Goal: Information Seeking & Learning: Learn about a topic

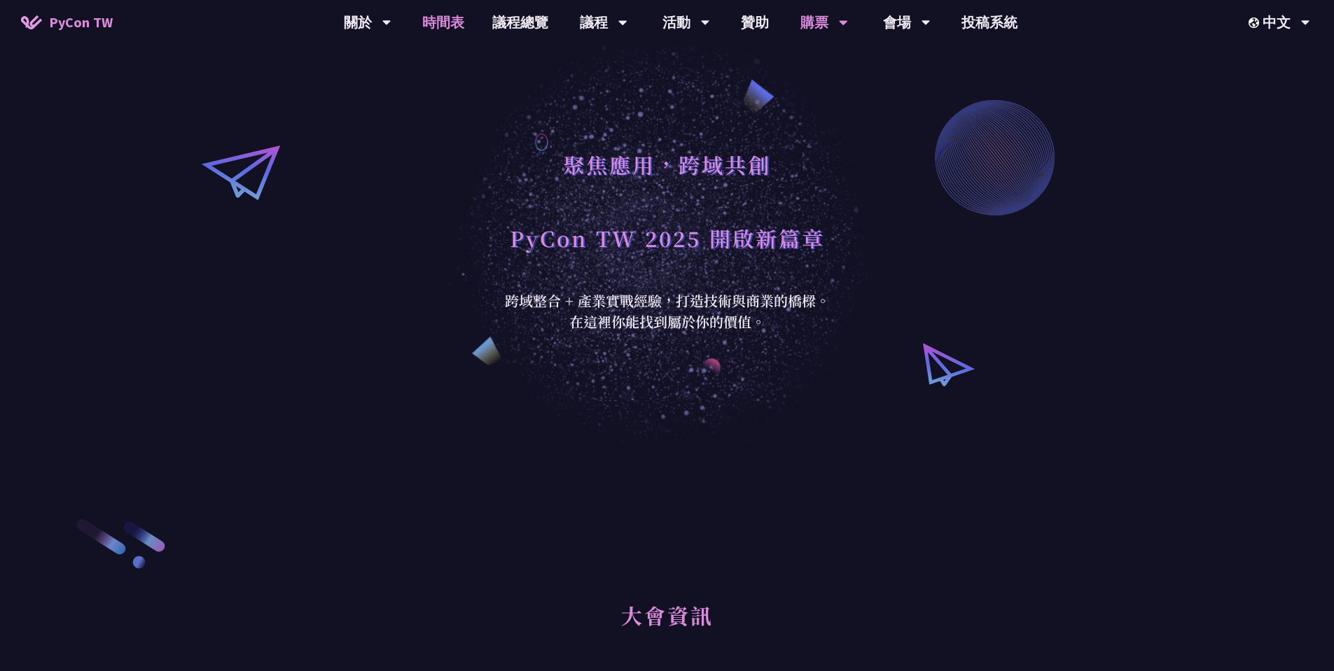
click at [449, 16] on link "時間表" at bounding box center [443, 22] width 70 height 45
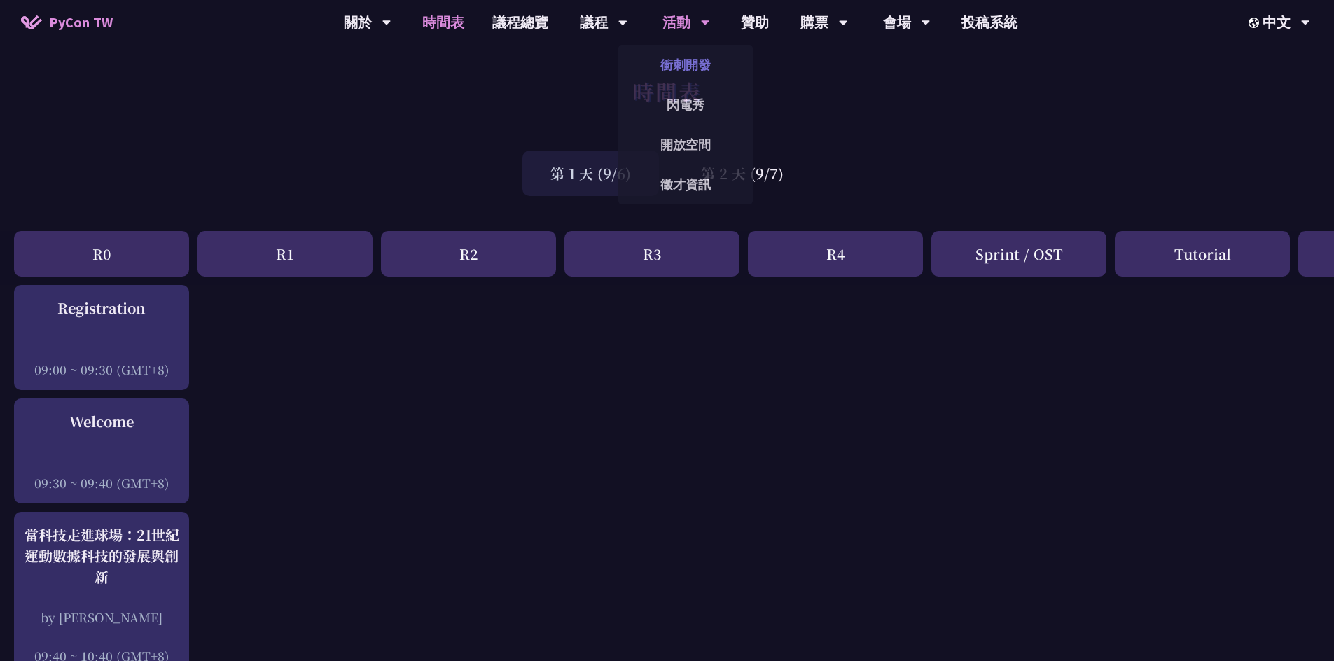
click at [702, 76] on link "衝刺開發" at bounding box center [685, 64] width 134 height 33
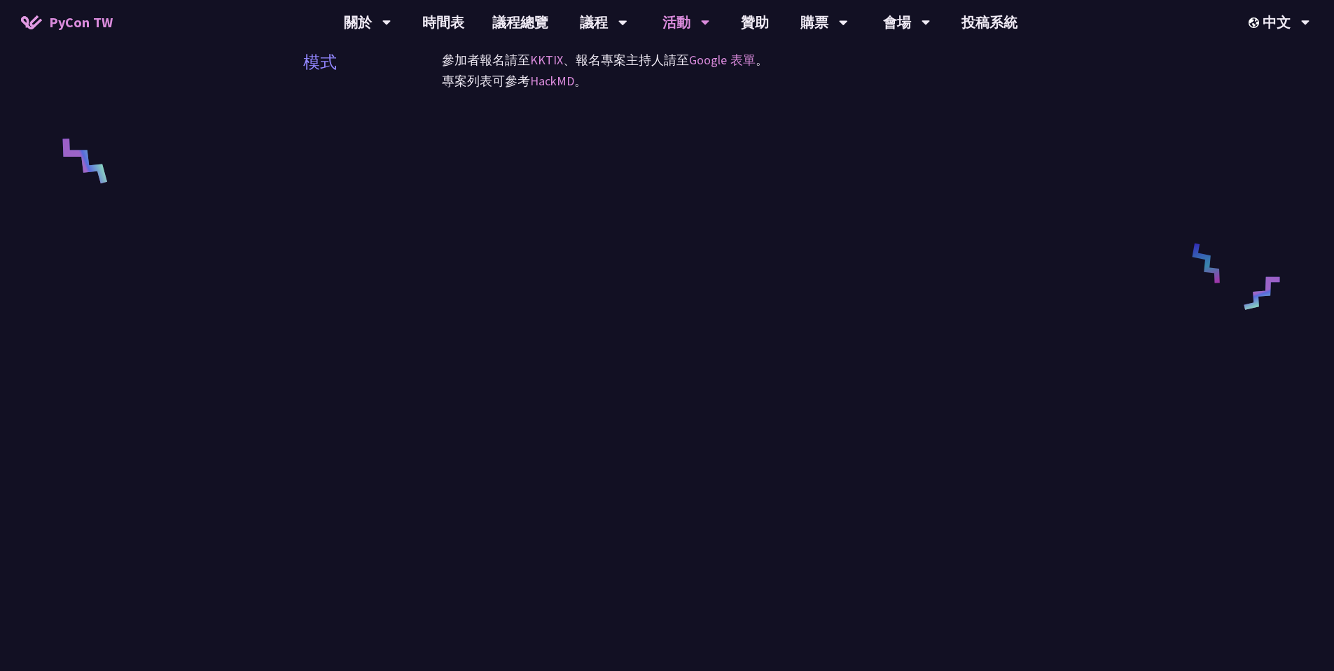
scroll to position [756, 0]
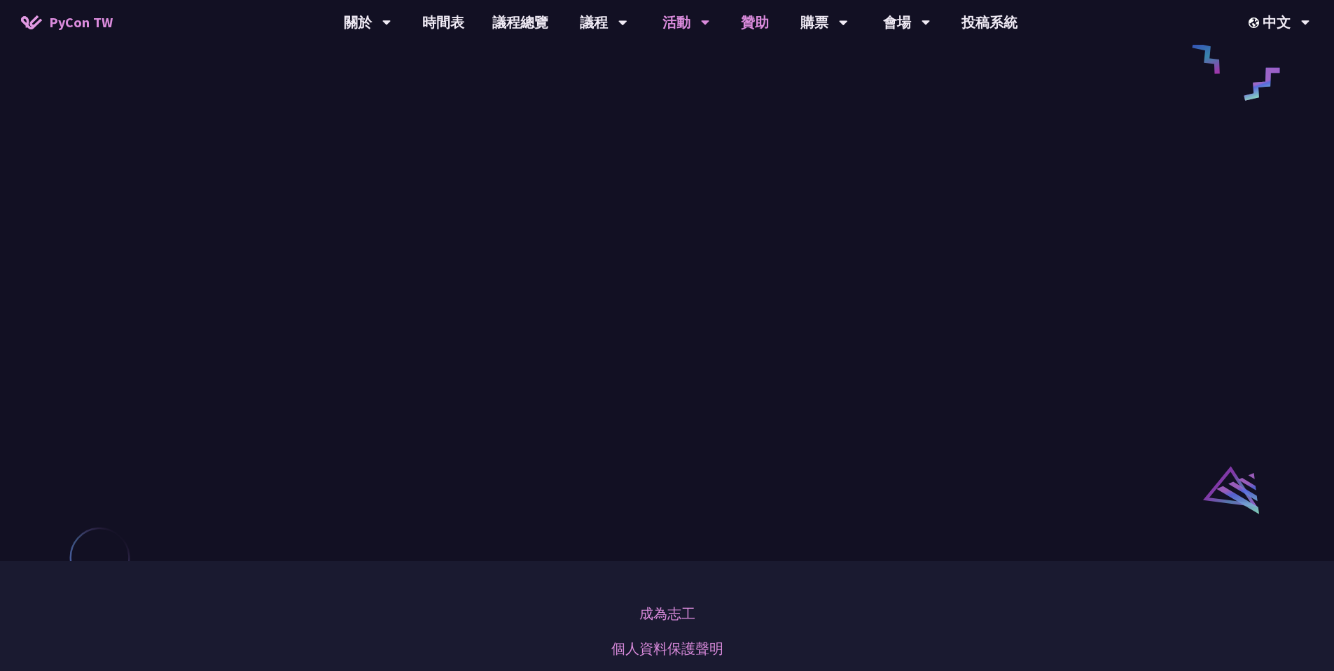
click at [741, 23] on link "贊助" at bounding box center [755, 22] width 56 height 45
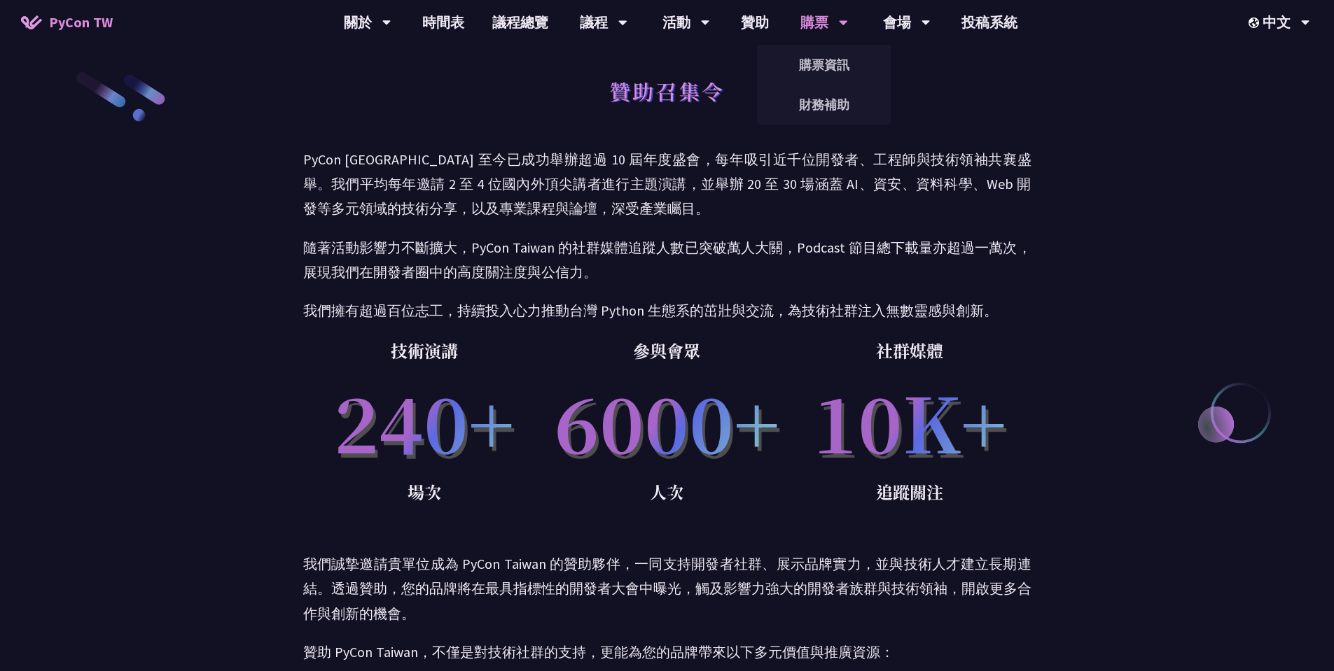
click at [391, 30] on div "購票" at bounding box center [368, 22] width 48 height 45
click at [741, 67] on link "購票資訊" at bounding box center [824, 64] width 134 height 33
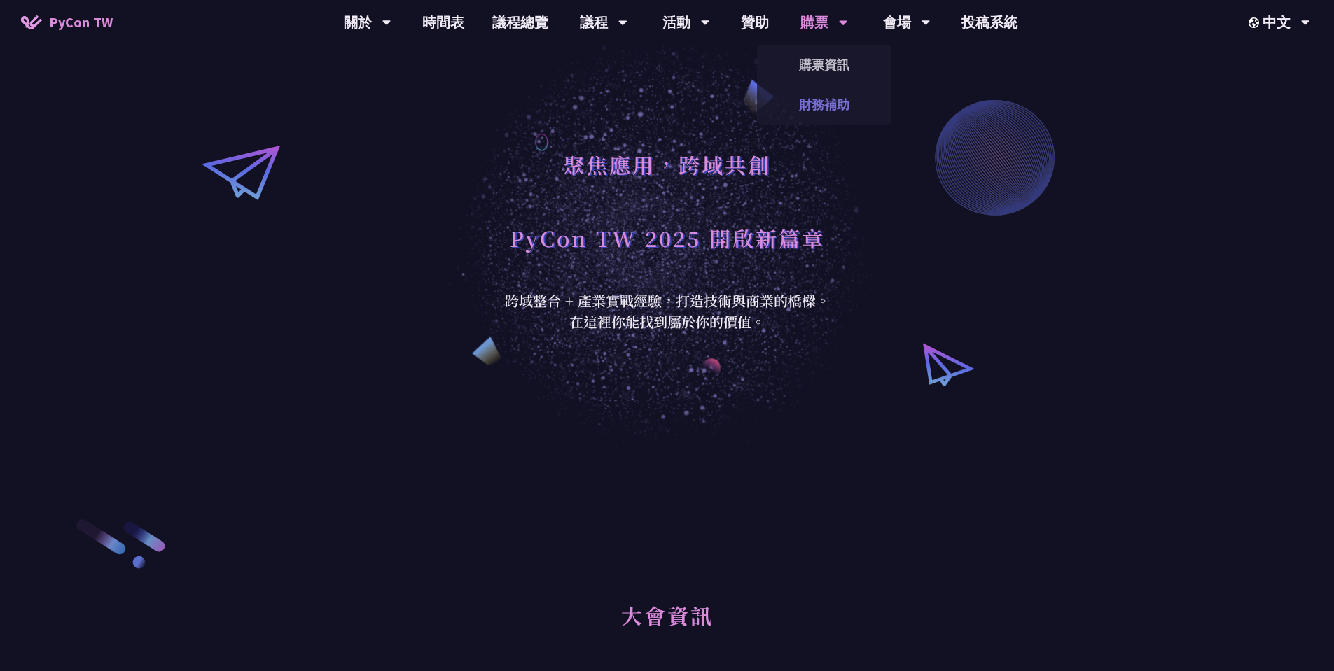
click at [741, 116] on link "財務補助" at bounding box center [824, 104] width 134 height 33
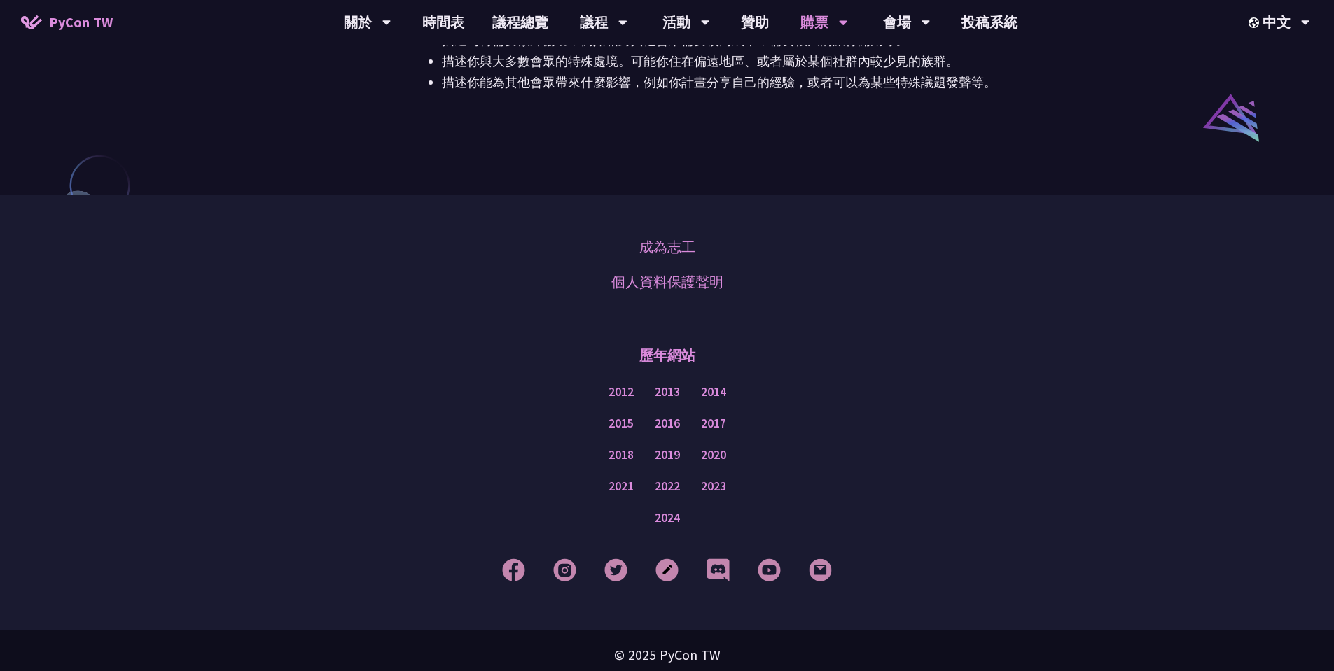
scroll to position [1137, 0]
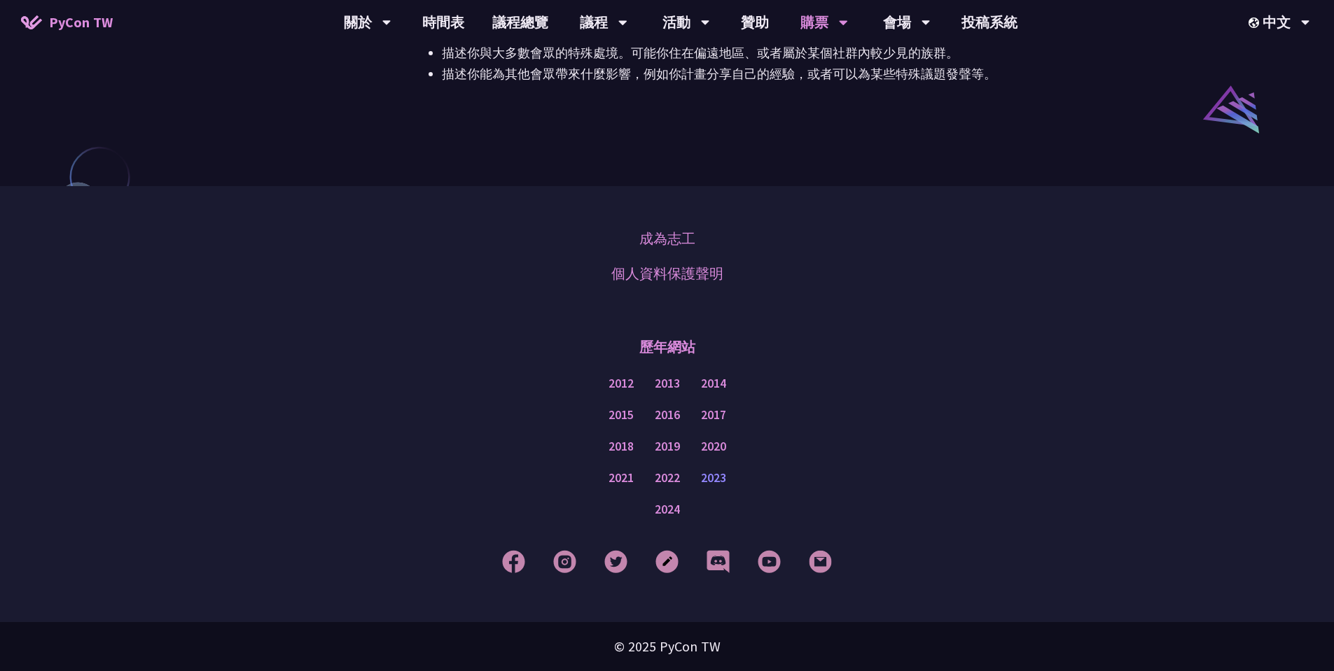
click at [708, 484] on link "2023" at bounding box center [713, 479] width 25 height 18
click at [741, 62] on link "會場資訊" at bounding box center [906, 64] width 134 height 33
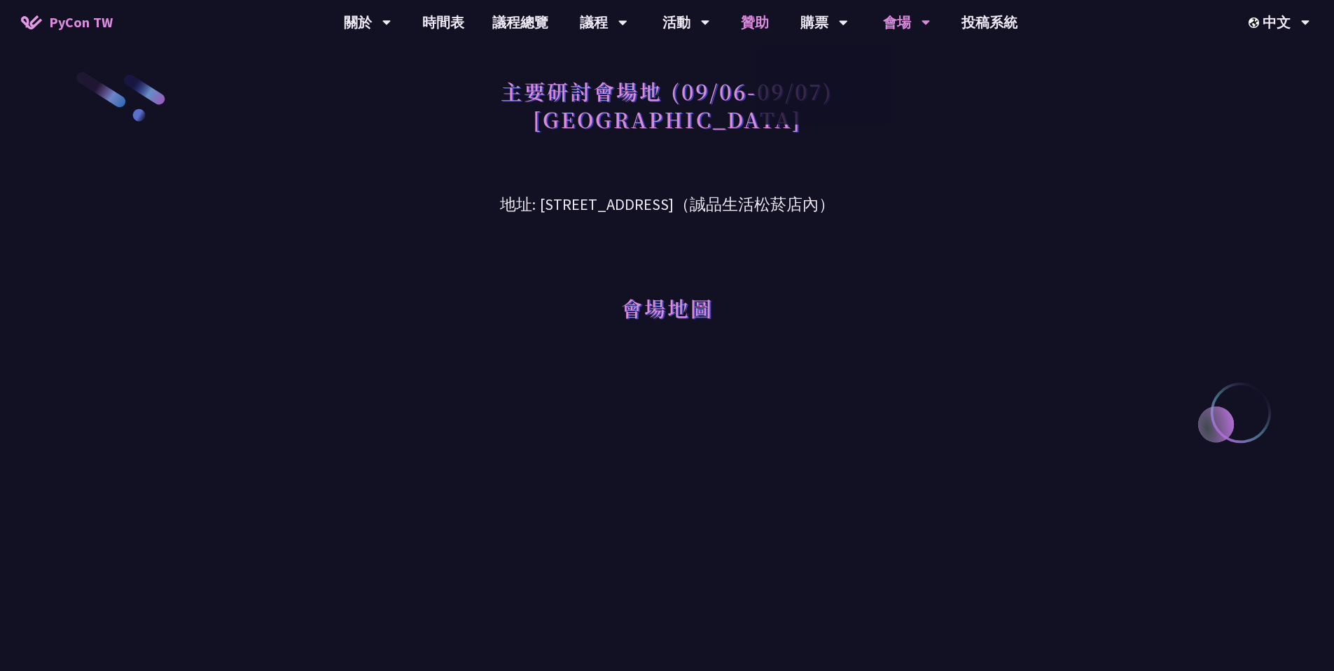
click at [741, 13] on link "贊助" at bounding box center [755, 22] width 56 height 45
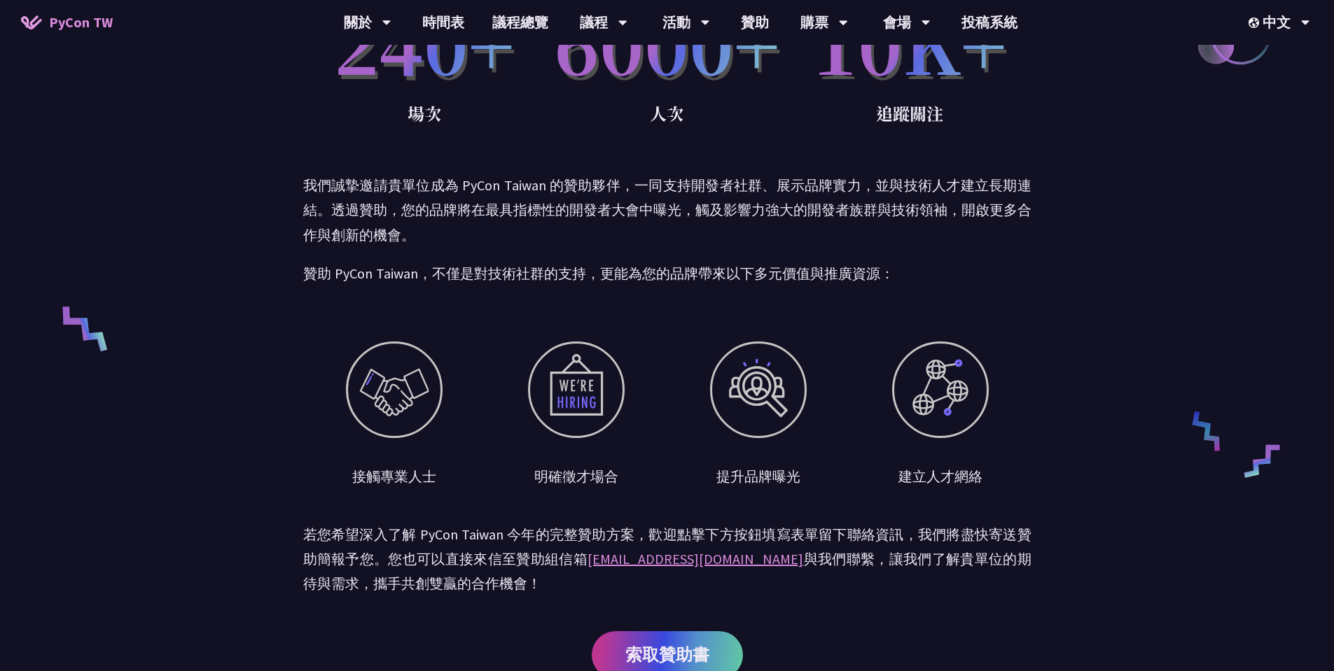
scroll to position [420, 0]
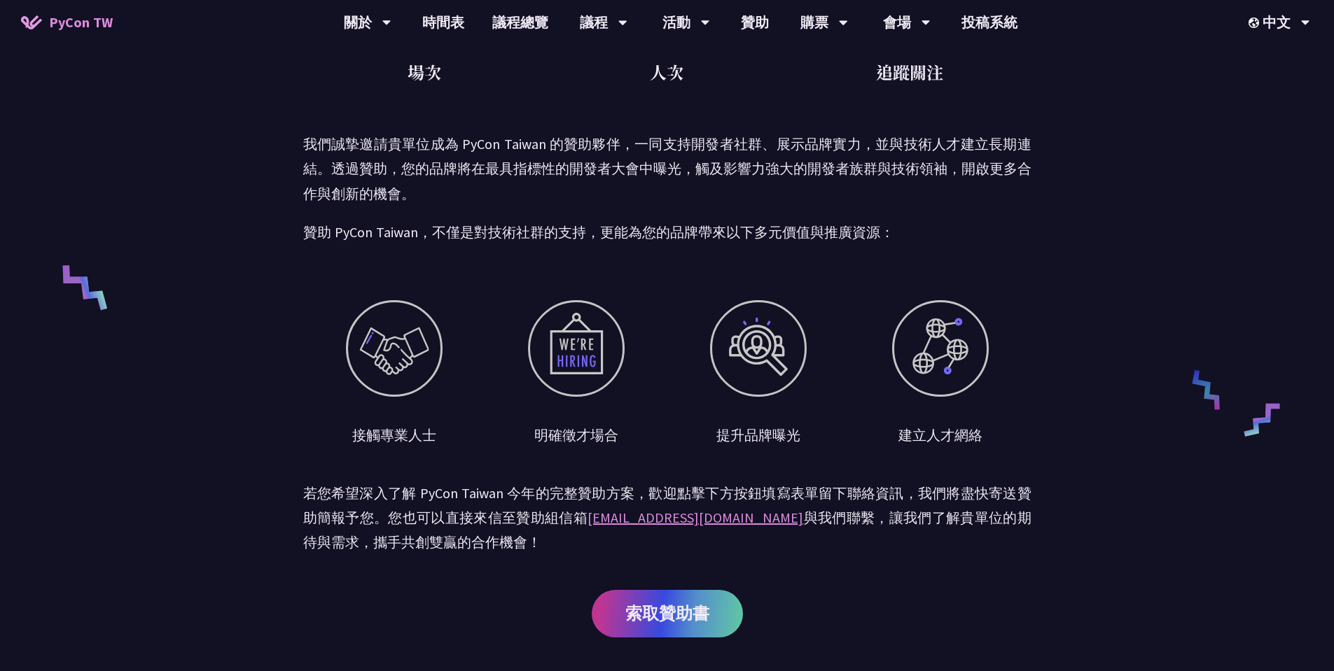
click at [566, 350] on div at bounding box center [576, 348] width 97 height 97
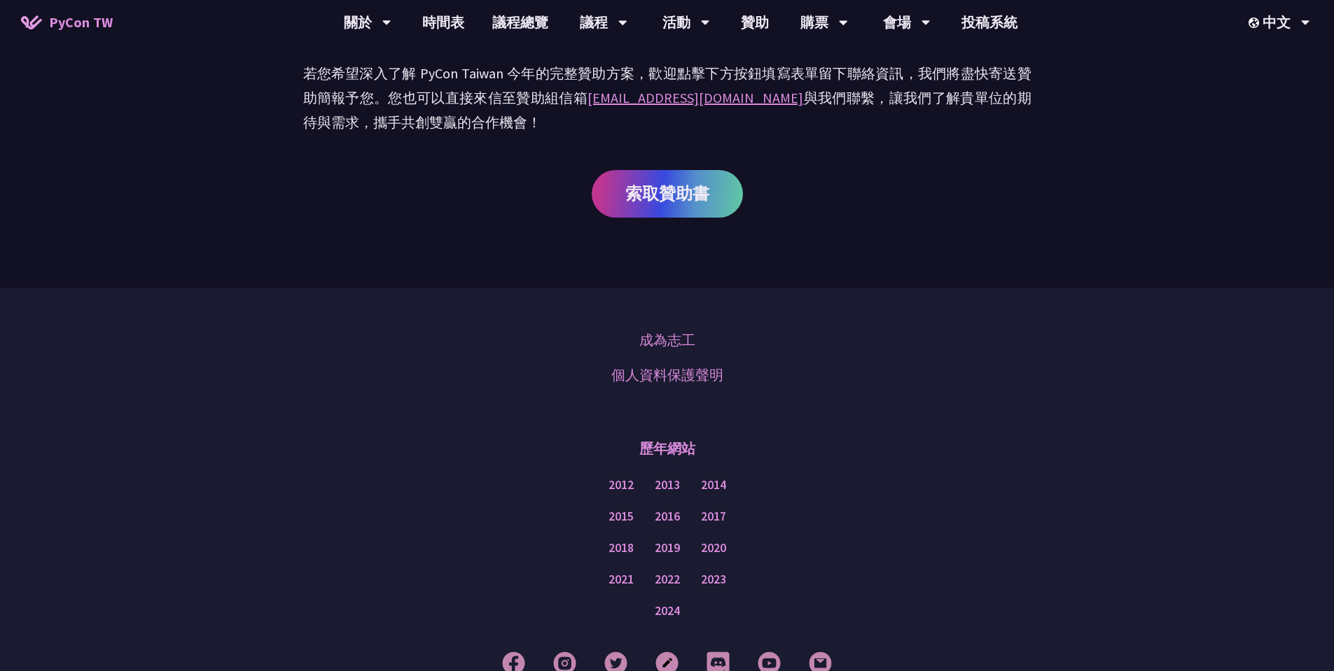
scroll to position [942, 0]
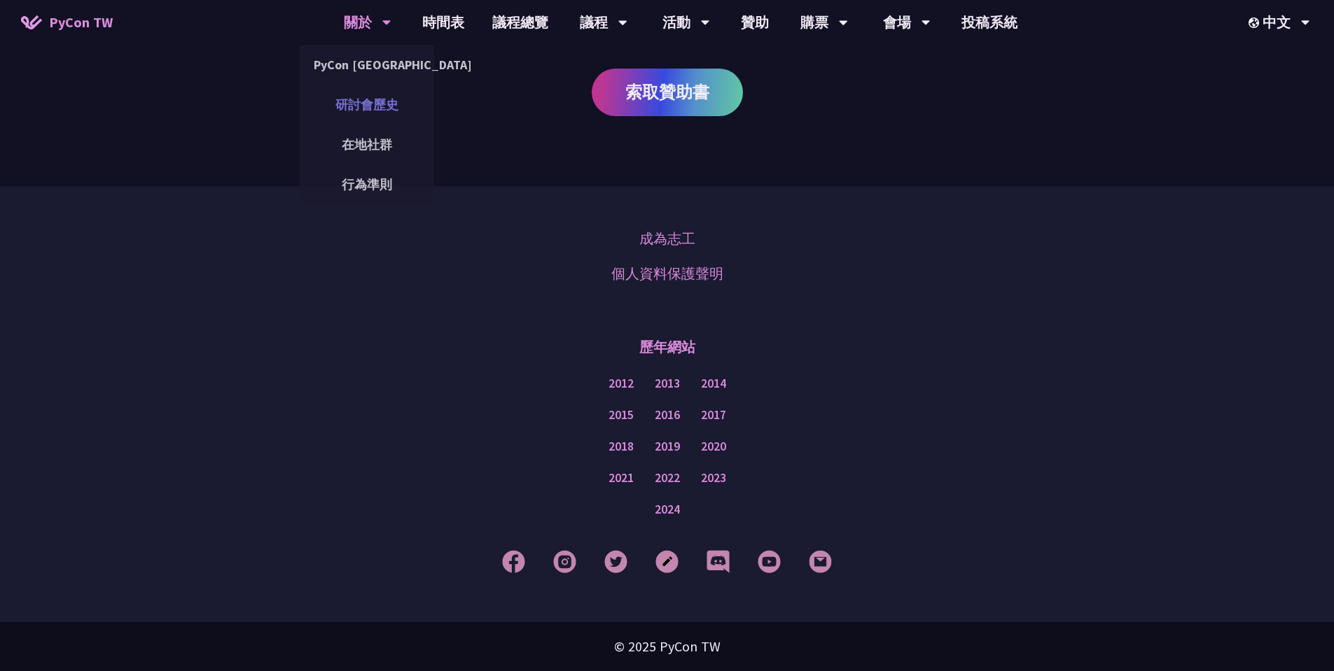
click at [372, 105] on link "研討會歷史" at bounding box center [367, 104] width 134 height 33
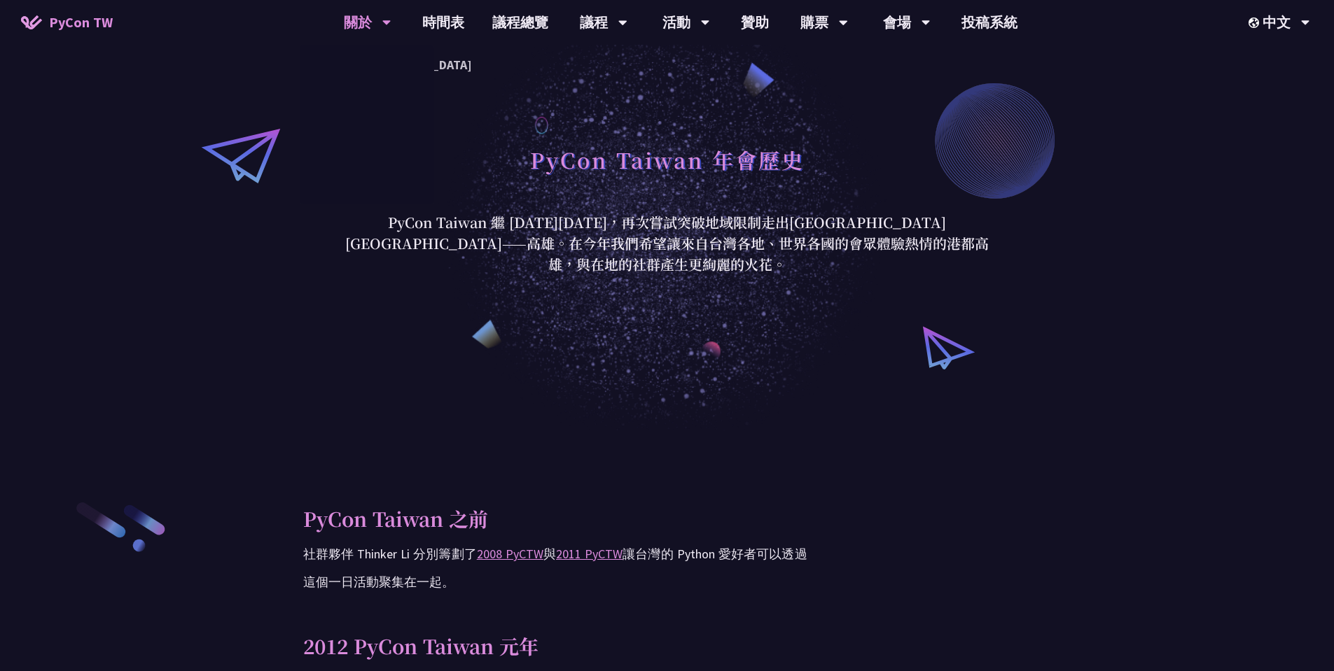
scroll to position [168, 0]
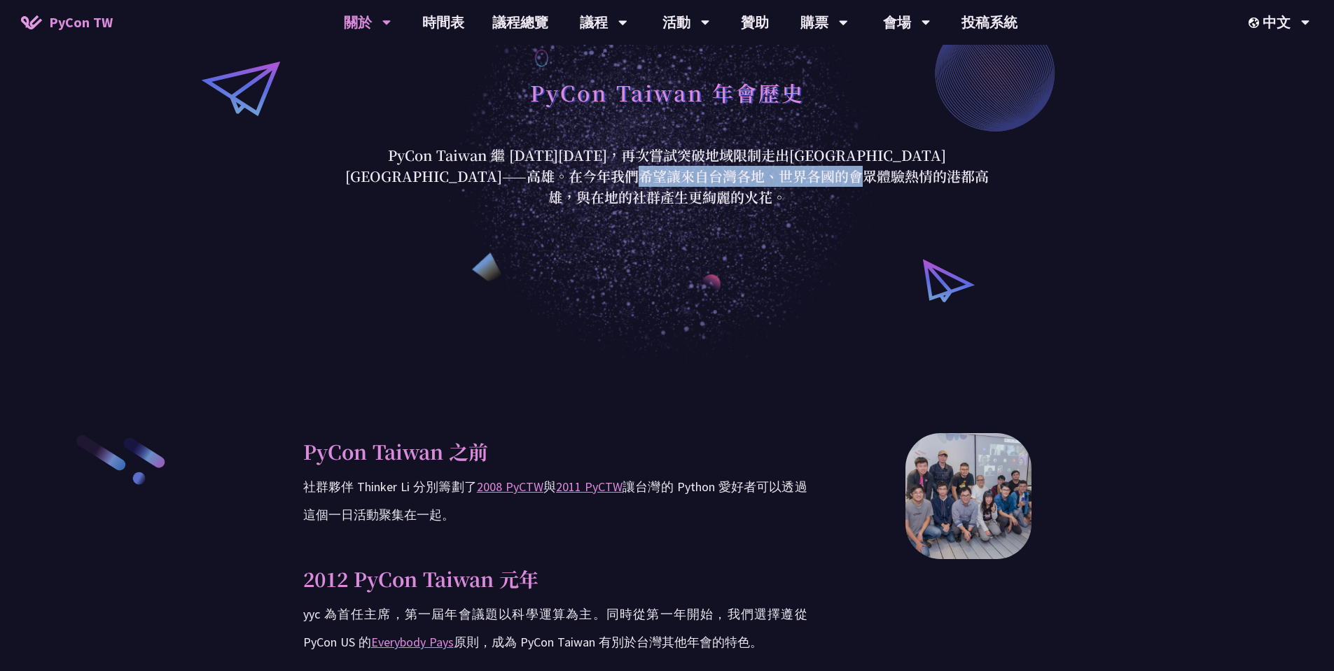
drag, startPoint x: 622, startPoint y: 193, endPoint x: 838, endPoint y: 184, distance: 215.8
click at [741, 184] on p "PyCon Taiwan 繼 2020 年後，再次嘗試突破地域限制走出台北前進南台灣——高雄。在今年我們希望讓來自台灣各地、世界各國的會眾體驗熱情的港都高雄，…" at bounding box center [667, 176] width 651 height 63
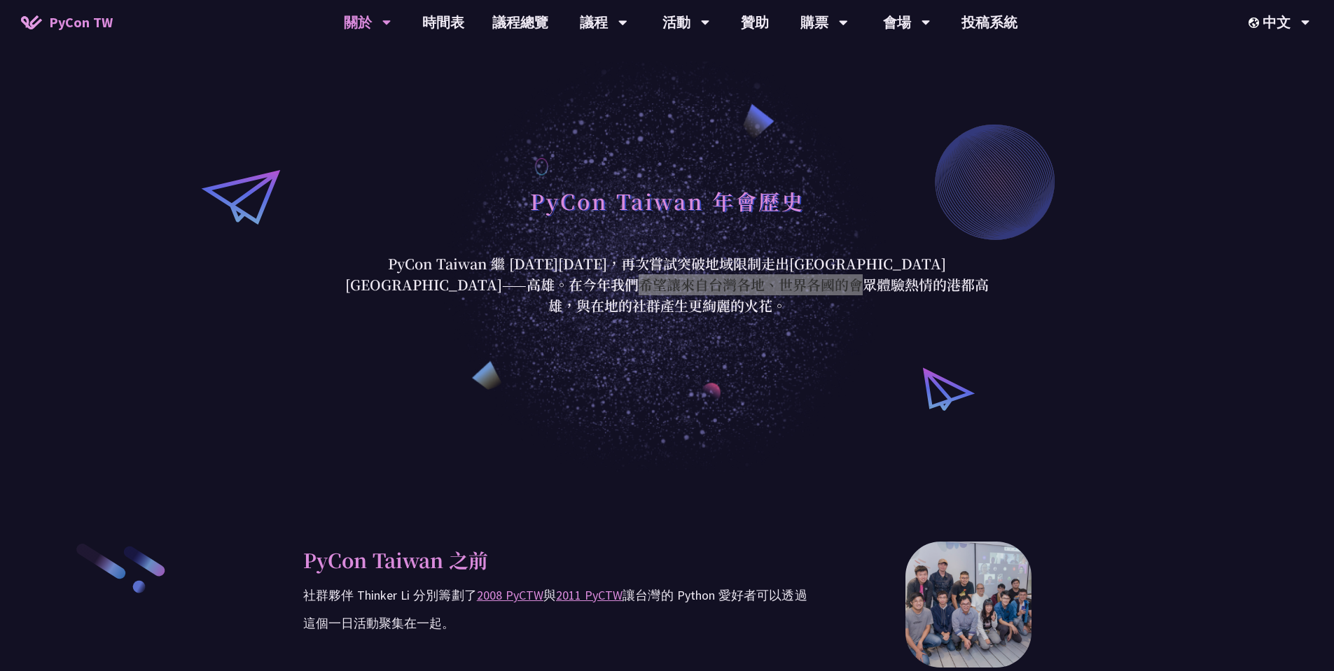
scroll to position [0, 0]
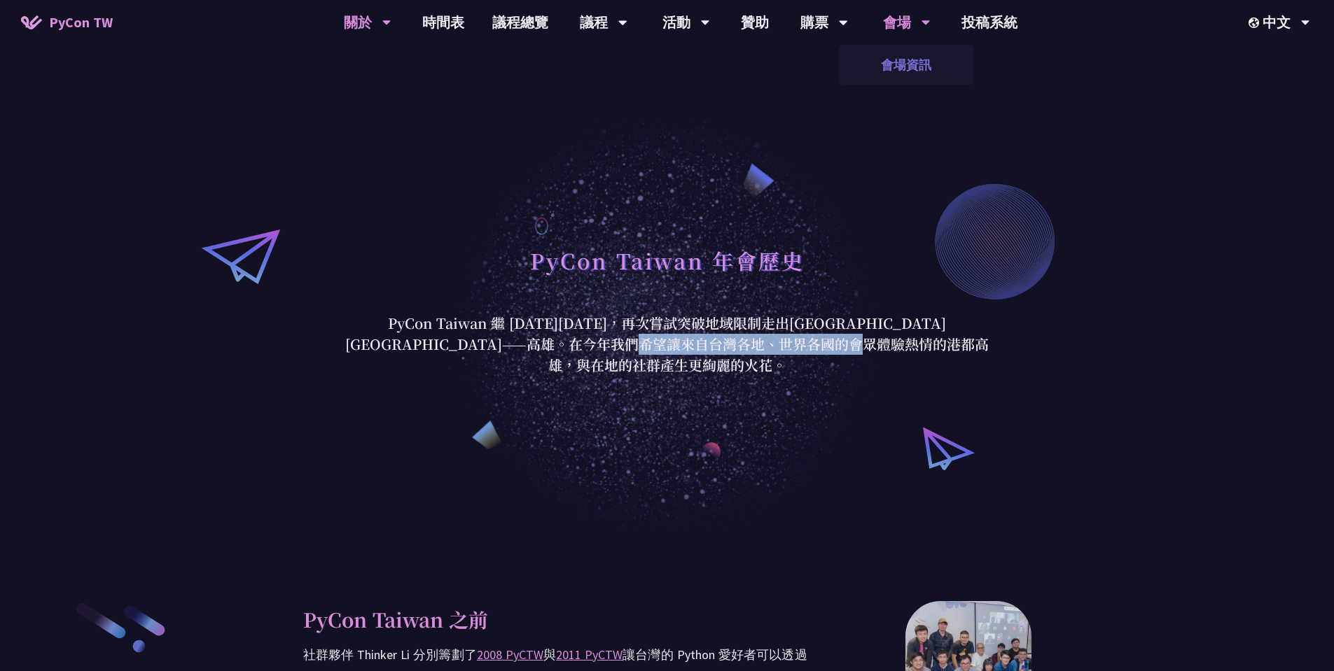
click at [741, 76] on link "會場資訊" at bounding box center [906, 64] width 134 height 33
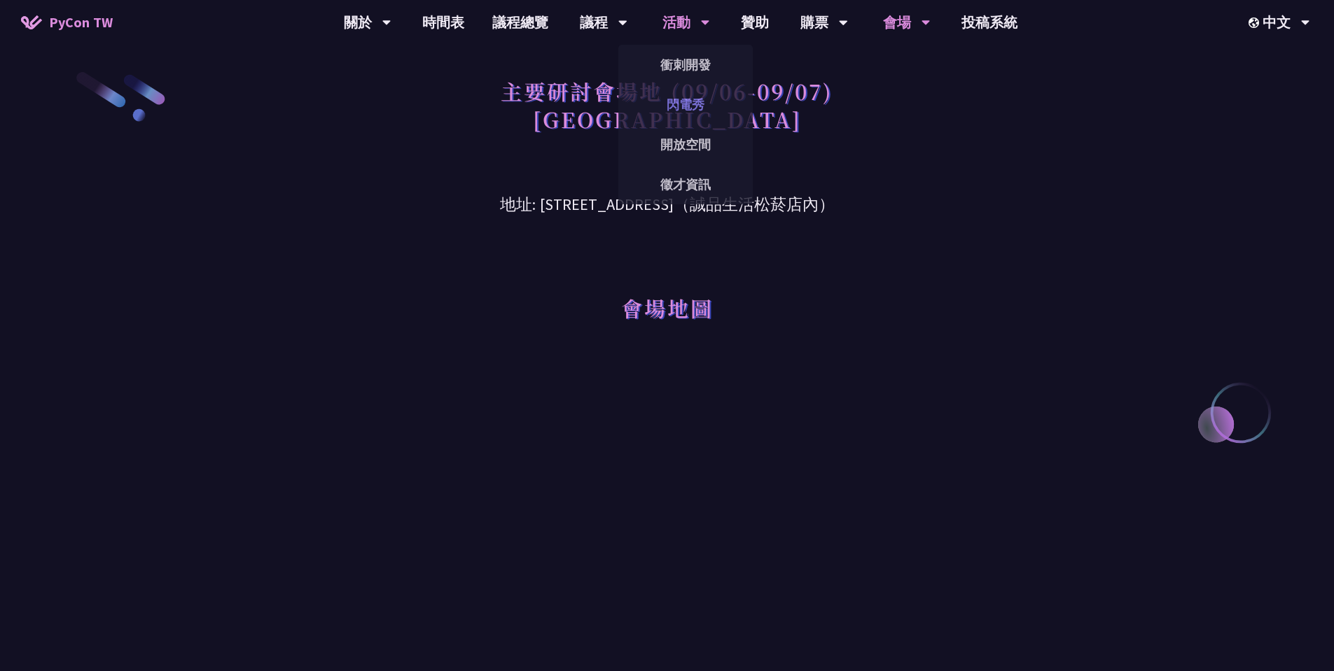
click at [691, 115] on link "閃電秀" at bounding box center [685, 104] width 134 height 33
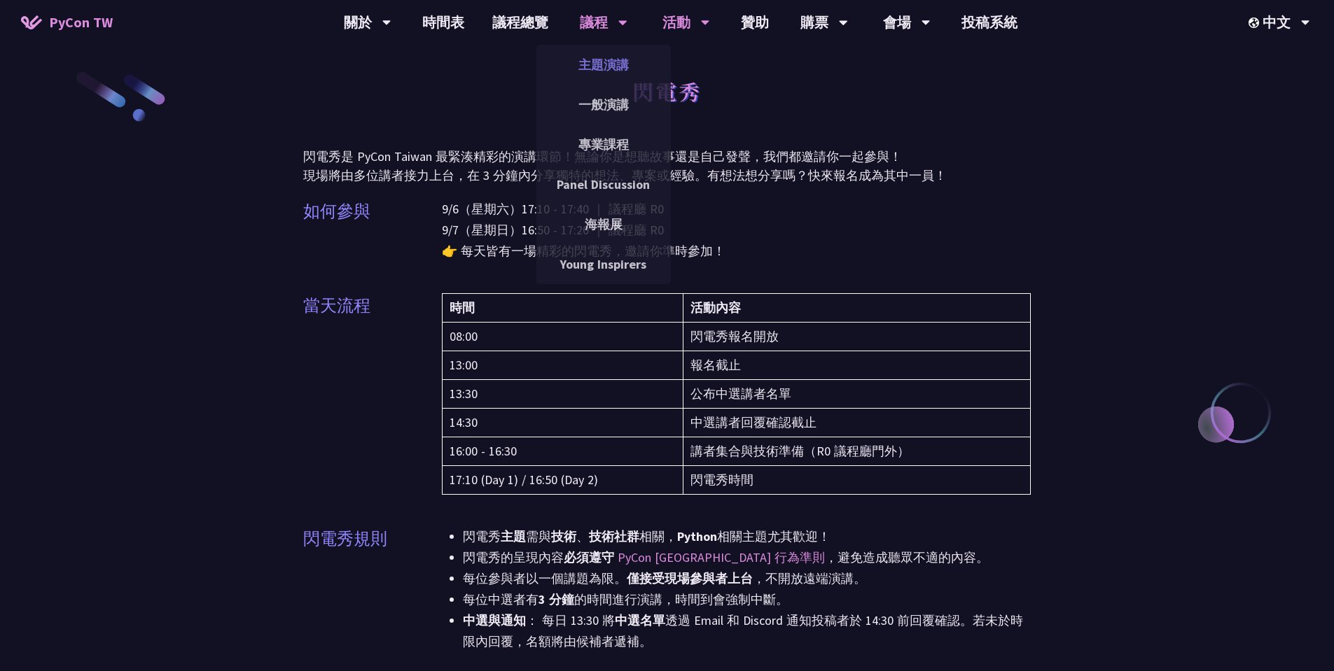
click at [600, 62] on link "主題演講" at bounding box center [603, 64] width 134 height 33
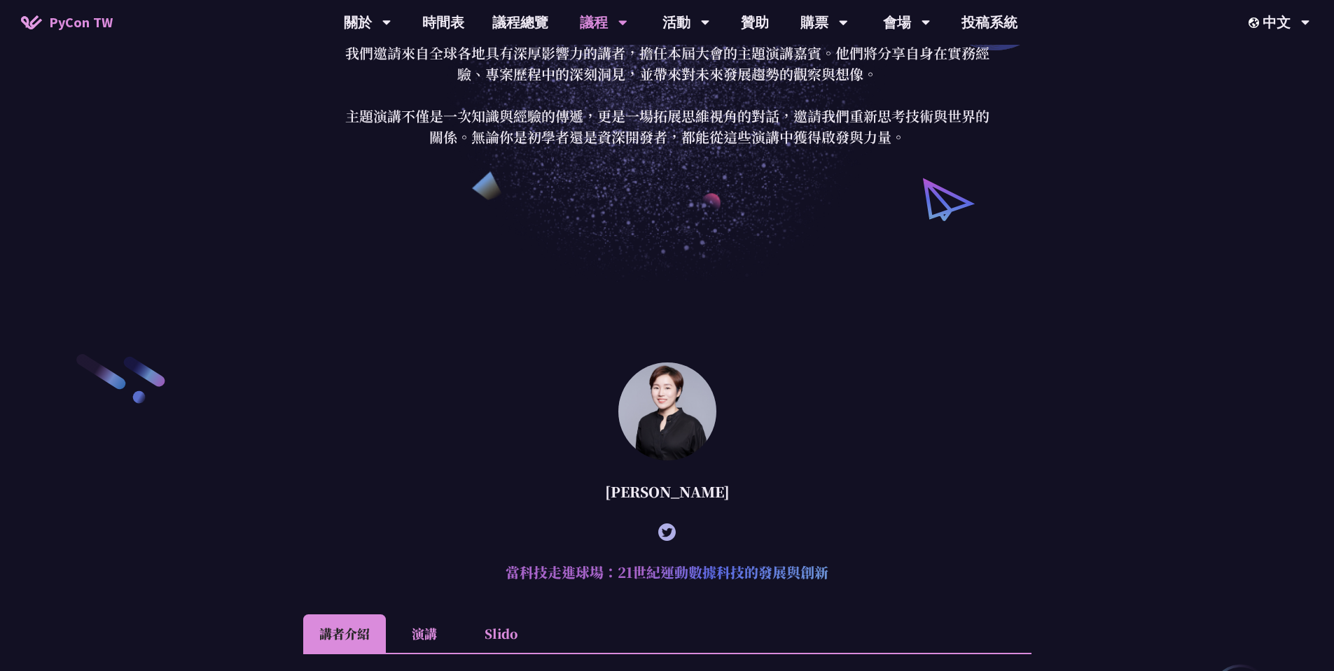
scroll to position [504, 0]
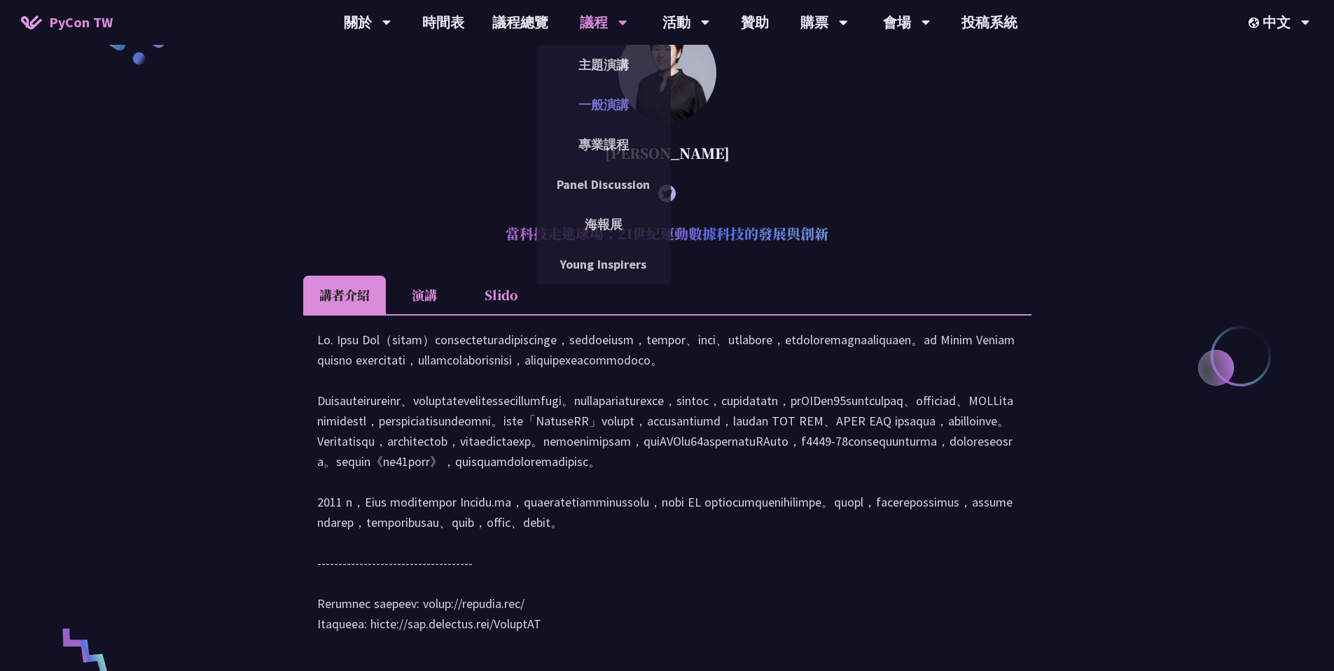
click at [580, 103] on link "一般演講" at bounding box center [603, 104] width 134 height 33
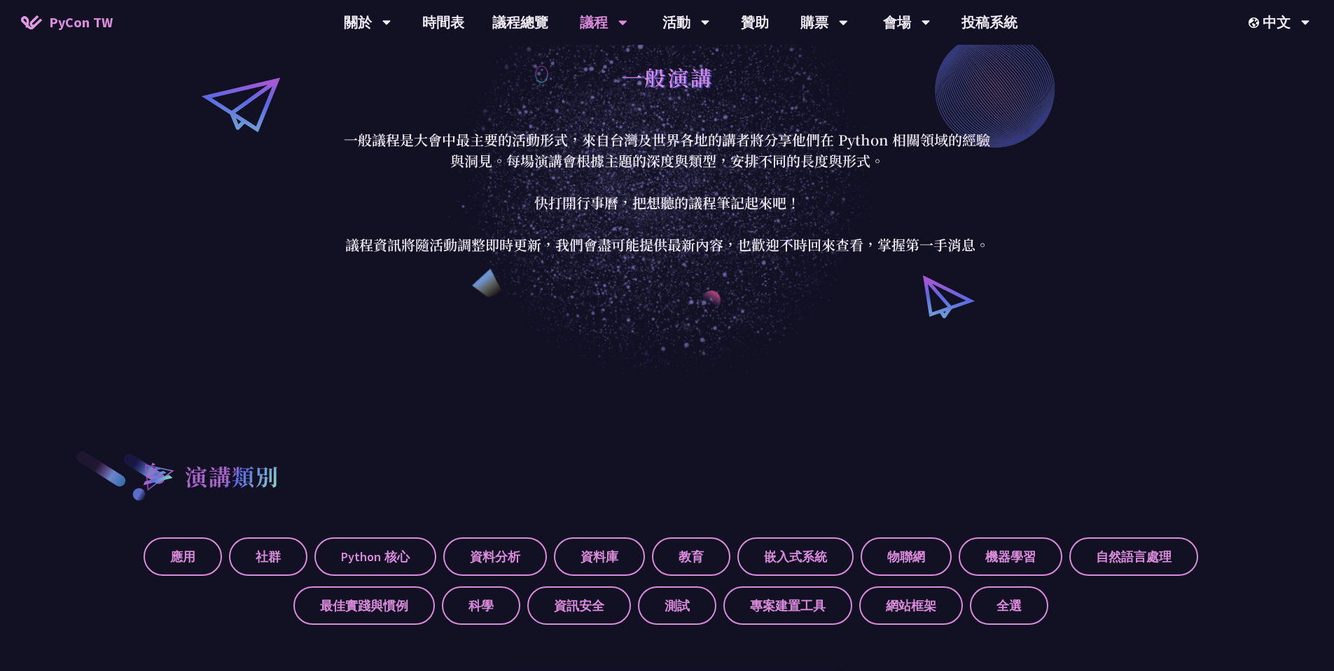
scroll to position [420, 0]
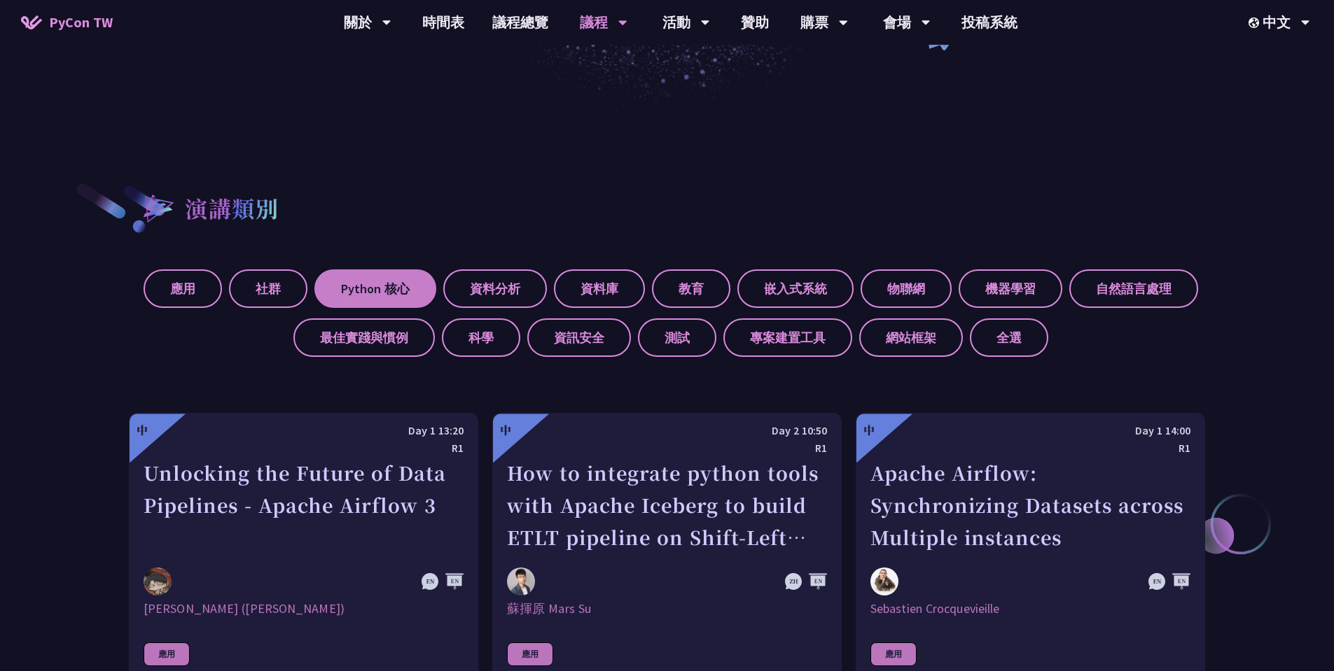
click at [342, 293] on label "Python 核心" at bounding box center [375, 289] width 122 height 39
click at [0, 0] on input "Python 核心" at bounding box center [0, 0] width 0 height 0
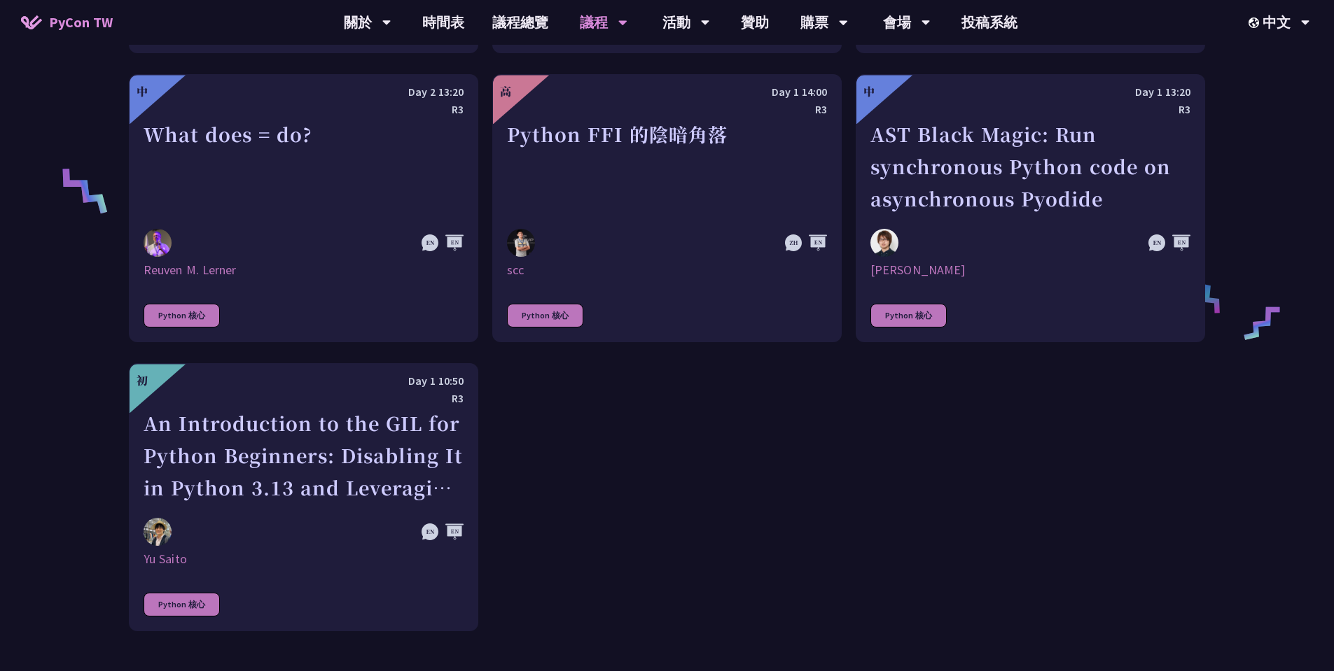
scroll to position [1008, 0]
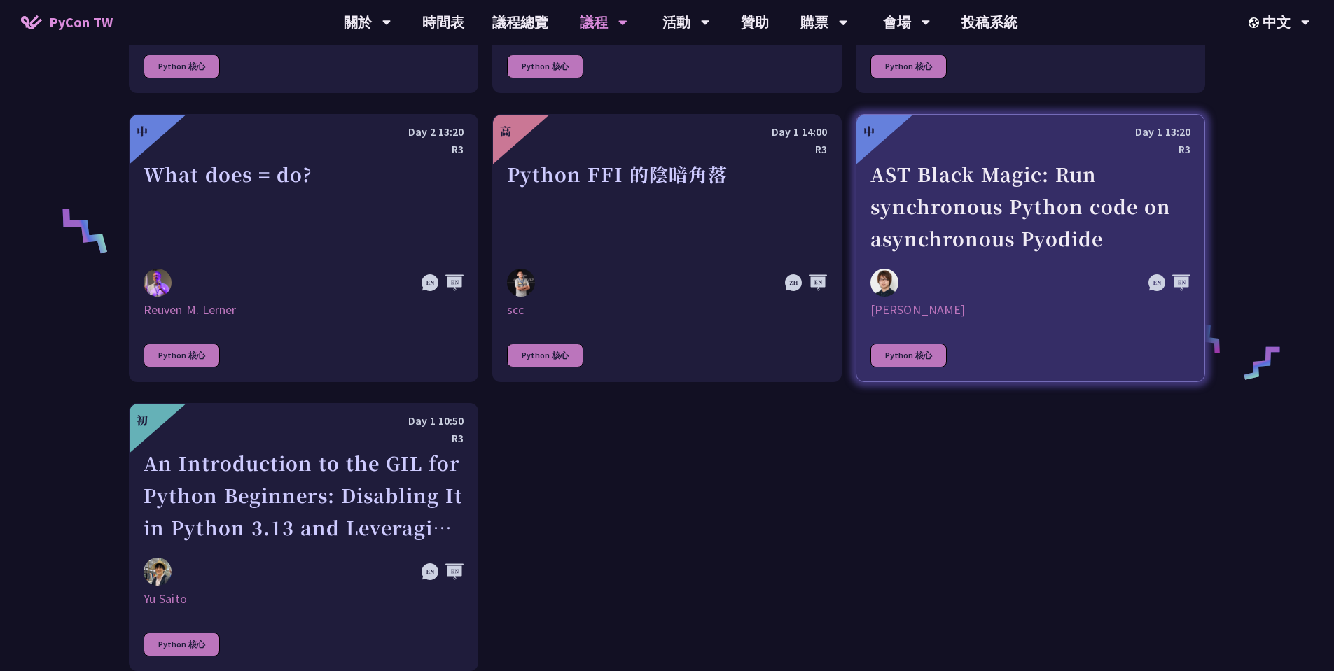
click at [741, 223] on div "AST Black Magic: Run synchronous Python code on asynchronous Pyodide" at bounding box center [1030, 206] width 320 height 97
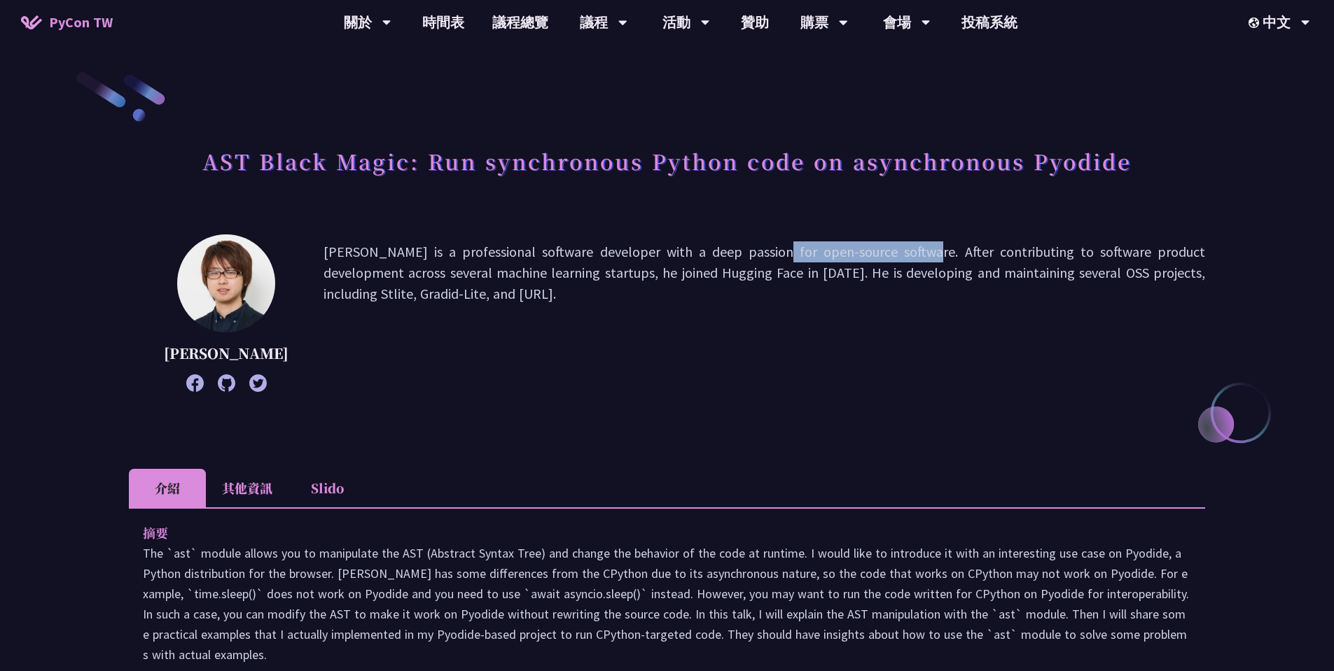
drag, startPoint x: 627, startPoint y: 251, endPoint x: 949, endPoint y: 270, distance: 323.3
click at [741, 252] on p "Yuichiro is a professional software developer with a deep passion for open-sour…" at bounding box center [763, 314] width 881 height 144
click at [741, 270] on p "Yuichiro is a professional software developer with a deep passion for open-sour…" at bounding box center [763, 314] width 881 height 144
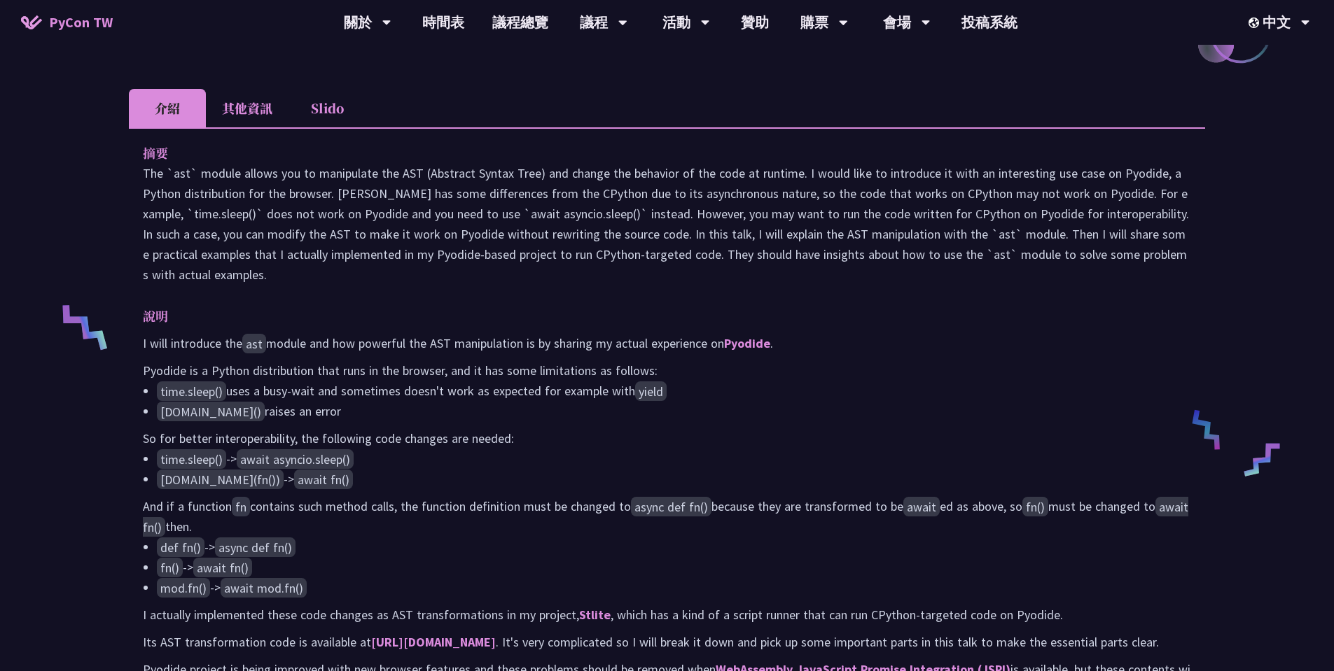
scroll to position [504, 0]
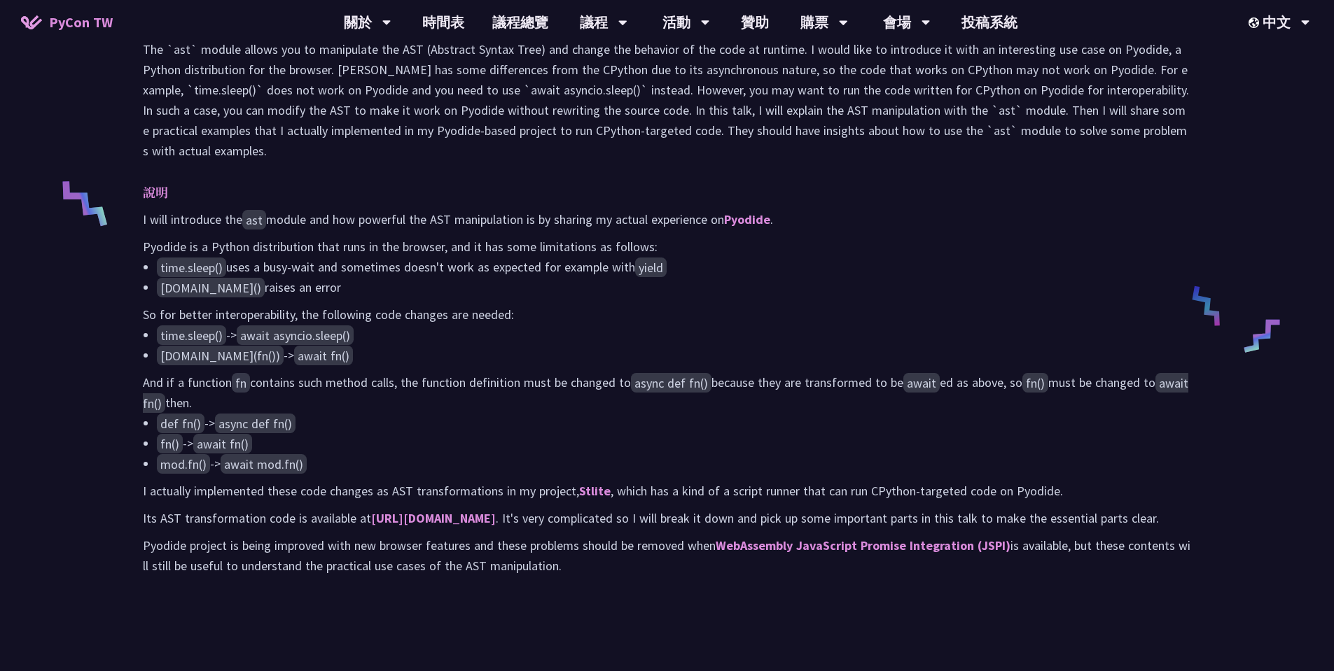
click at [741, 474] on li "mod.fn() -> await mod.fn()" at bounding box center [674, 464] width 1034 height 20
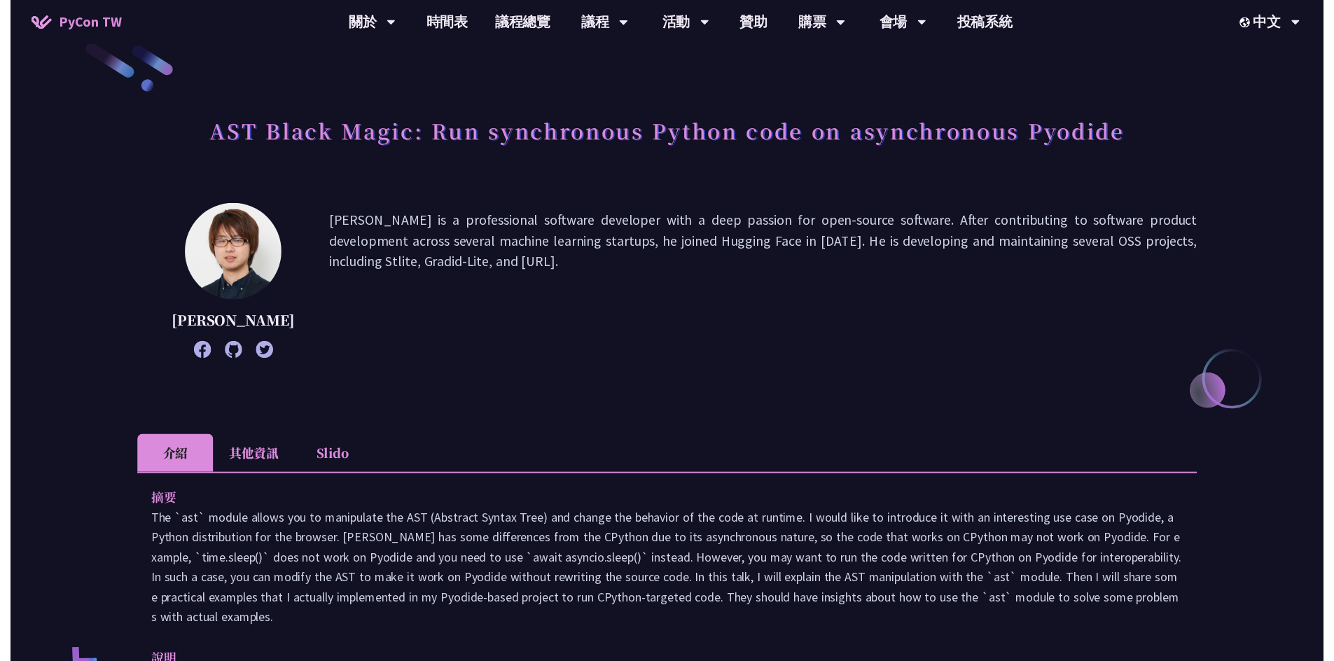
scroll to position [0, 0]
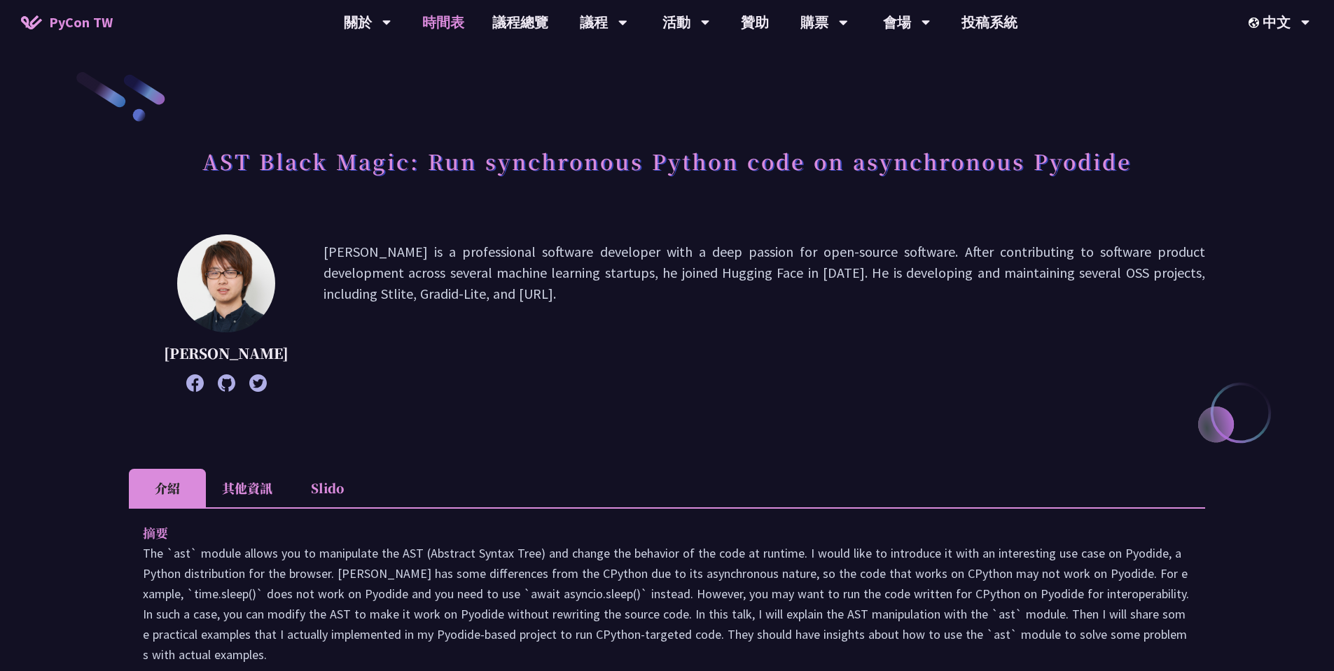
click at [432, 18] on link "時間表" at bounding box center [443, 22] width 70 height 45
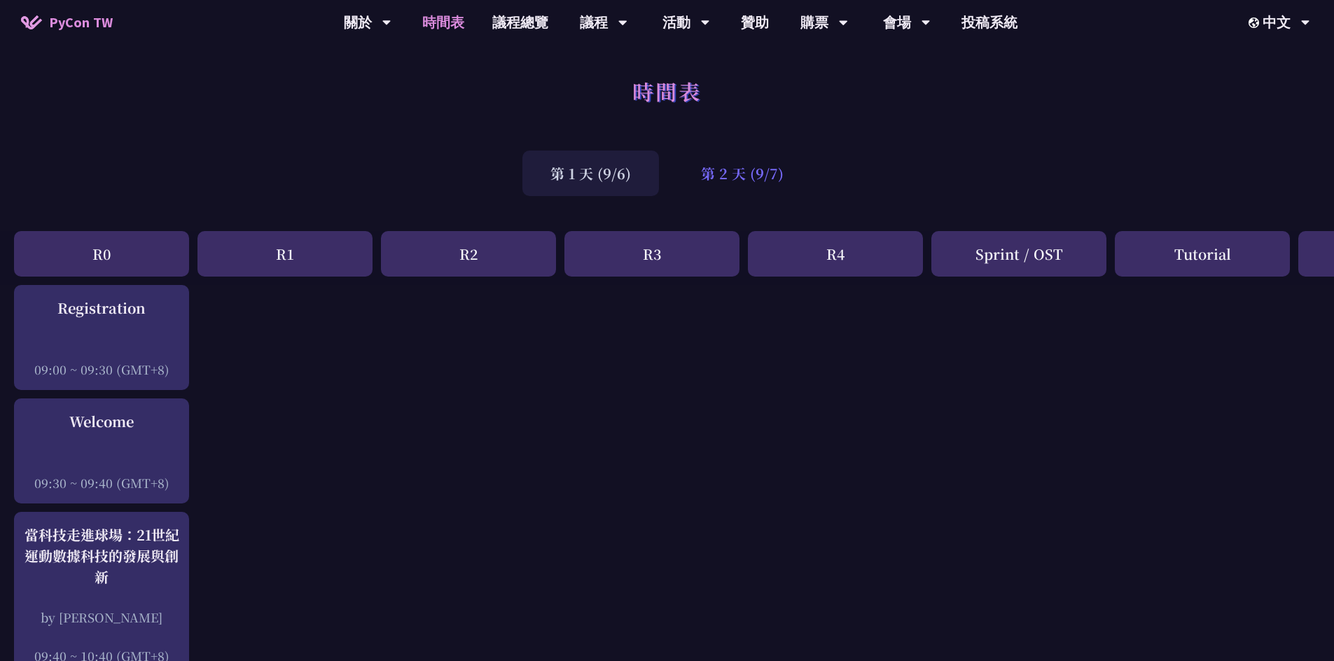
click at [741, 174] on div "第 2 天 (9/7)" at bounding box center [742, 174] width 139 height 46
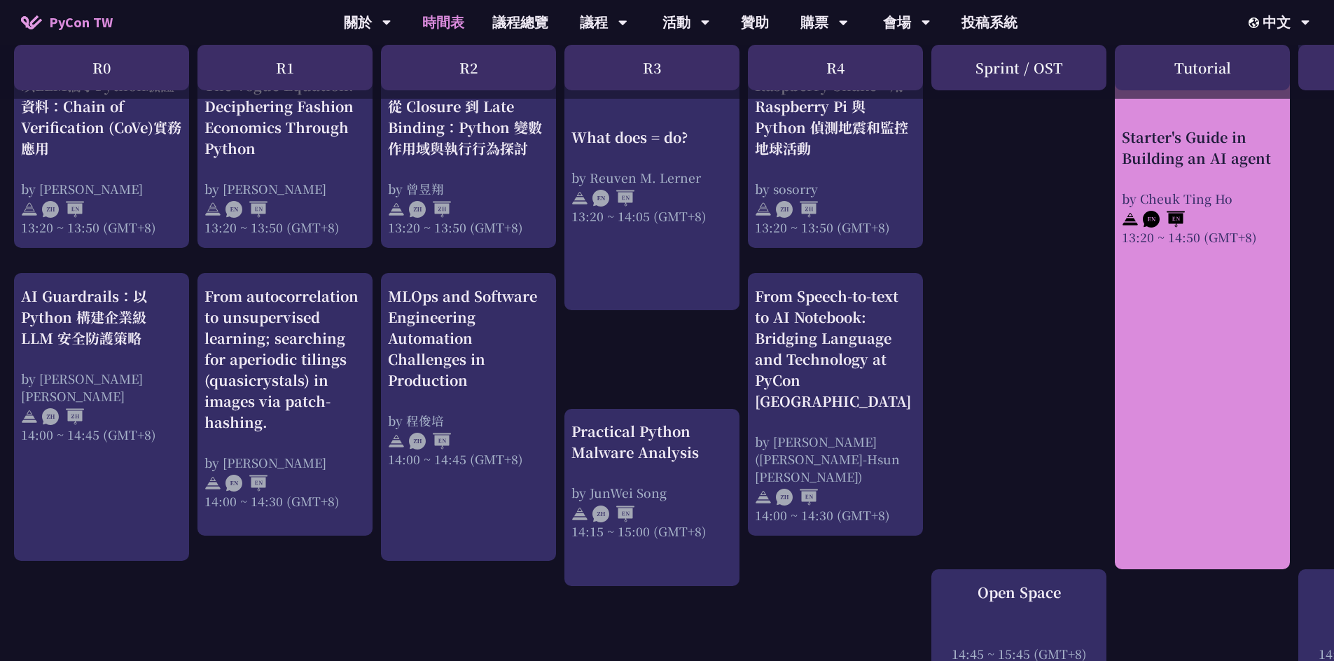
scroll to position [1428, 0]
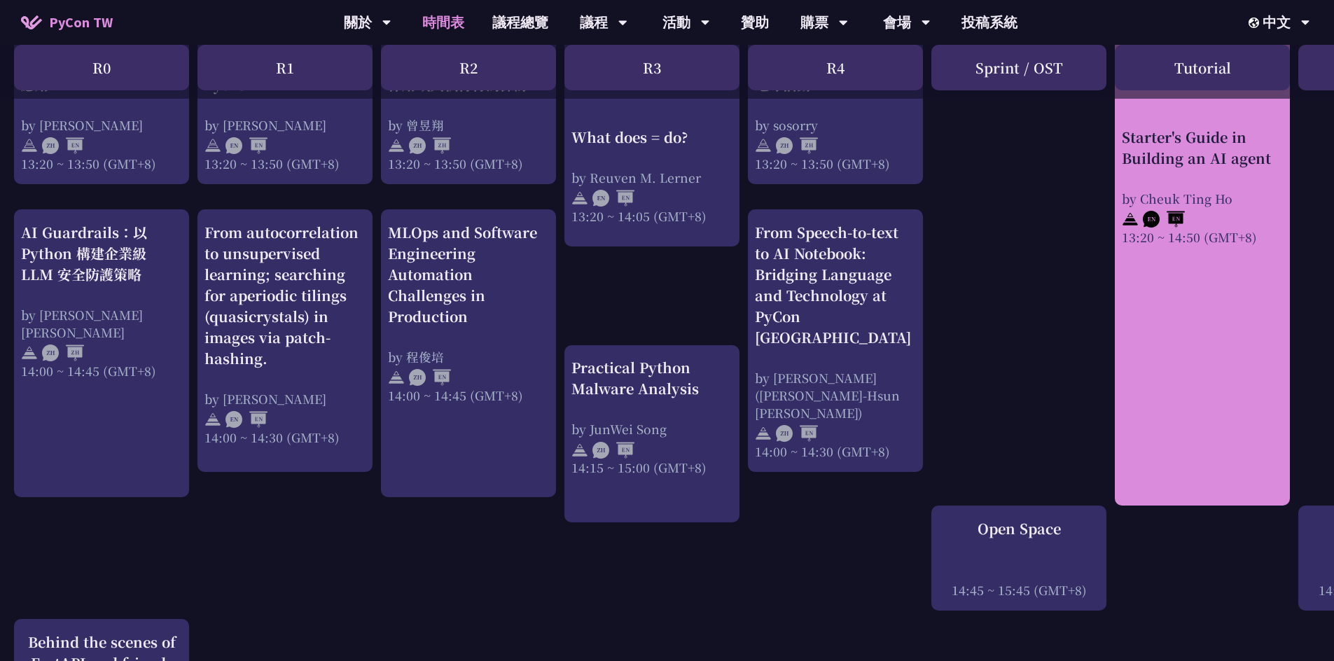
click at [741, 326] on div "Starter's Guide in Building an AI agent by Cheuk Ting Ho 13:20 ~ 14:50 (GMT+8)" at bounding box center [1202, 252] width 175 height 507
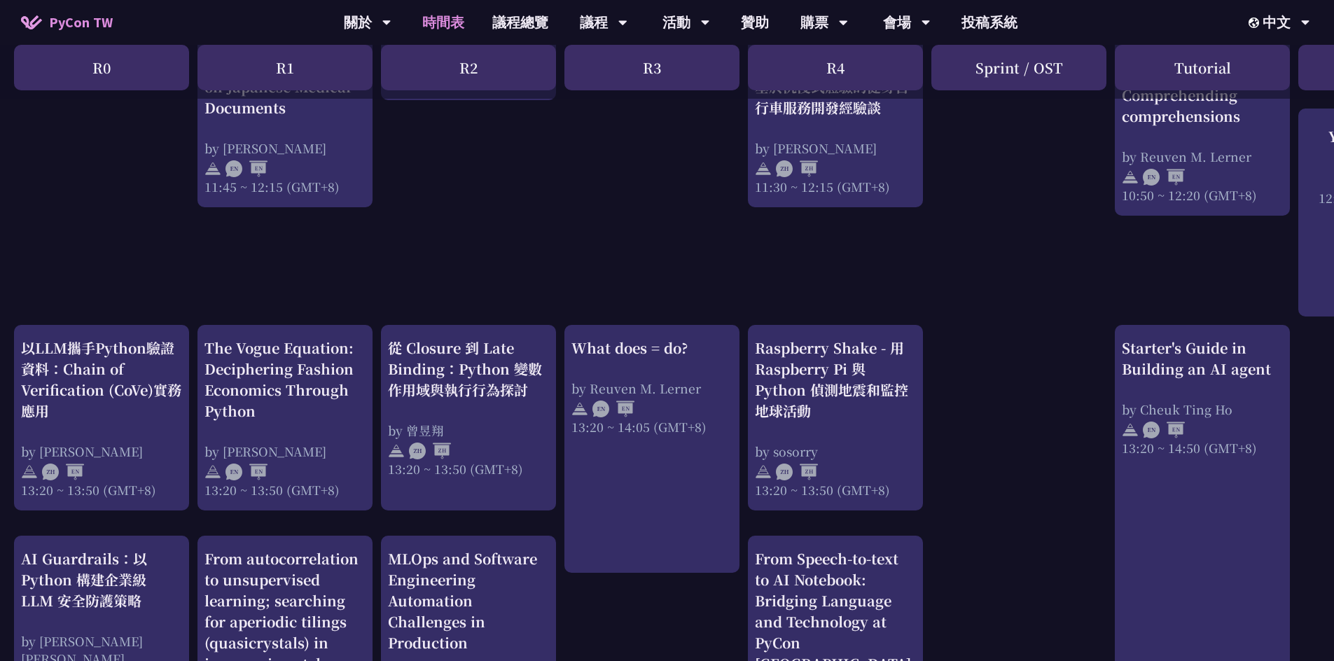
scroll to position [1092, 0]
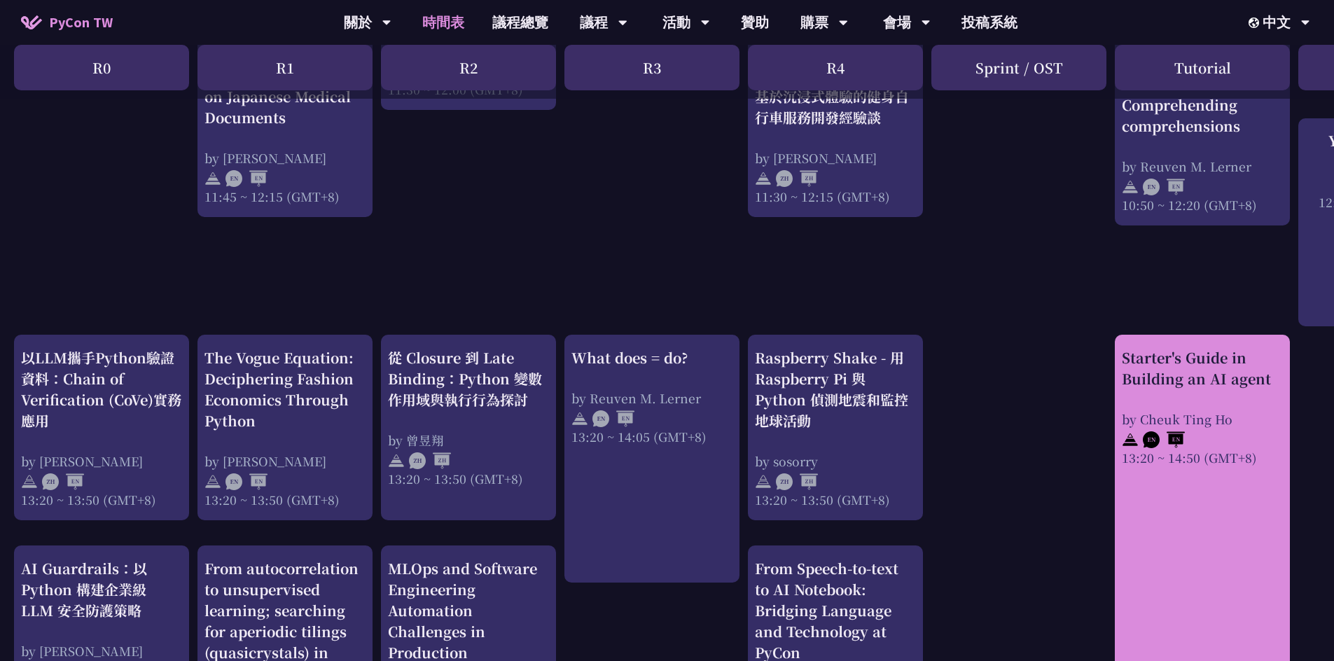
click at [741, 529] on div "Starter's Guide in Building an AI agent by Cheuk Ting Ho 13:20 ~ 14:50 (GMT+8)" at bounding box center [1202, 588] width 175 height 507
click at [741, 366] on div "Starter's Guide in Building an AI agent" at bounding box center [1202, 368] width 161 height 42
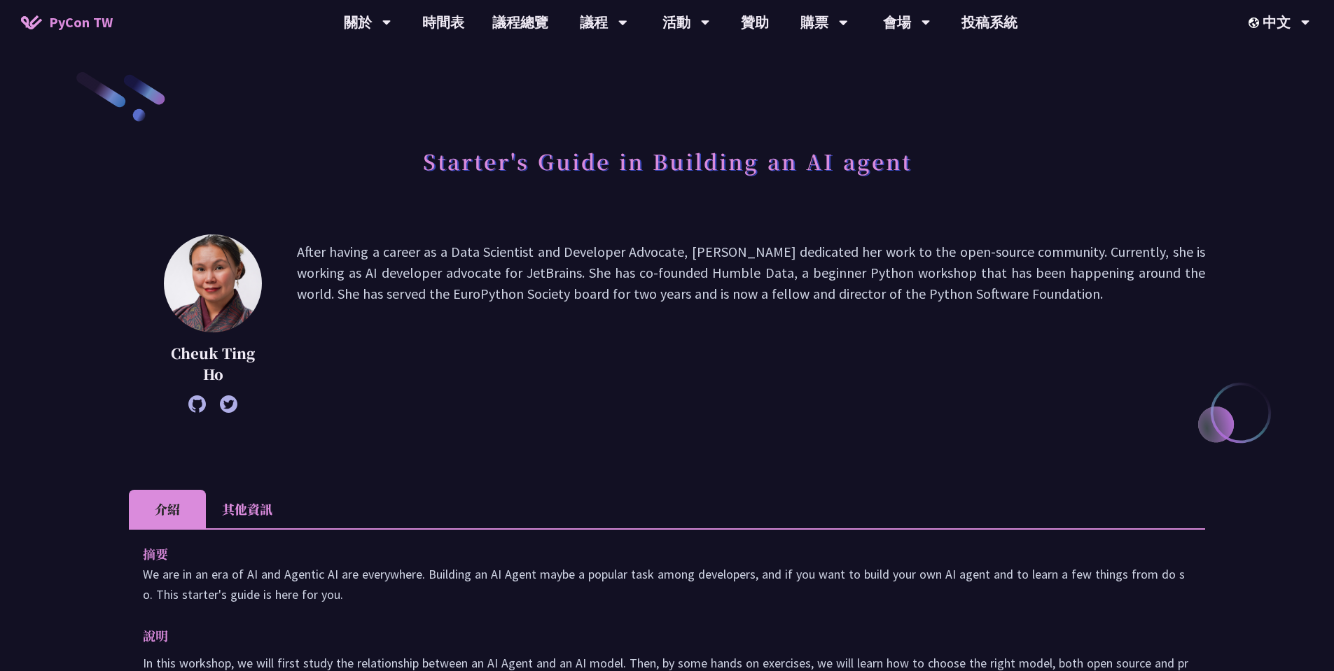
scroll to position [420, 0]
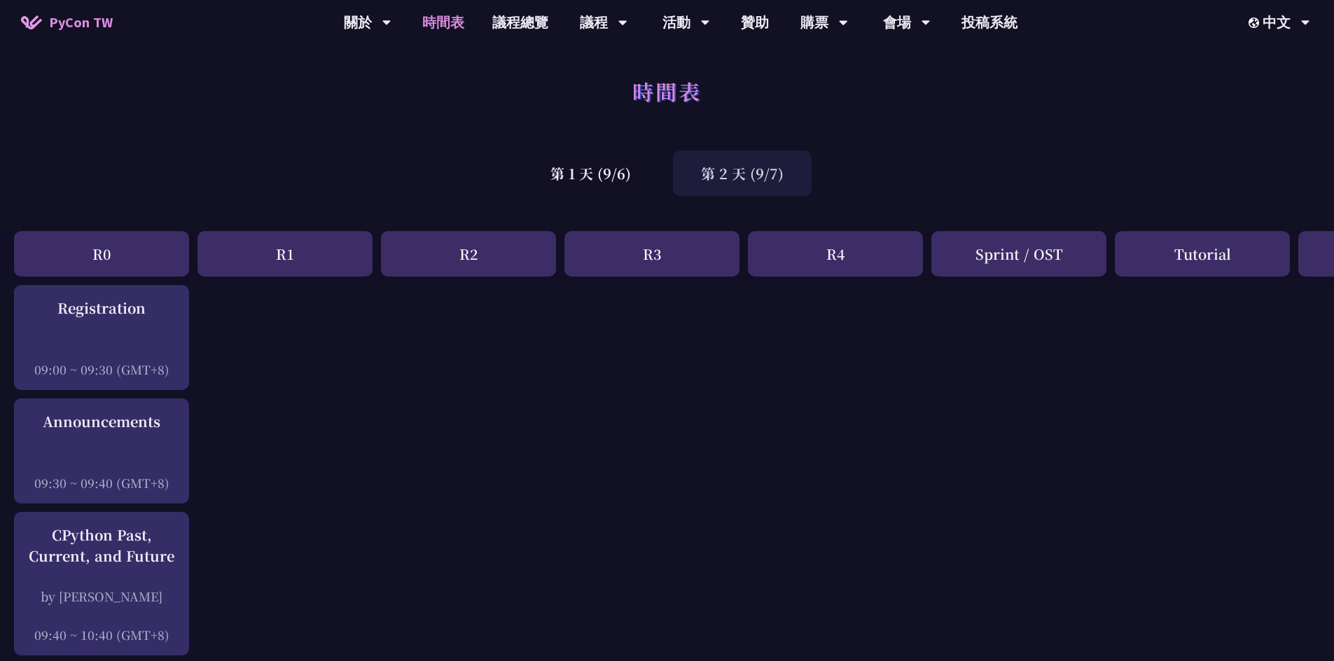
click at [741, 151] on div "第 2 天 (9/7)" at bounding box center [742, 174] width 139 height 46
click at [741, 156] on div "第 2 天 (9/7)" at bounding box center [742, 174] width 139 height 46
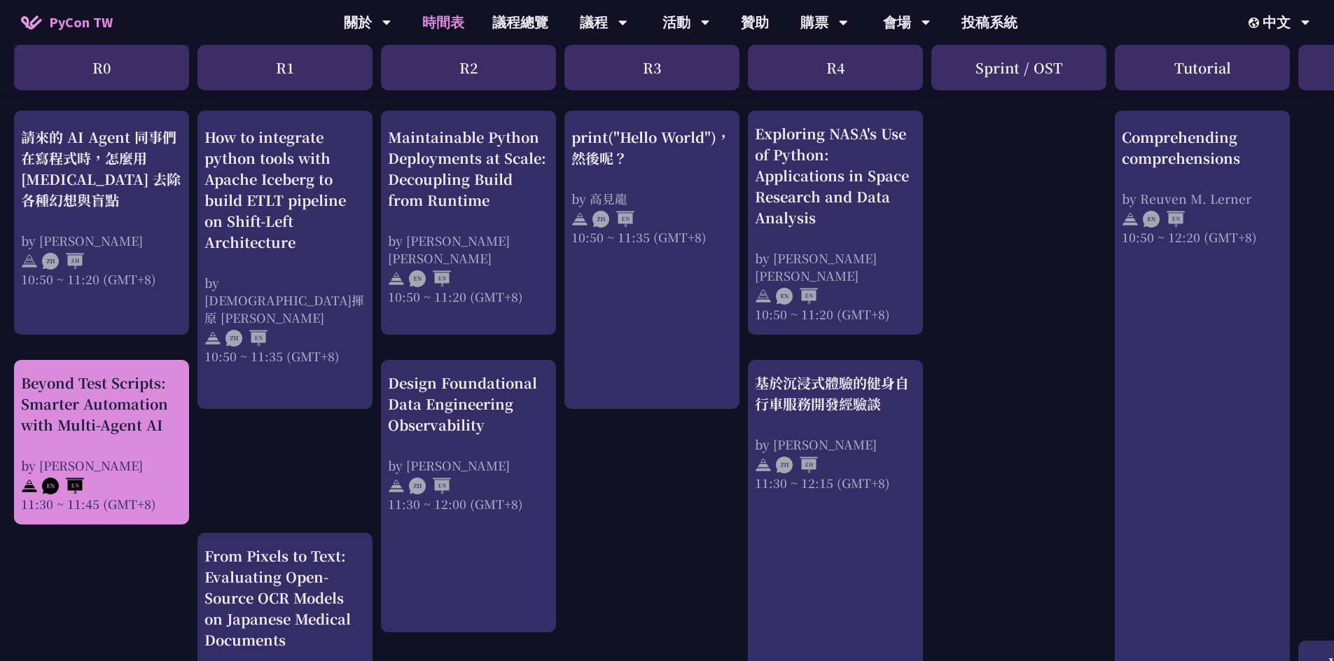
scroll to position [672, 0]
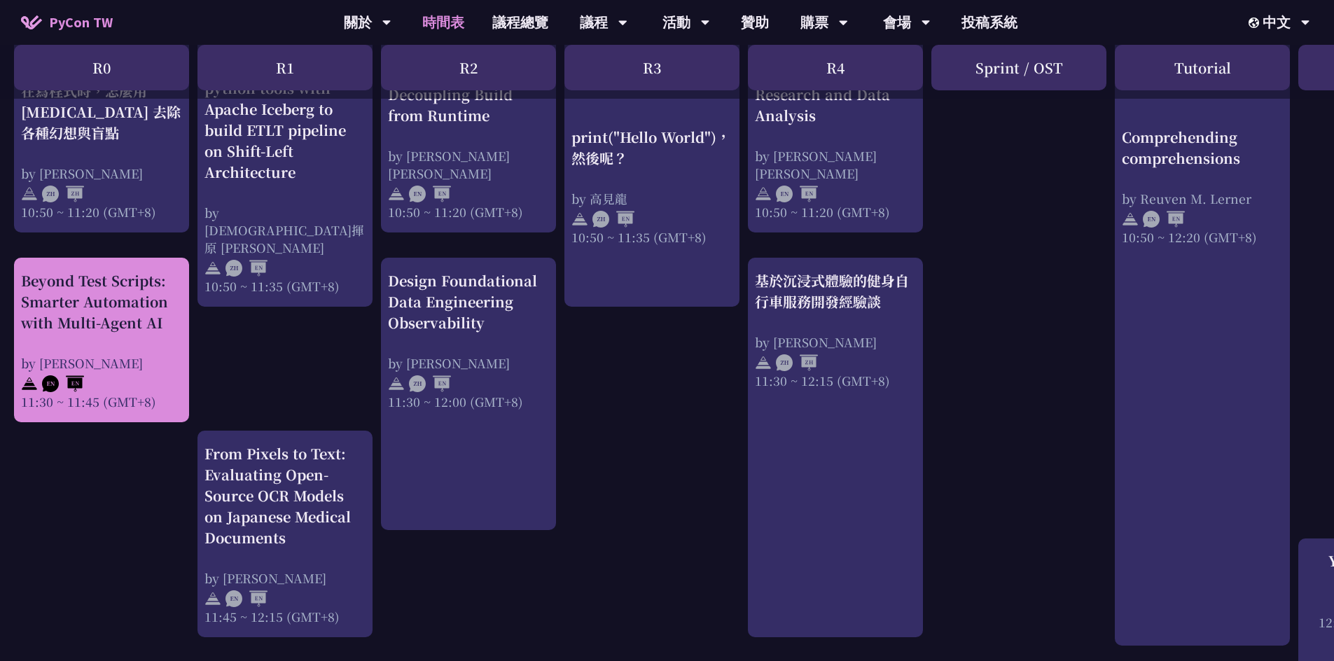
click at [122, 311] on div "Beyond Test Scripts: Smarter Automation with Multi-Agent AI" at bounding box center [101, 301] width 161 height 63
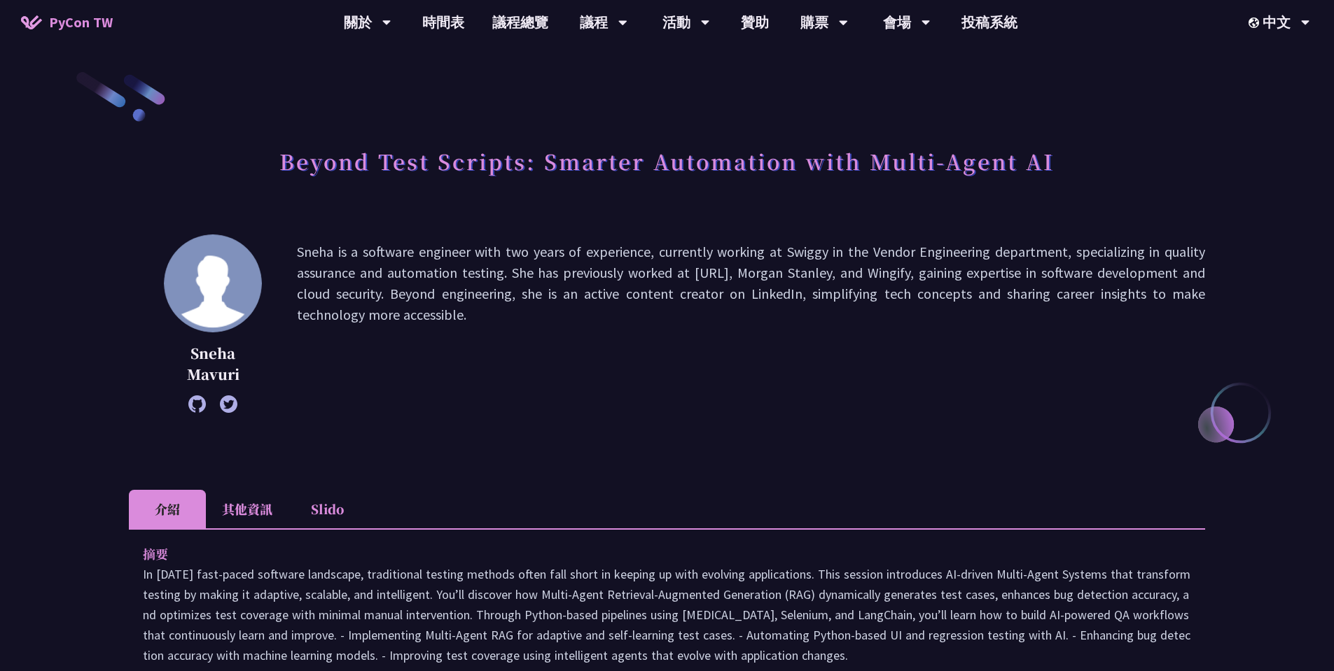
scroll to position [420, 0]
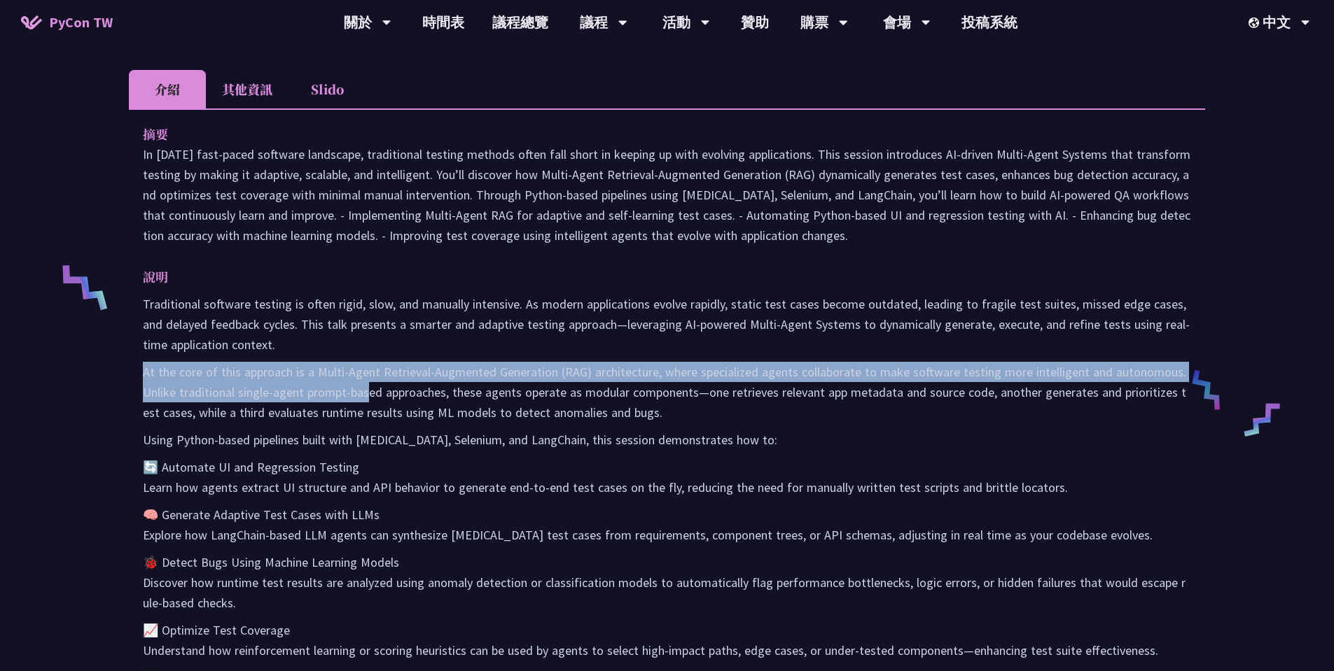
click at [354, 401] on div "Traditional software testing is often rigid, slow, and manually intensive. As m…" at bounding box center [667, 668] width 1048 height 748
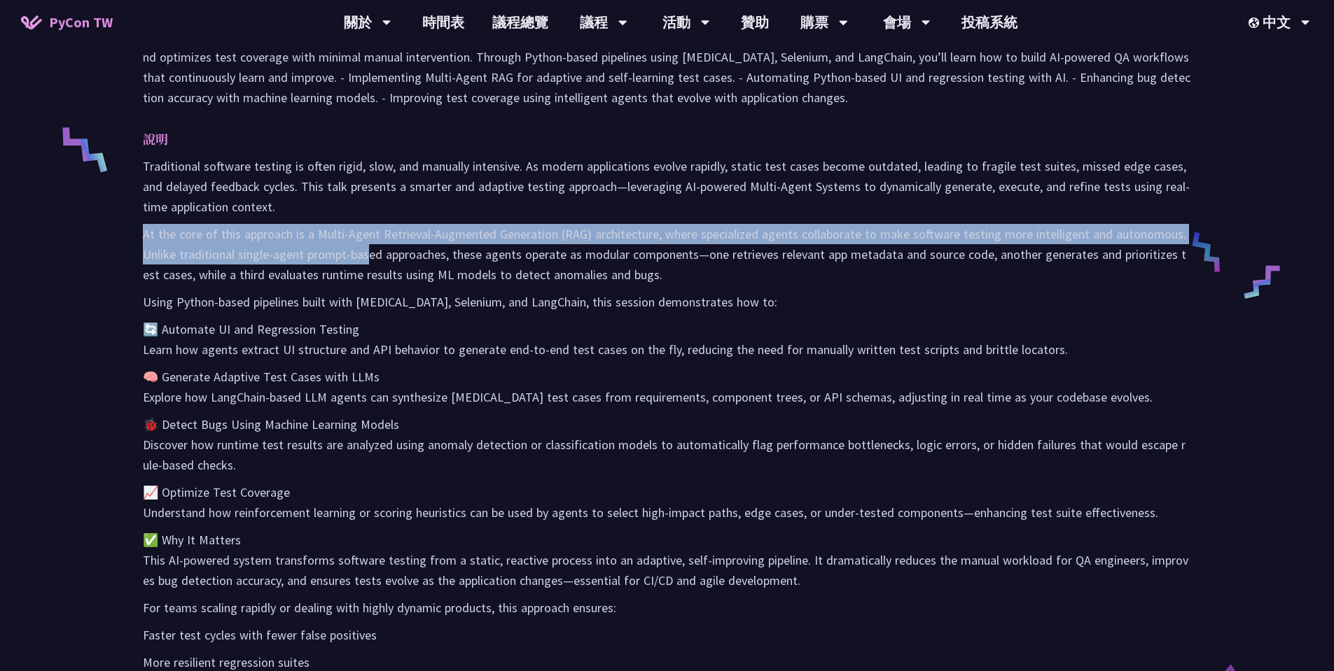
scroll to position [756, 0]
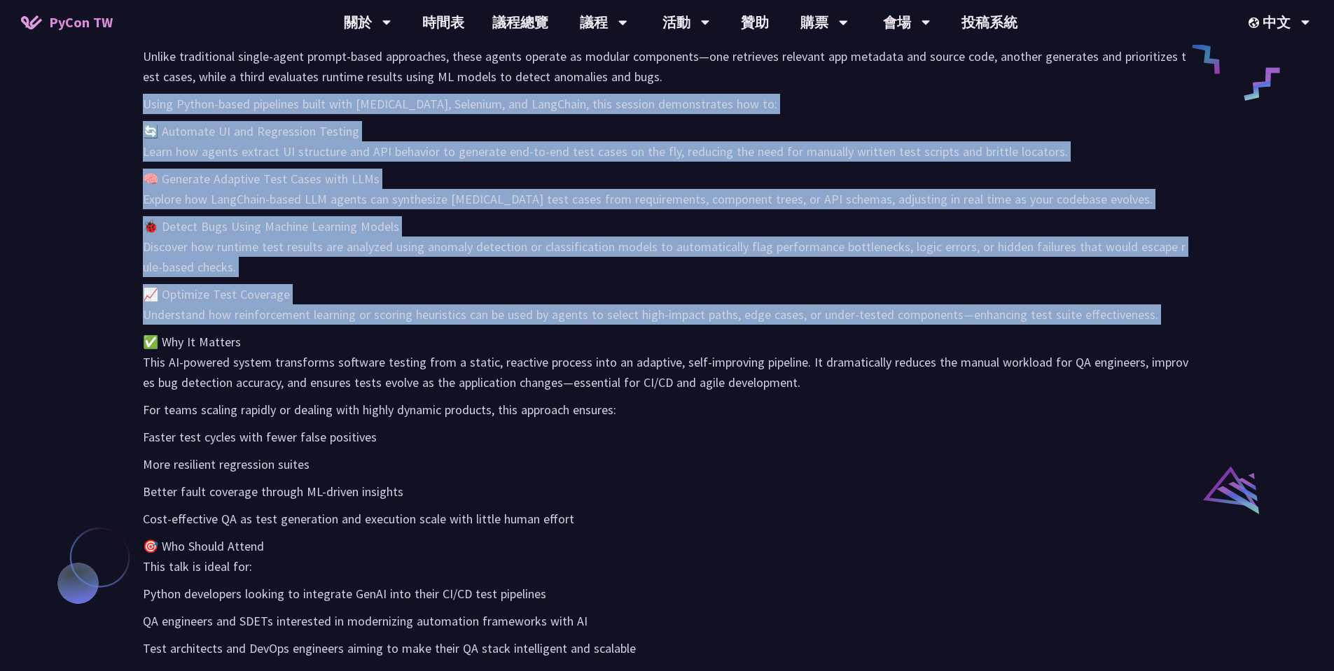
drag, startPoint x: 447, startPoint y: 90, endPoint x: 531, endPoint y: 353, distance: 275.7
click at [531, 352] on div "Traditional software testing is often rigid, slow, and manually intensive. As m…" at bounding box center [667, 332] width 1048 height 748
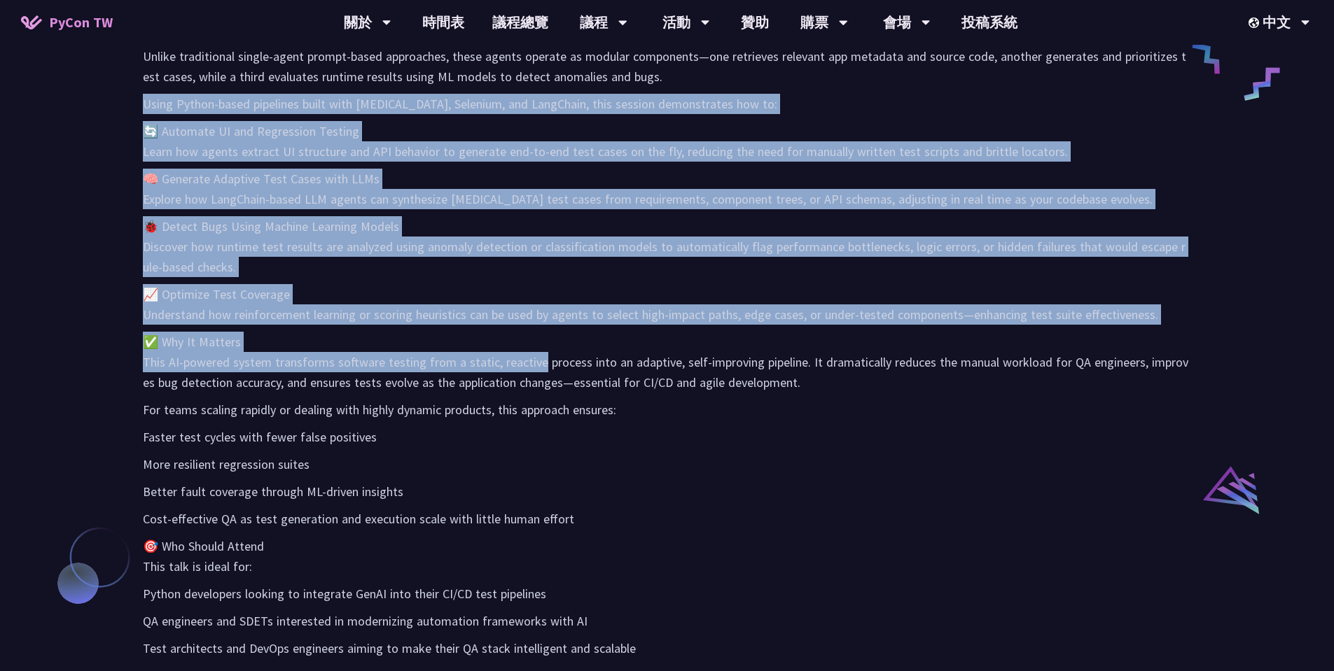
click at [531, 353] on p "✅ Why It Matters This AI-powered system transforms software testing from a stat…" at bounding box center [667, 362] width 1048 height 61
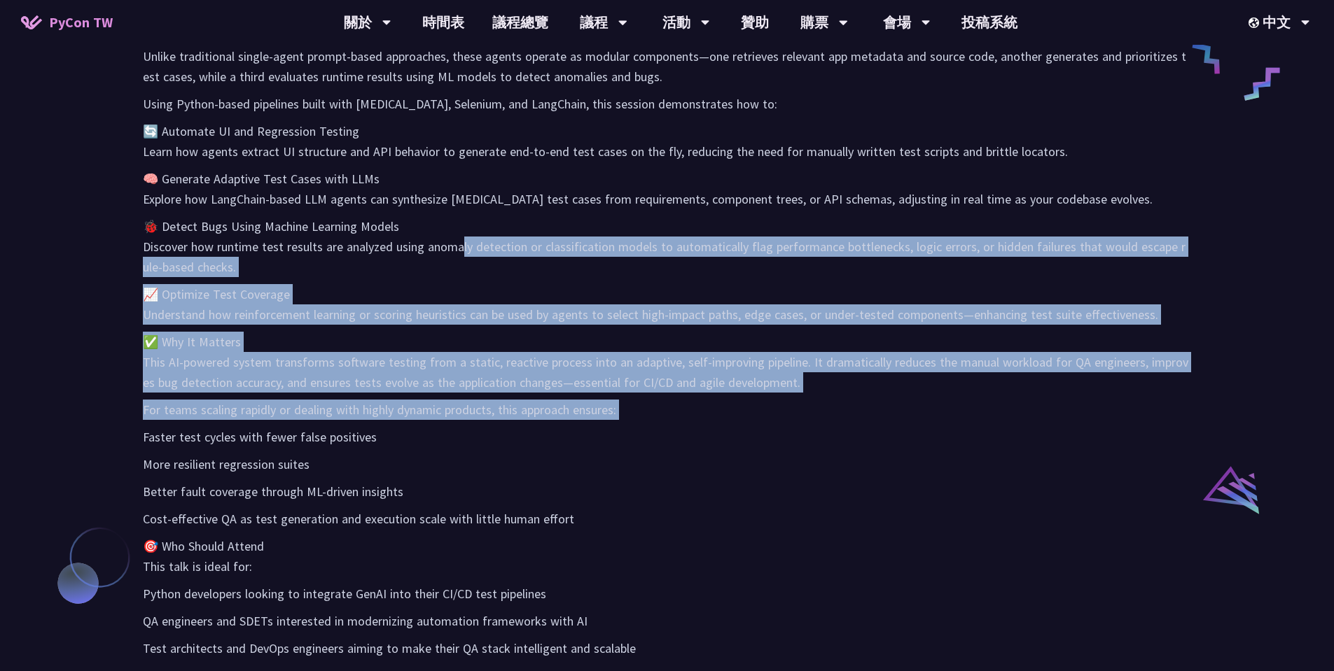
drag, startPoint x: 540, startPoint y: 421, endPoint x: 408, endPoint y: 151, distance: 301.2
click at [410, 155] on div "Traditional software testing is often rigid, slow, and manually intensive. As m…" at bounding box center [667, 332] width 1048 height 748
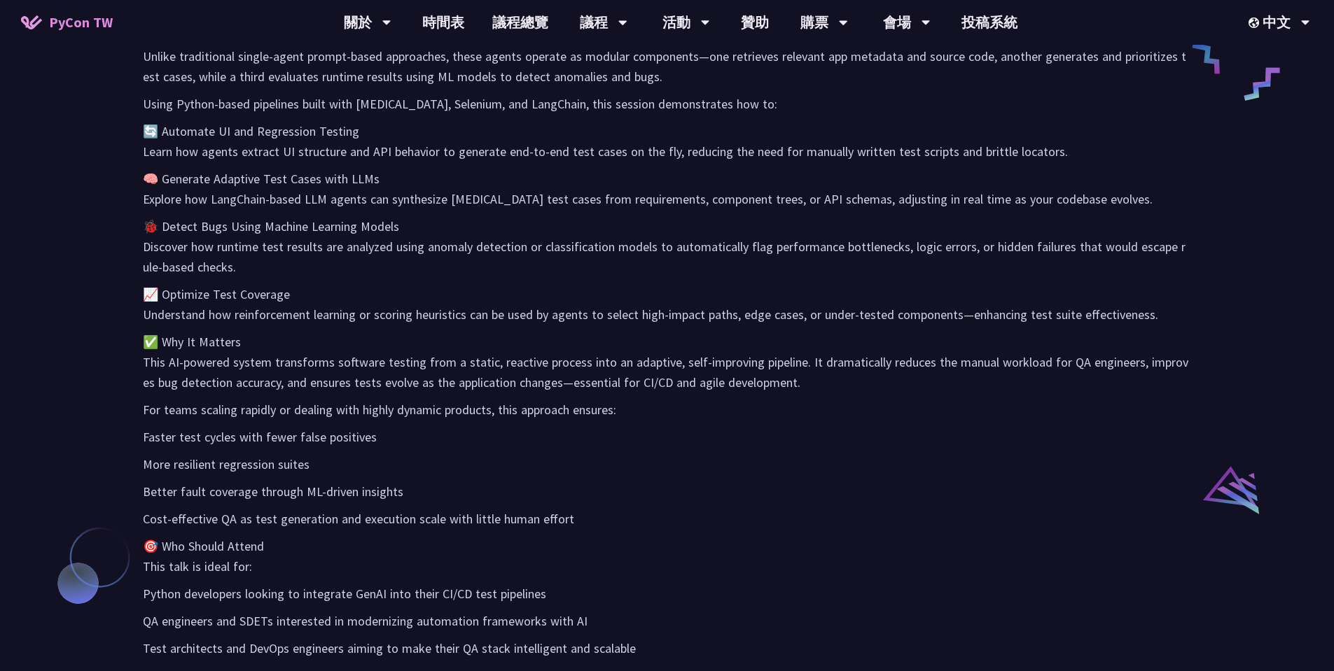
click at [403, 130] on p "🔄 Automate UI and Regression Testing Learn how agents extract UI structure and …" at bounding box center [667, 141] width 1048 height 41
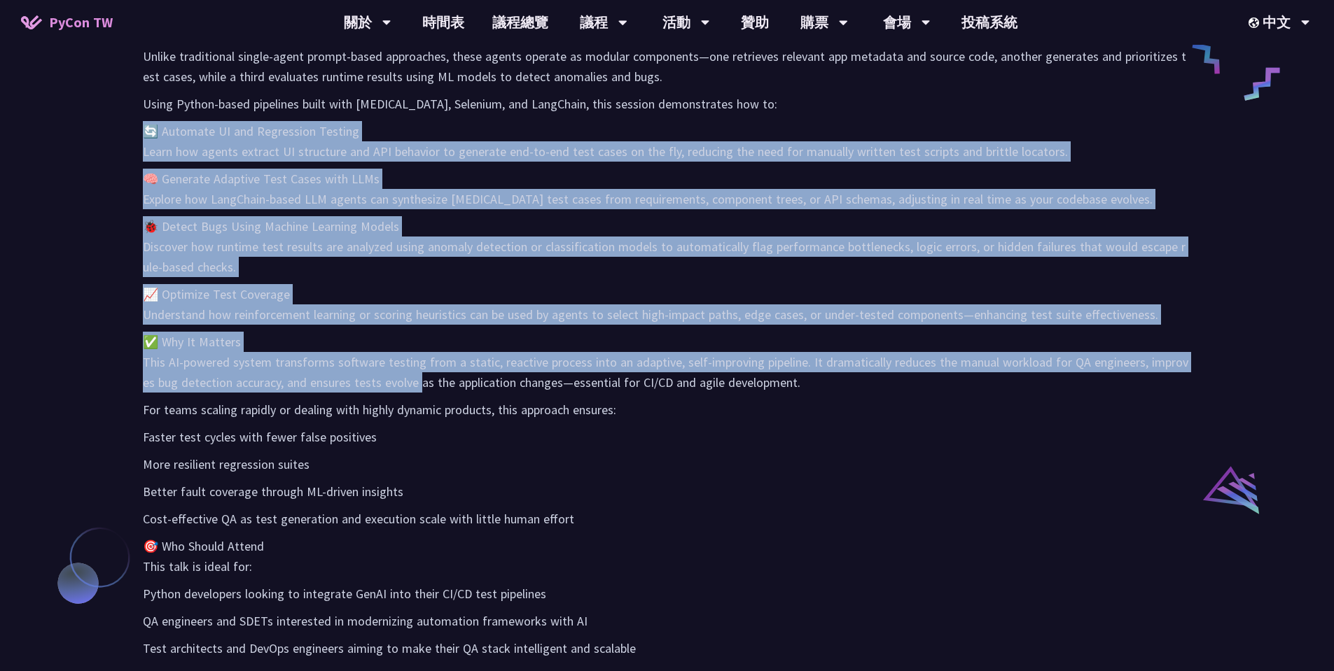
drag, startPoint x: 403, startPoint y: 126, endPoint x: 408, endPoint y: 460, distance: 334.0
click at [408, 460] on div "Traditional software testing is often rigid, slow, and manually intensive. As m…" at bounding box center [667, 332] width 1048 height 748
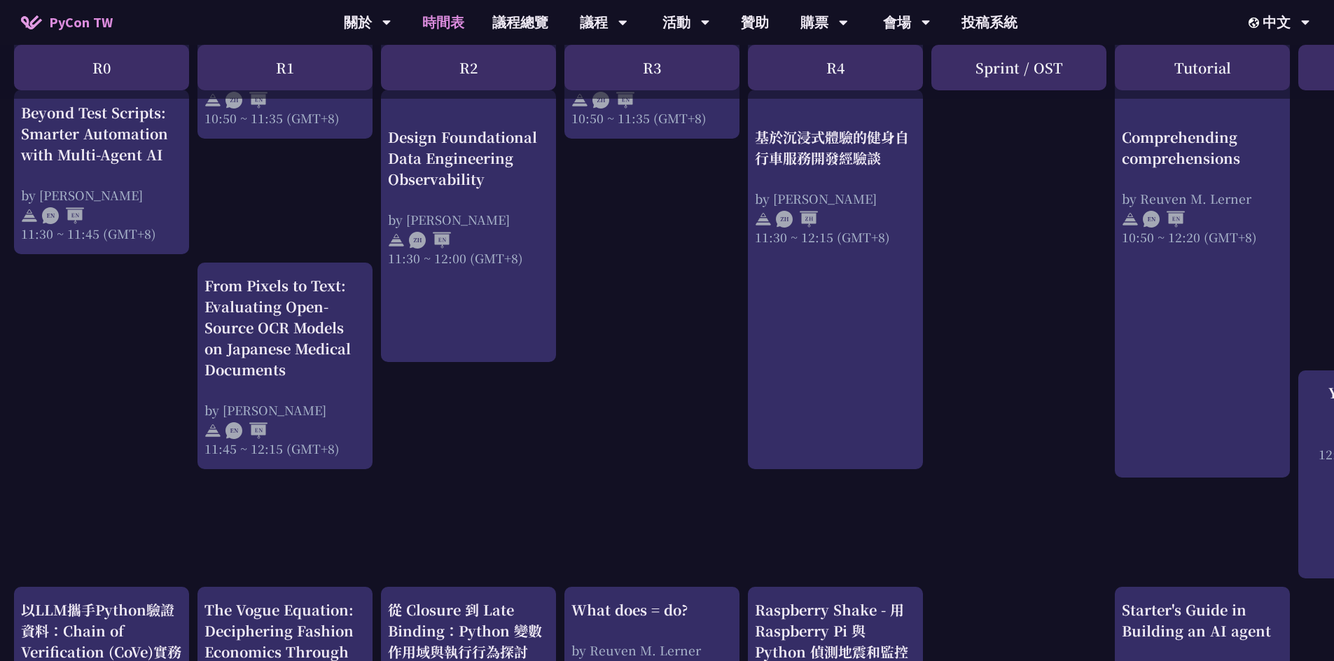
scroll to position [840, 153]
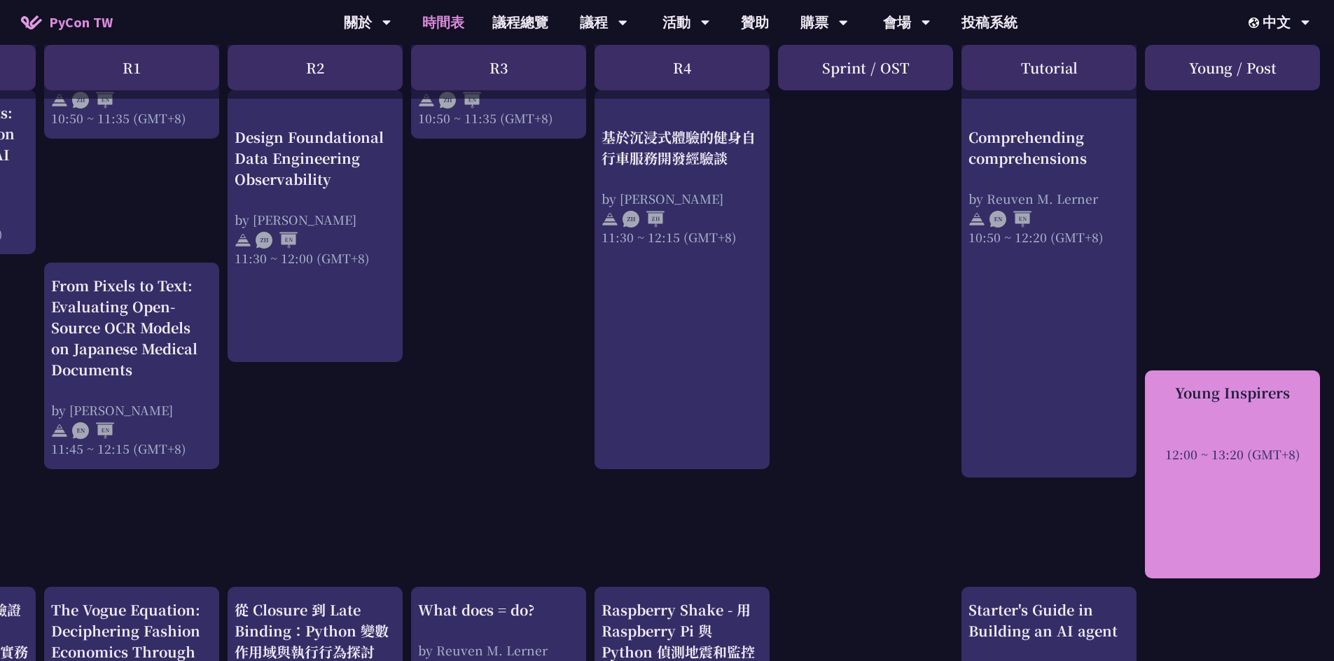
click at [741, 438] on div at bounding box center [1232, 434] width 161 height 21
click at [741, 425] on div at bounding box center [1232, 434] width 161 height 21
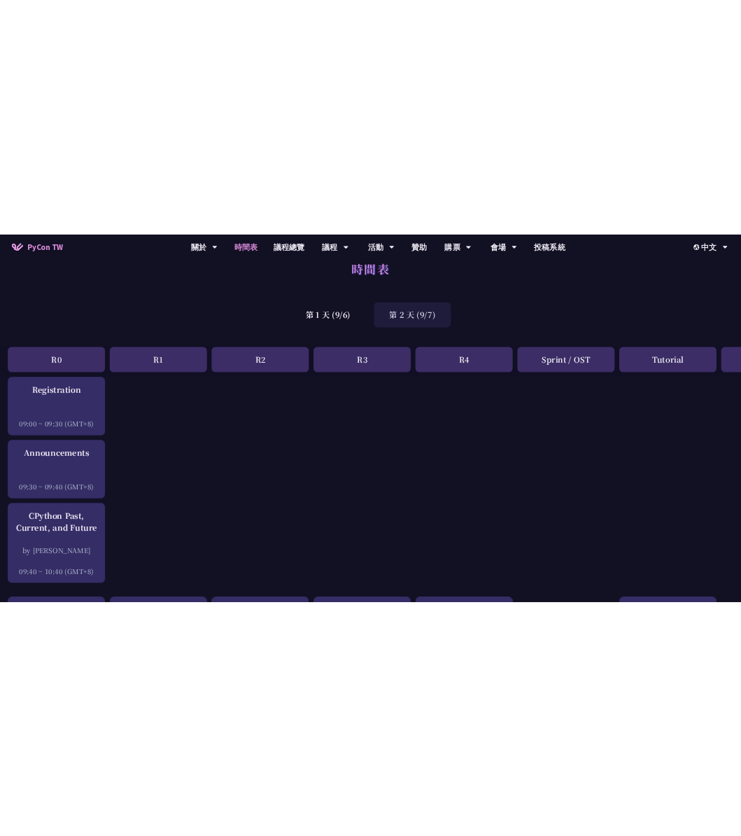
scroll to position [0, 0]
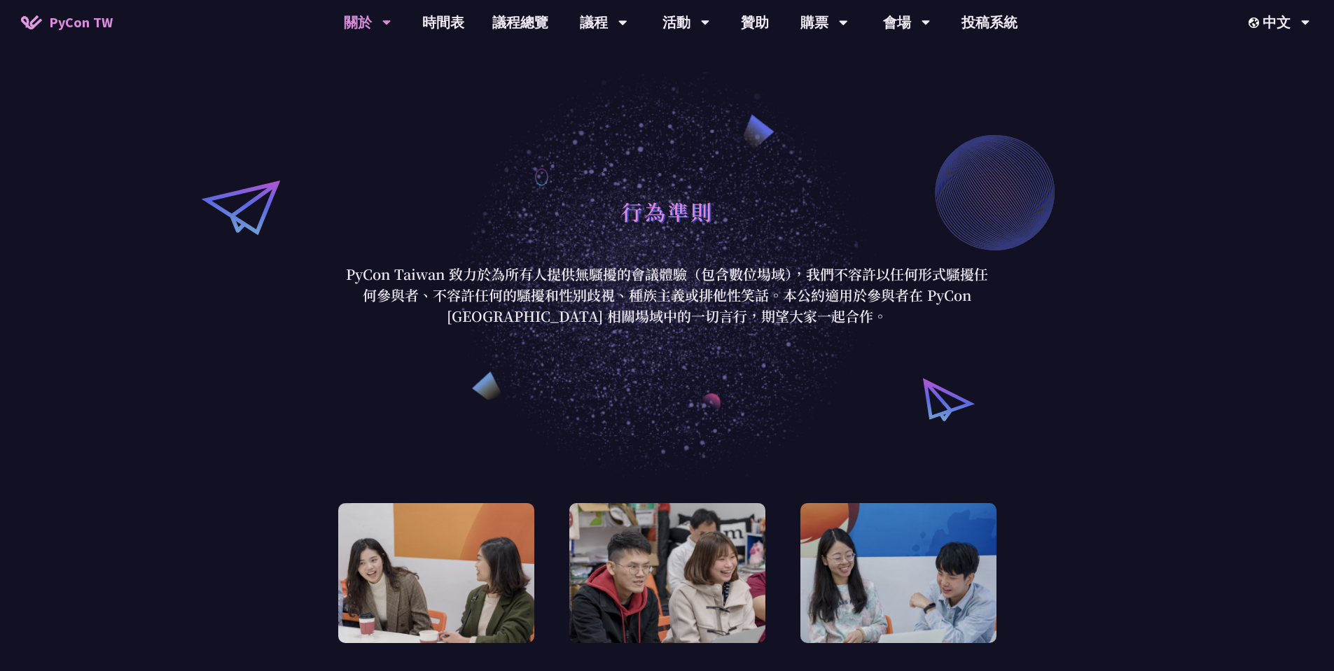
drag, startPoint x: 599, startPoint y: 289, endPoint x: 907, endPoint y: 311, distance: 308.8
click at [907, 311] on p "PyCon Taiwan 致力於為所有人提供無騷擾的會議體驗（包含數位場域），我們不容許以任何形式騷擾任何參與者、不容許任何的騷擾和性別歧視、種族主義或排他性…" at bounding box center [667, 295] width 651 height 63
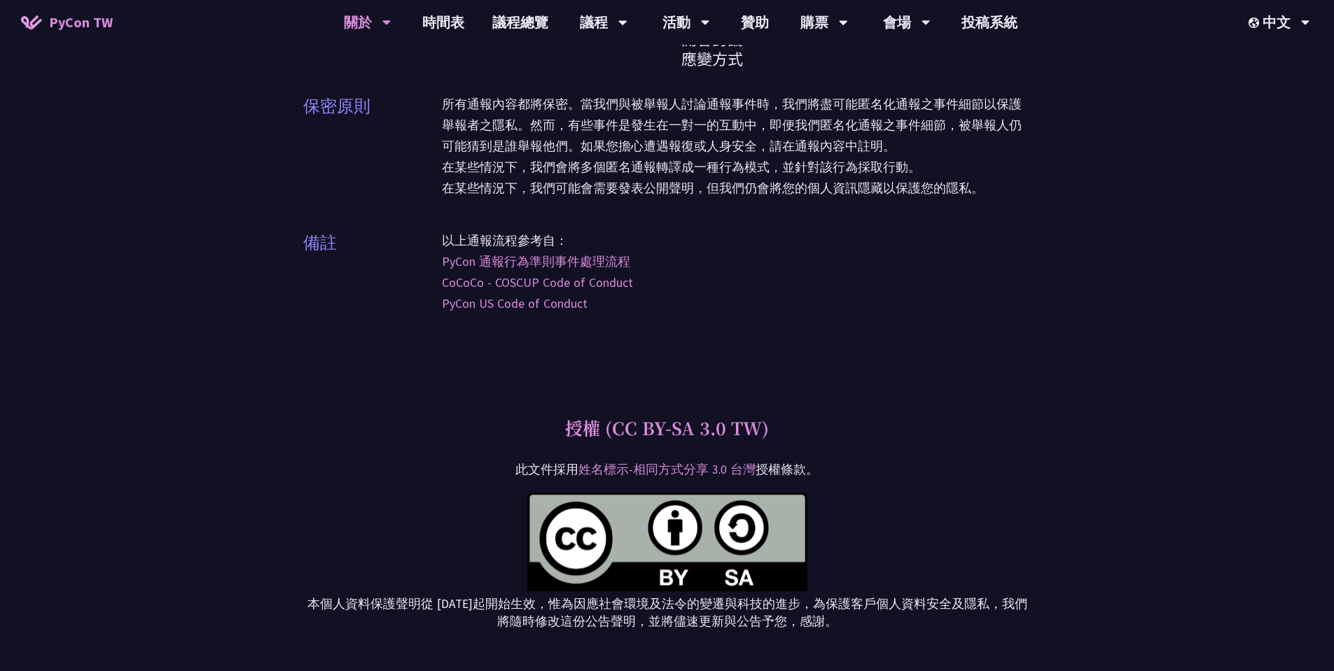
scroll to position [4285, 0]
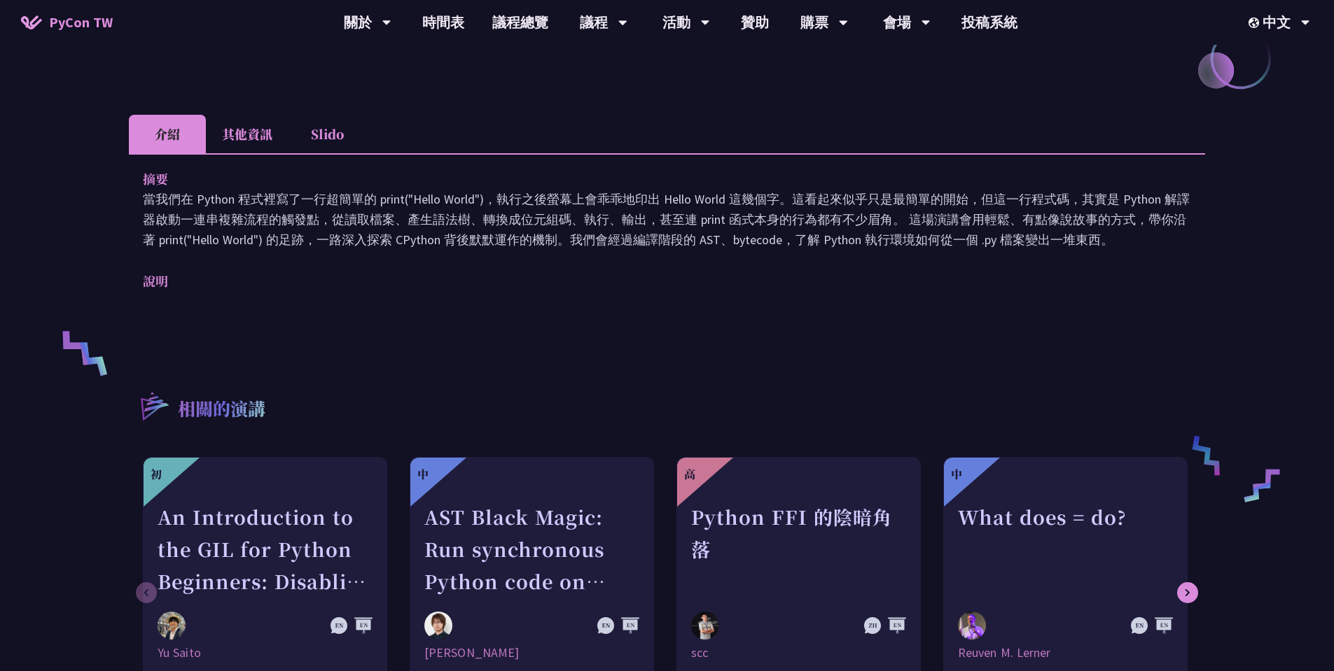
scroll to position [504, 0]
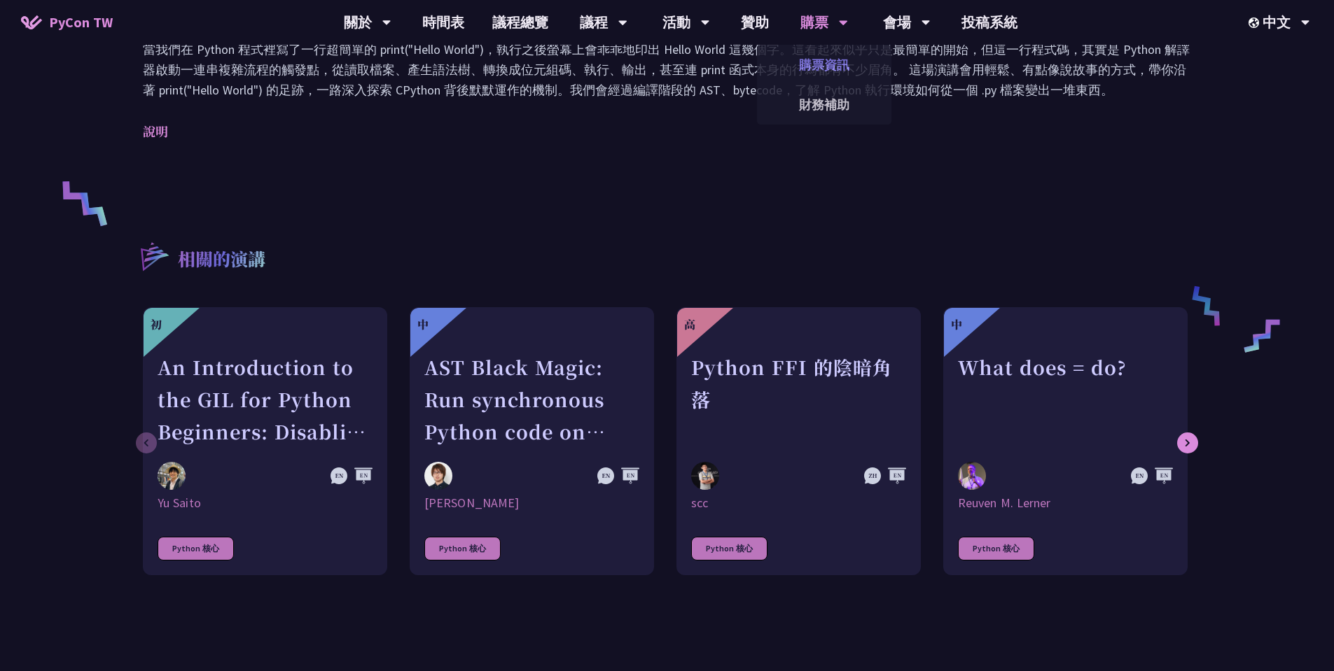
click at [809, 67] on link "購票資訊" at bounding box center [824, 64] width 134 height 33
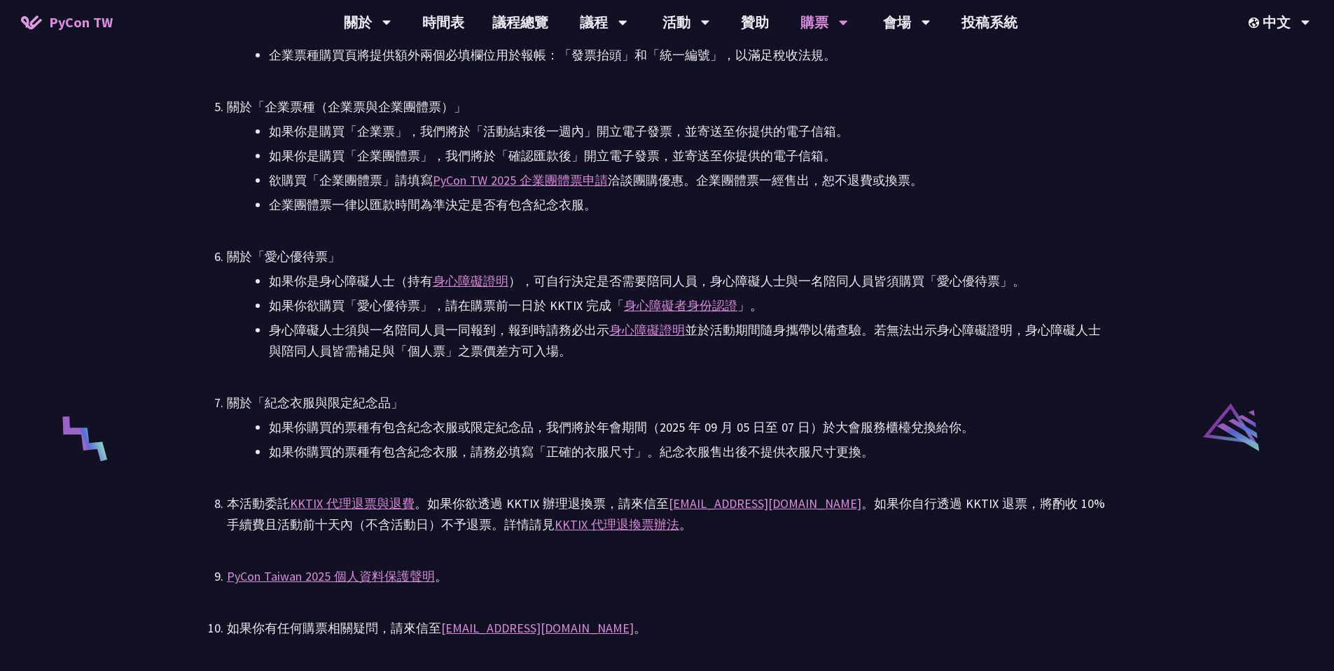
scroll to position [2520, 0]
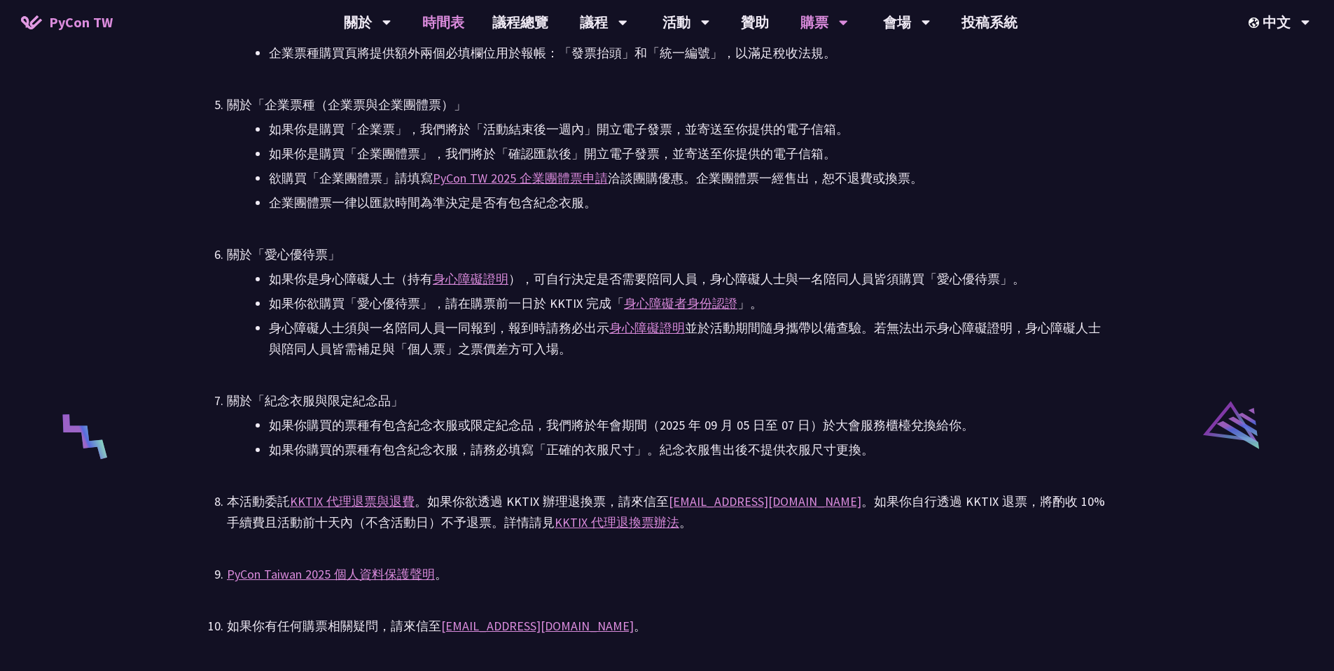
click at [463, 25] on link "時間表" at bounding box center [443, 22] width 70 height 45
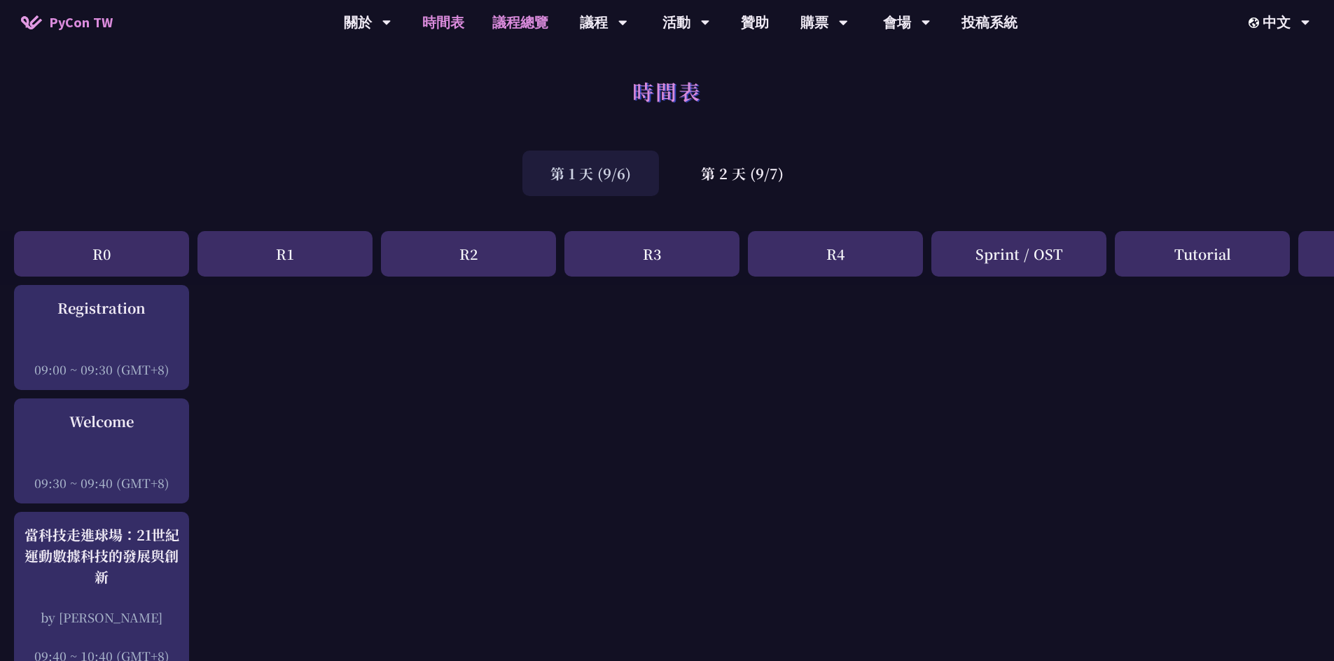
click at [510, 13] on link "議程總覽" at bounding box center [520, 22] width 84 height 45
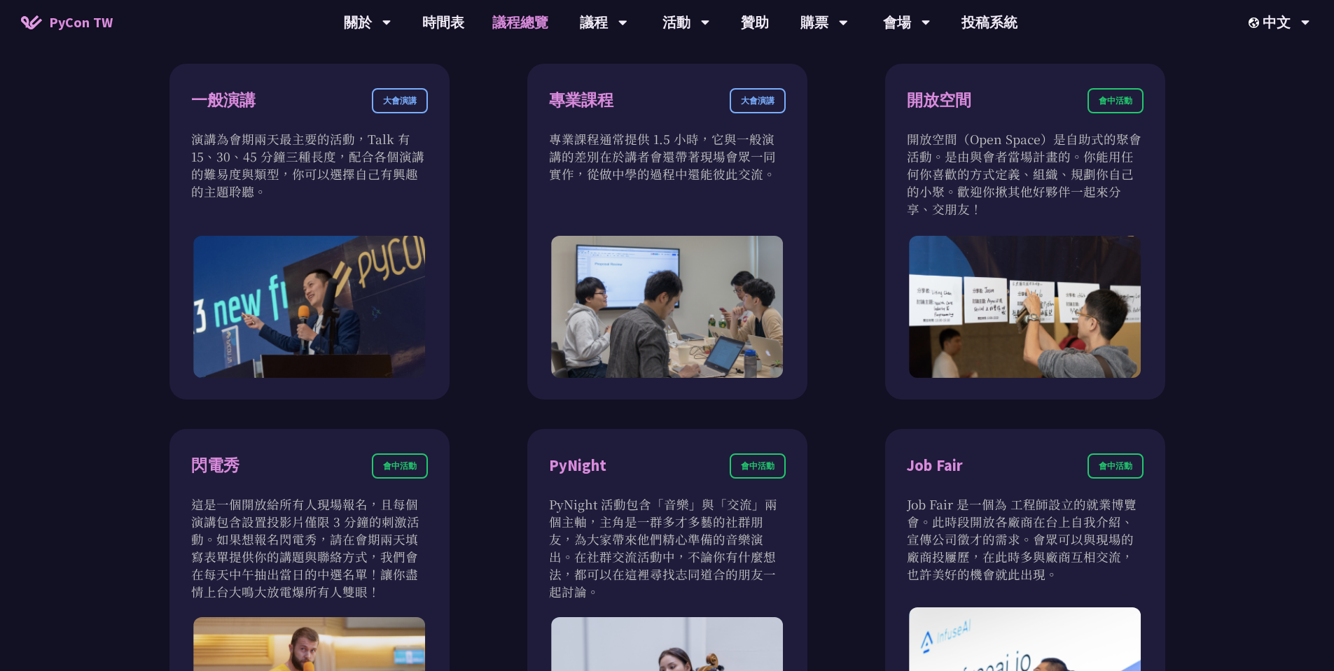
scroll to position [924, 0]
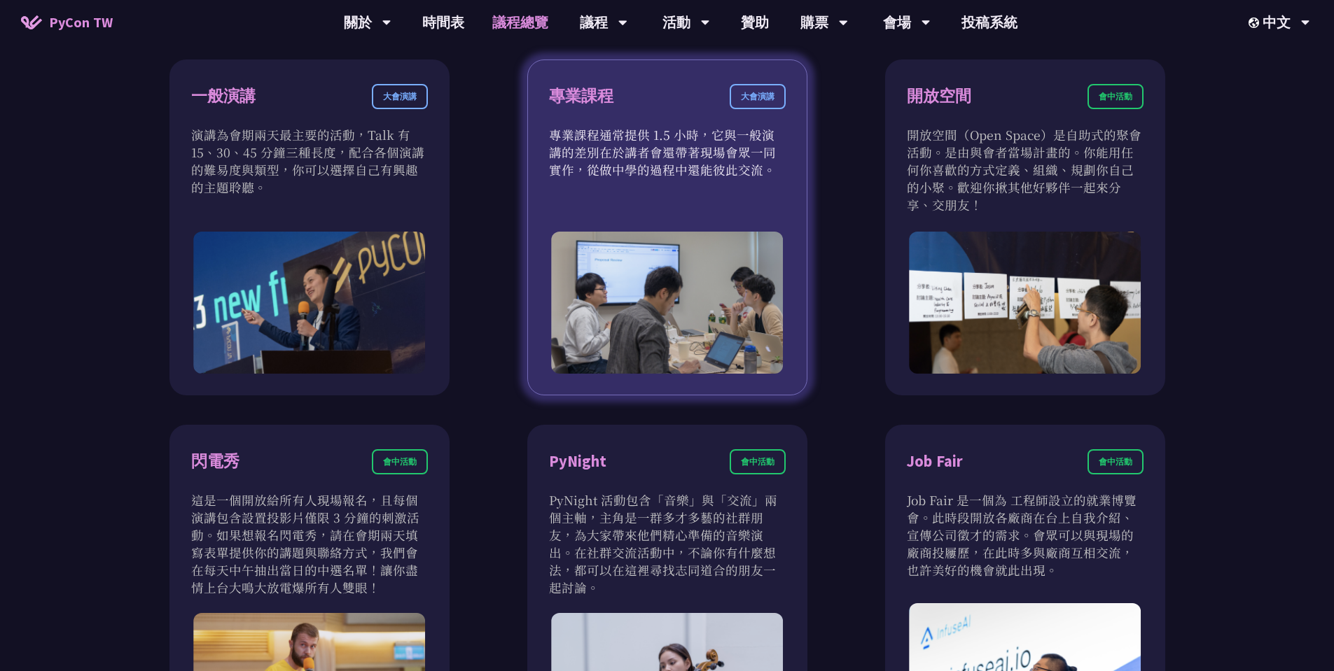
click at [622, 160] on p "專業課程通常提供 1.5 小時，它與一般演講的差別在於講者會還帶著現場會眾一同實作，從做中學的過程中還能彼此交流。" at bounding box center [667, 152] width 237 height 53
click at [762, 90] on div "大會演講" at bounding box center [758, 96] width 56 height 25
click at [615, 103] on div "專業課程 大會演講" at bounding box center [667, 105] width 237 height 42
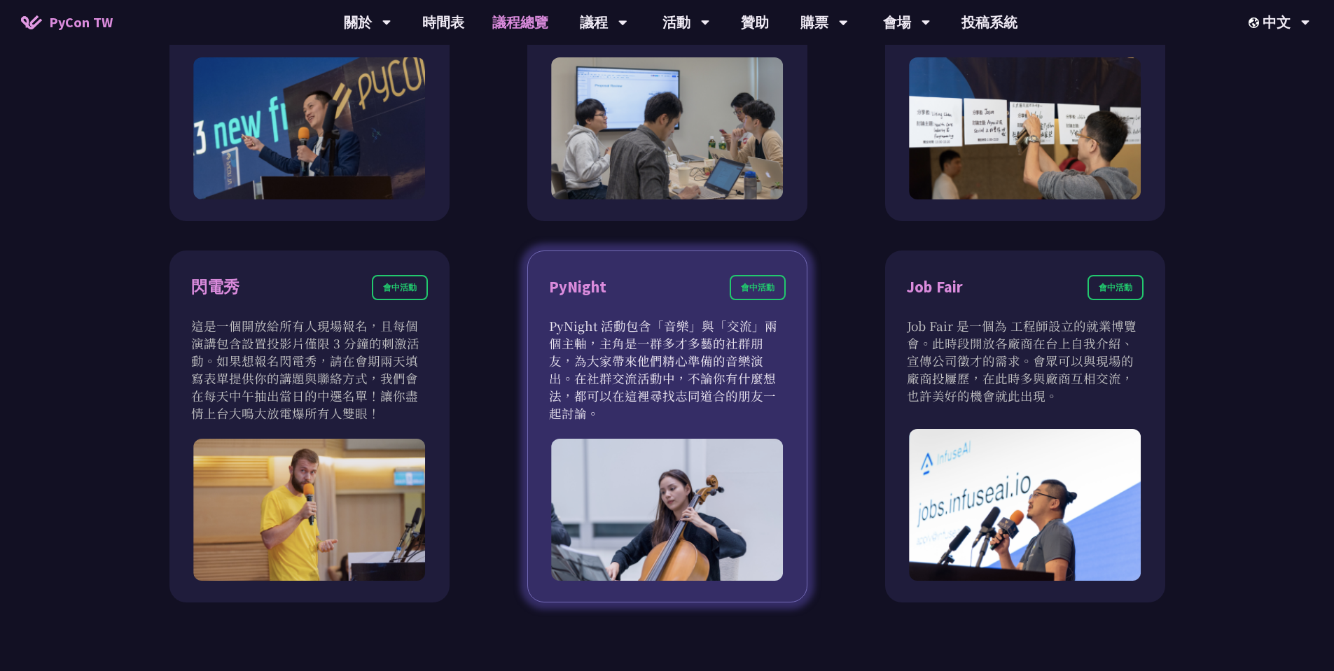
scroll to position [1092, 0]
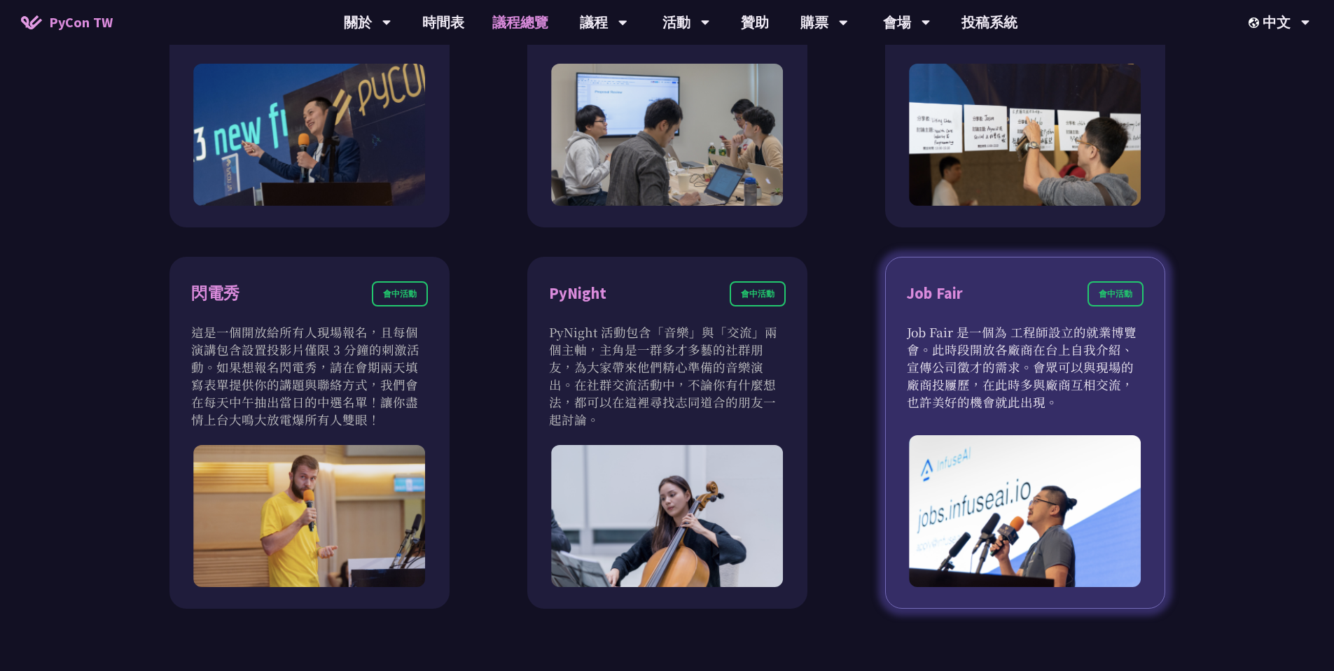
click at [1112, 293] on div "會中活動" at bounding box center [1115, 293] width 56 height 25
drag, startPoint x: 1110, startPoint y: 298, endPoint x: 1039, endPoint y: 310, distance: 71.7
click at [1109, 298] on div "會中活動" at bounding box center [1115, 293] width 56 height 25
drag, startPoint x: 935, startPoint y: 284, endPoint x: 921, endPoint y: 293, distance: 17.3
click at [921, 293] on div "Job Fair 會中活動 Job Fair 是一個為 工程師設立的就業博覽會。此時段開放各廠商在台上自我介紹、宣傳公司徵才的需求。會眾可以與現場的廠商投屨歷…" at bounding box center [1025, 433] width 280 height 353
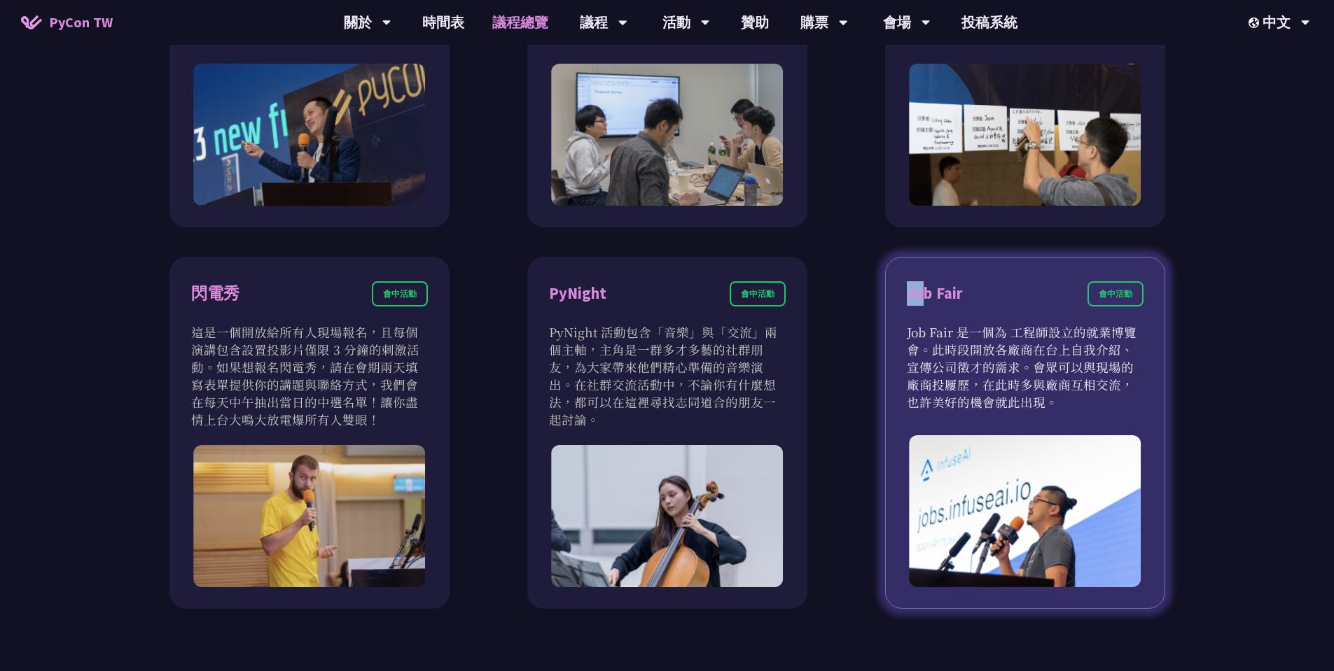
click at [921, 293] on div "Job Fair" at bounding box center [935, 293] width 56 height 25
click at [943, 294] on div "Job Fair" at bounding box center [935, 293] width 56 height 25
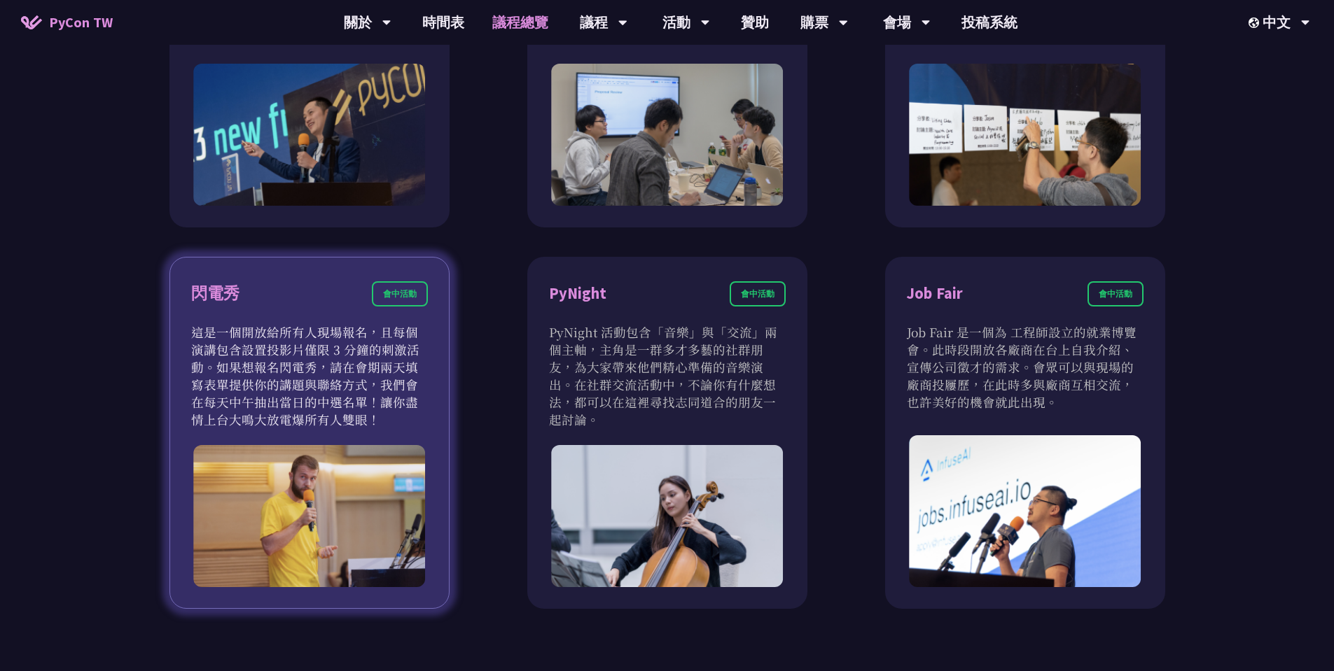
click at [295, 304] on div "閃電秀 會中活動" at bounding box center [309, 302] width 237 height 42
click at [217, 287] on div "閃電秀" at bounding box center [215, 293] width 48 height 25
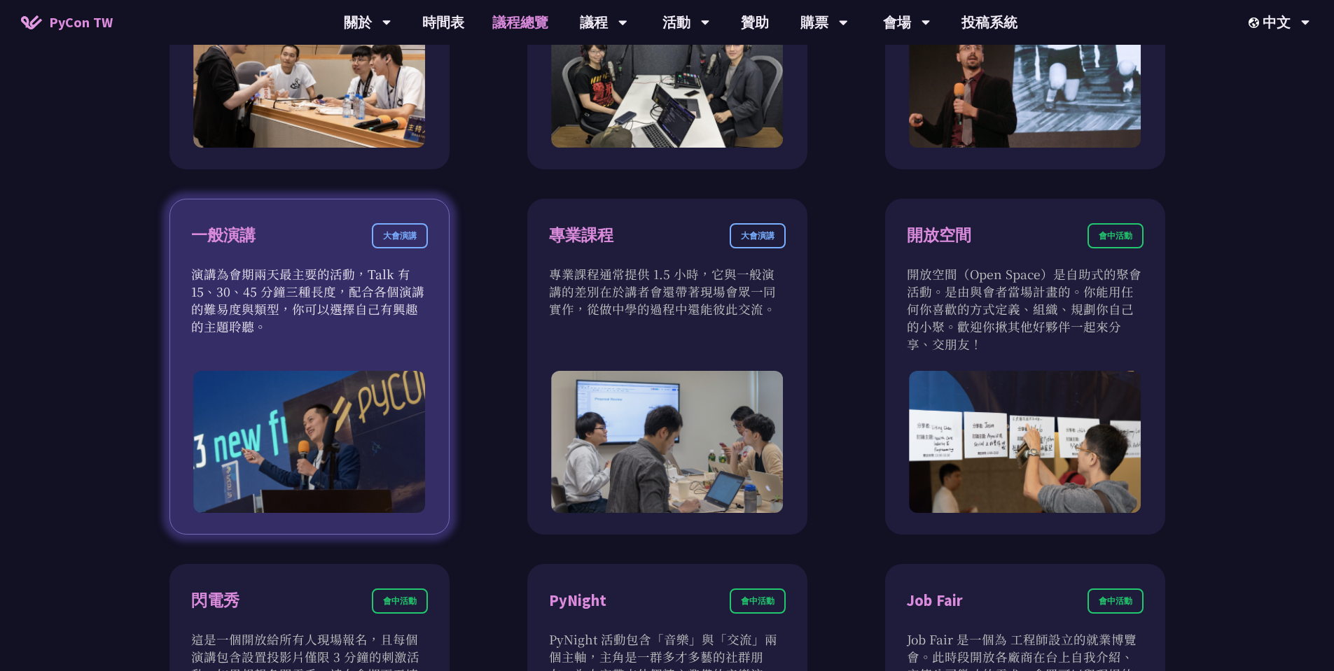
scroll to position [756, 0]
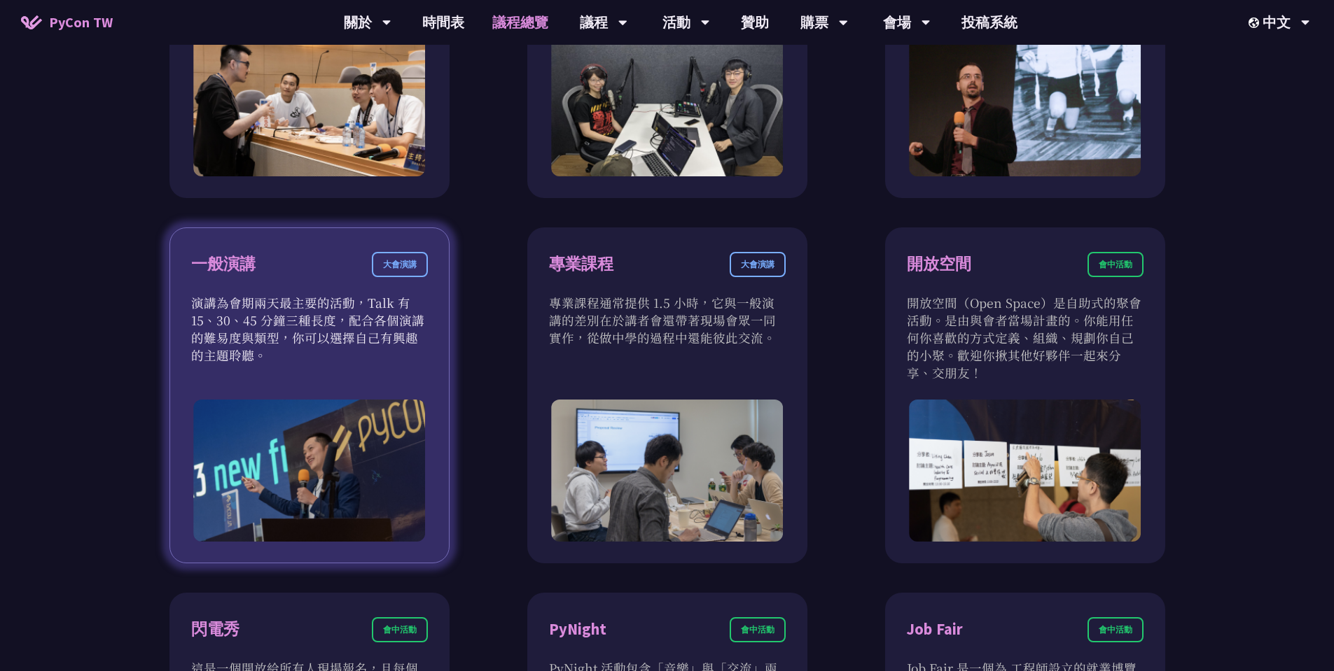
drag, startPoint x: 234, startPoint y: 303, endPoint x: 234, endPoint y: 391, distance: 88.2
click at [234, 389] on div "一般演講 大會演講 演講為會期兩天最主要的活動，Talk 有 15、30、45 分鐘三種長度，配合各個演講的難易度與類型，你可以選擇自己有興趣的主題聆聽。" at bounding box center [309, 396] width 280 height 336
click at [233, 396] on div "一般演講 大會演講 演講為會期兩天最主要的活動，Talk 有 15、30、45 分鐘三種長度，配合各個演講的難易度與類型，你可以選擇自己有興趣的主題聆聽。" at bounding box center [309, 396] width 280 height 336
drag, startPoint x: 271, startPoint y: 371, endPoint x: 220, endPoint y: 227, distance: 153.0
click at [246, 270] on div "一般演講 大會演講 演講為會期兩天最主要的活動，Talk 有 15、30、45 分鐘三種長度，配合各個演講的難易度與類型，你可以選擇自己有興趣的主題聆聽。" at bounding box center [309, 396] width 280 height 336
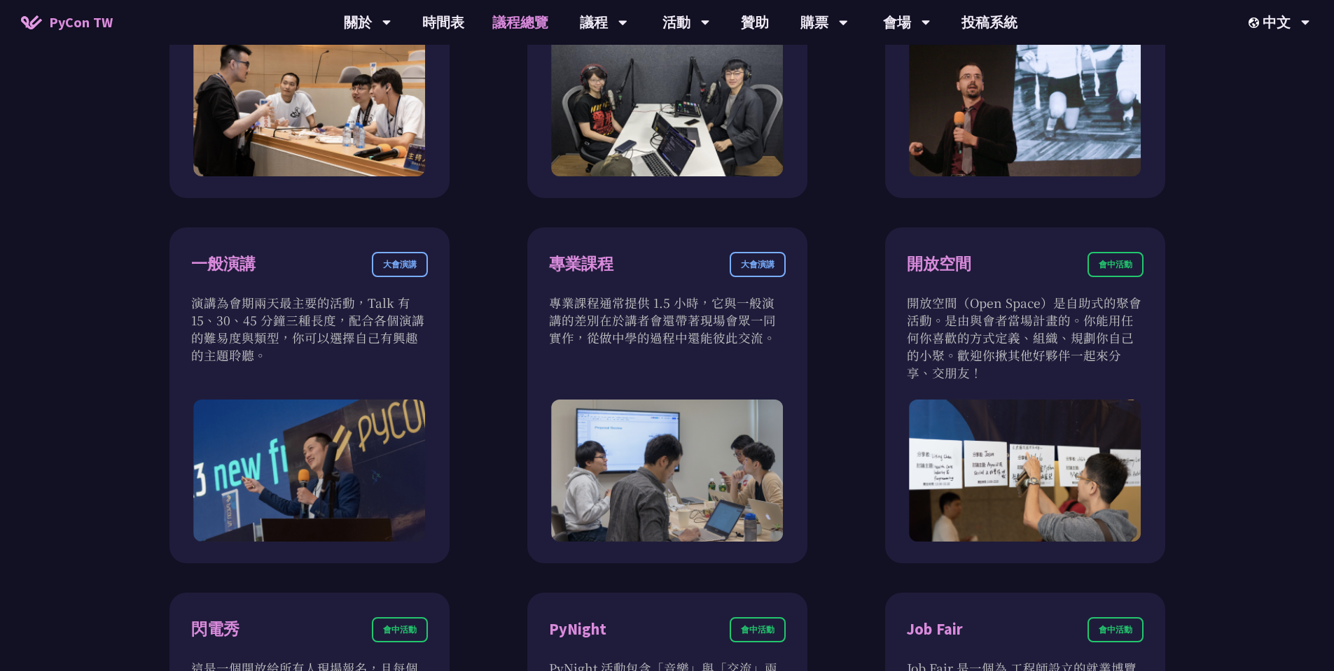
click at [220, 226] on div "衝刺開發 會前活動 衝刺開發聚集開源專案負責人、想貢獻者的活動。將會有領導人帶著他們專案待開發的功能來現場分享。你可以選擇喜歡的專案，或是帶著自己的專案和大家…" at bounding box center [667, 395] width 1048 height 1100
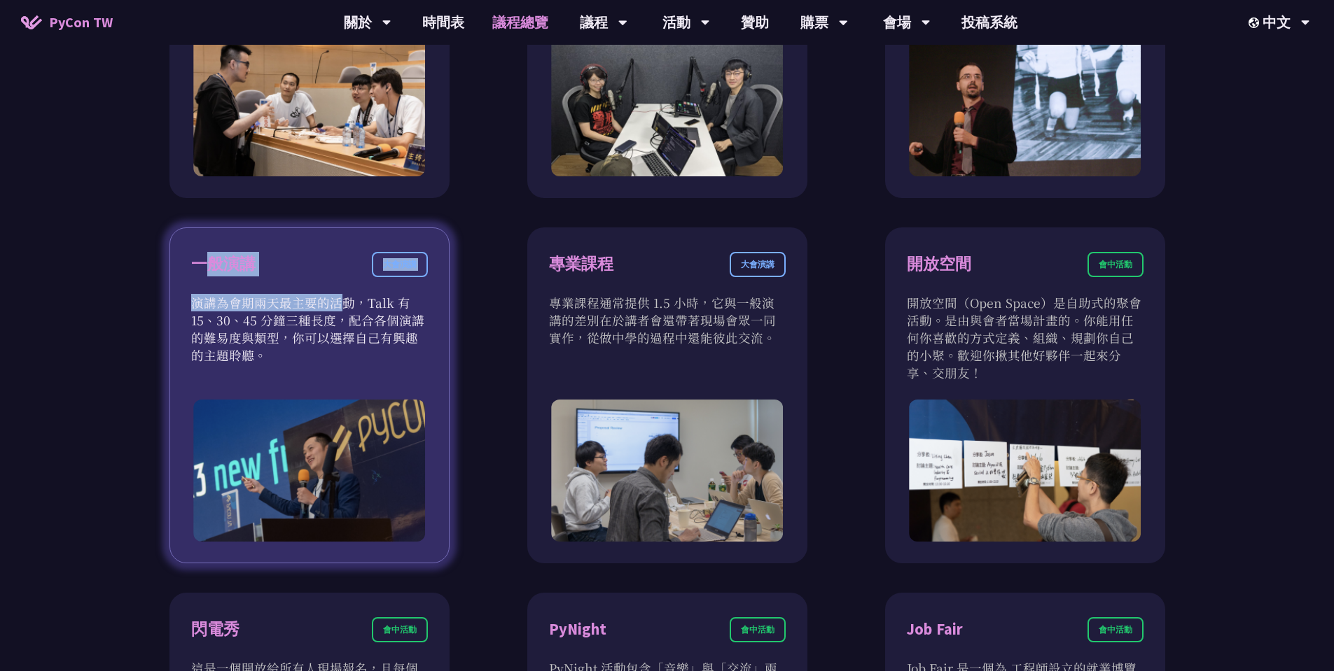
drag, startPoint x: 242, startPoint y: 337, endPoint x: 251, endPoint y: 361, distance: 25.7
click at [249, 356] on div "一般演講 大會演講 演講為會期兩天最主要的活動，Talk 有 15、30、45 分鐘三種長度，配合各個演講的難易度與類型，你可以選擇自己有興趣的主題聆聽。" at bounding box center [309, 396] width 280 height 336
click at [251, 361] on p "演講為會期兩天最主要的活動，Talk 有 15、30、45 分鐘三種長度，配合各個演講的難易度與類型，你可以選擇自己有興趣的主題聆聽。" at bounding box center [309, 329] width 237 height 70
drag, startPoint x: 260, startPoint y: 361, endPoint x: 235, endPoint y: 306, distance: 61.1
click at [239, 314] on p "演講為會期兩天最主要的活動，Talk 有 15、30、45 分鐘三種長度，配合各個演講的難易度與類型，你可以選擇自己有興趣的主題聆聽。" at bounding box center [309, 329] width 237 height 70
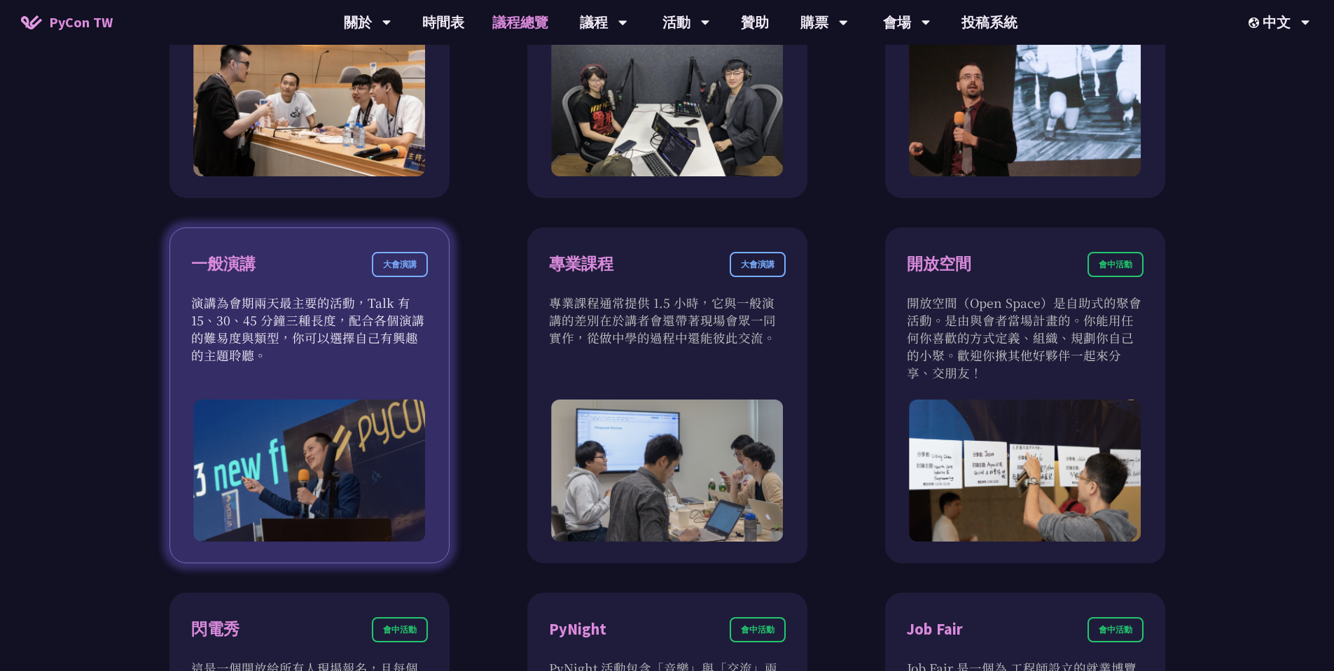
click at [234, 305] on p "演講為會期兩天最主要的活動，Talk 有 15、30、45 分鐘三種長度，配合各個演講的難易度與類型，你可以選擇自己有興趣的主題聆聽。" at bounding box center [309, 329] width 237 height 70
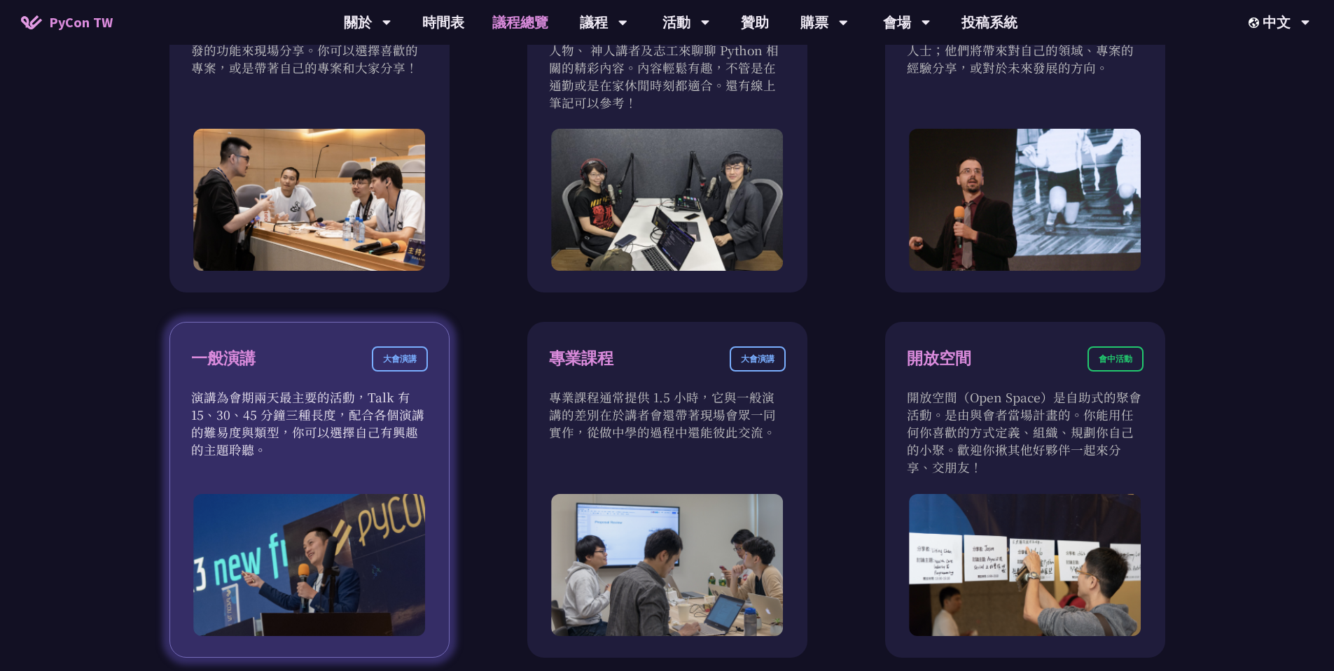
scroll to position [504, 0]
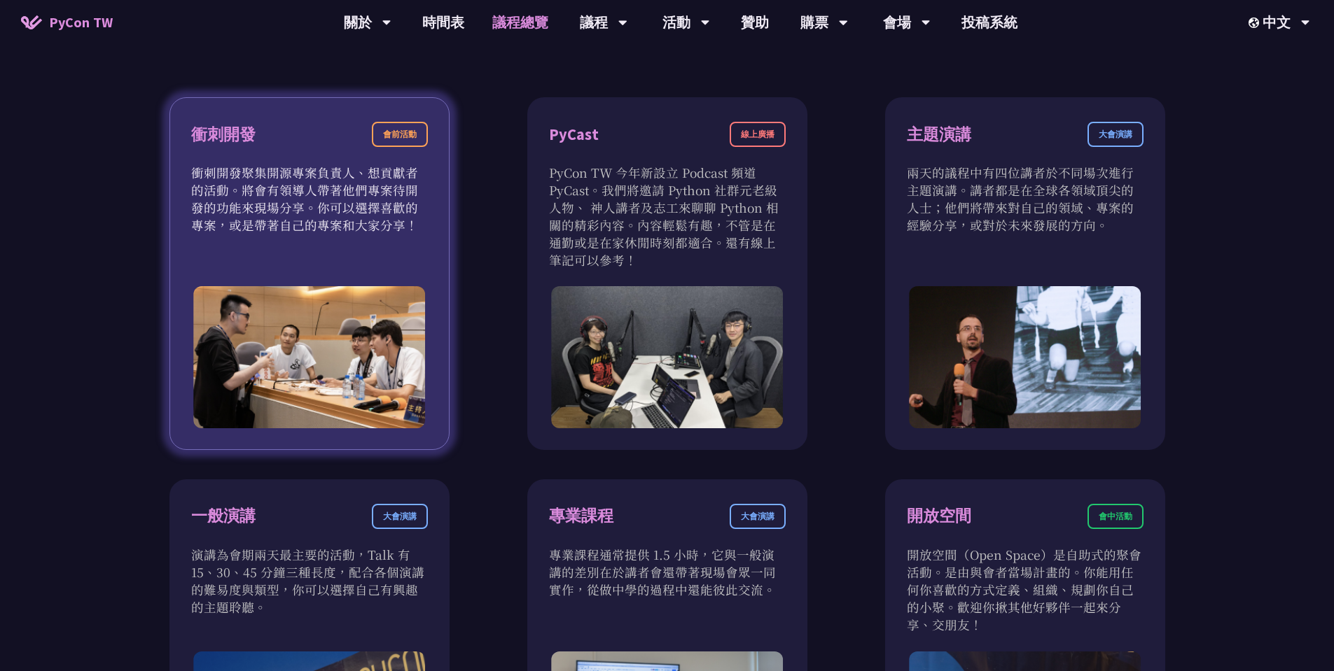
drag, startPoint x: 370, startPoint y: 218, endPoint x: 307, endPoint y: 186, distance: 70.4
click at [343, 204] on p "衝刺開發聚集開源專案負責人、想貢獻者的活動。將會有領導人帶著他們專案待開發的功能來現場分享。你可以選擇喜歡的專案，或是帶著自己的專案和大家分享！" at bounding box center [309, 199] width 237 height 70
click at [307, 186] on p "衝刺開發聚集開源專案負責人、想貢獻者的活動。將會有領導人帶著他們專案待開發的功能來現場分享。你可以選擇喜歡的專案，或是帶著自己的專案和大家分享！" at bounding box center [309, 199] width 237 height 70
drag, startPoint x: 372, startPoint y: 239, endPoint x: 199, endPoint y: 178, distance: 183.6
click at [199, 178] on div "衝刺開發 會前活動 衝刺開發聚集開源專案負責人、想貢獻者的活動。將會有領導人帶著他們專案待開發的功能來現場分享。你可以選擇喜歡的專案，或是帶著自己的專案和大家…" at bounding box center [309, 273] width 280 height 353
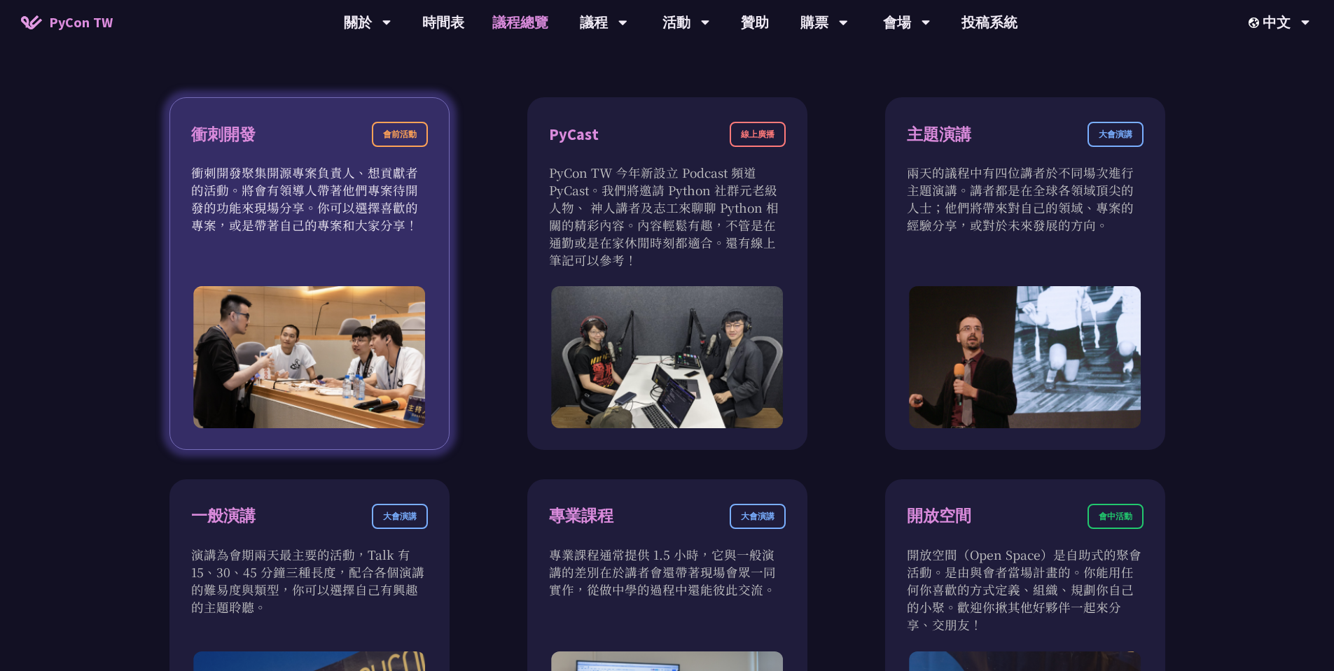
click at [178, 210] on div "衝刺開發 會前活動 衝刺開發聚集開源專案負責人、想貢獻者的活動。將會有領導人帶著他們專案待開發的功能來現場分享。你可以選擇喜歡的專案，或是帶著自己的專案和大家…" at bounding box center [309, 273] width 280 height 353
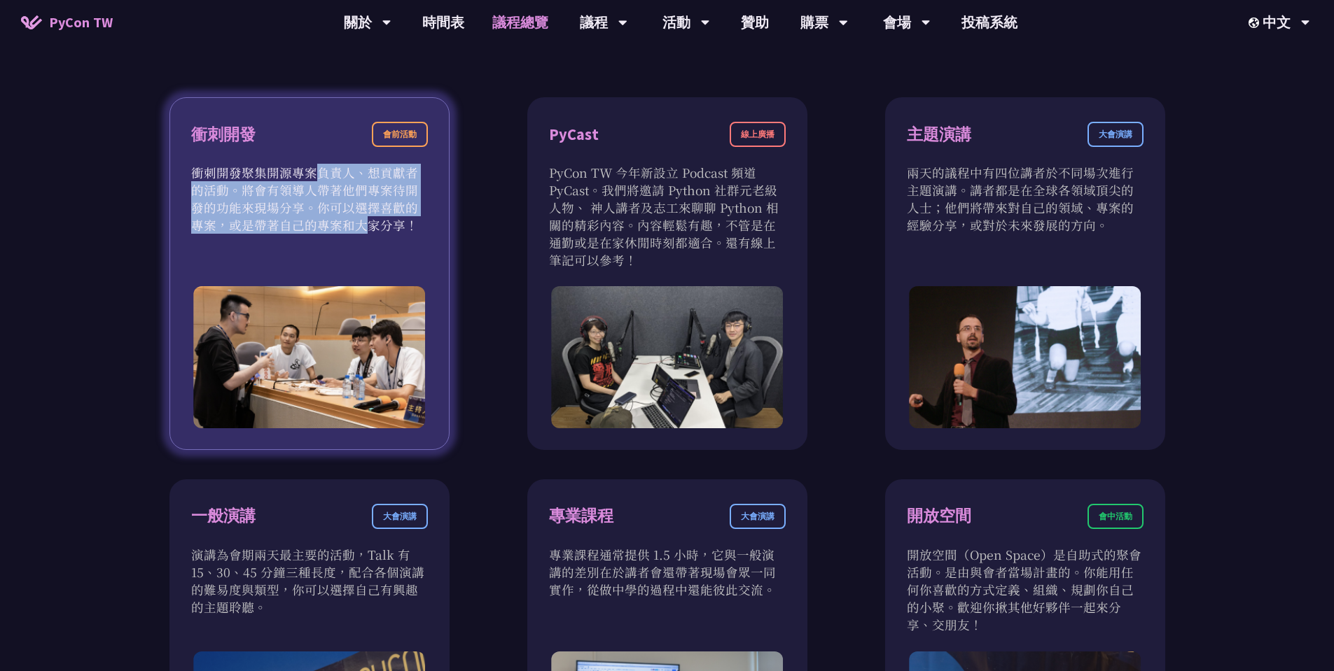
drag, startPoint x: 206, startPoint y: 178, endPoint x: 216, endPoint y: 225, distance: 48.1
click at [216, 224] on p "衝刺開發聚集開源專案負責人、想貢獻者的活動。將會有領導人帶著他們專案待開發的功能來現場分享。你可以選擇喜歡的專案，或是帶著自己的專案和大家分享！" at bounding box center [309, 199] width 237 height 70
click at [216, 225] on p "衝刺開發聚集開源專案負責人、想貢獻者的活動。將會有領導人帶著他們專案待開發的功能來現場分享。你可以選擇喜歡的專案，或是帶著自己的專案和大家分享！" at bounding box center [309, 199] width 237 height 70
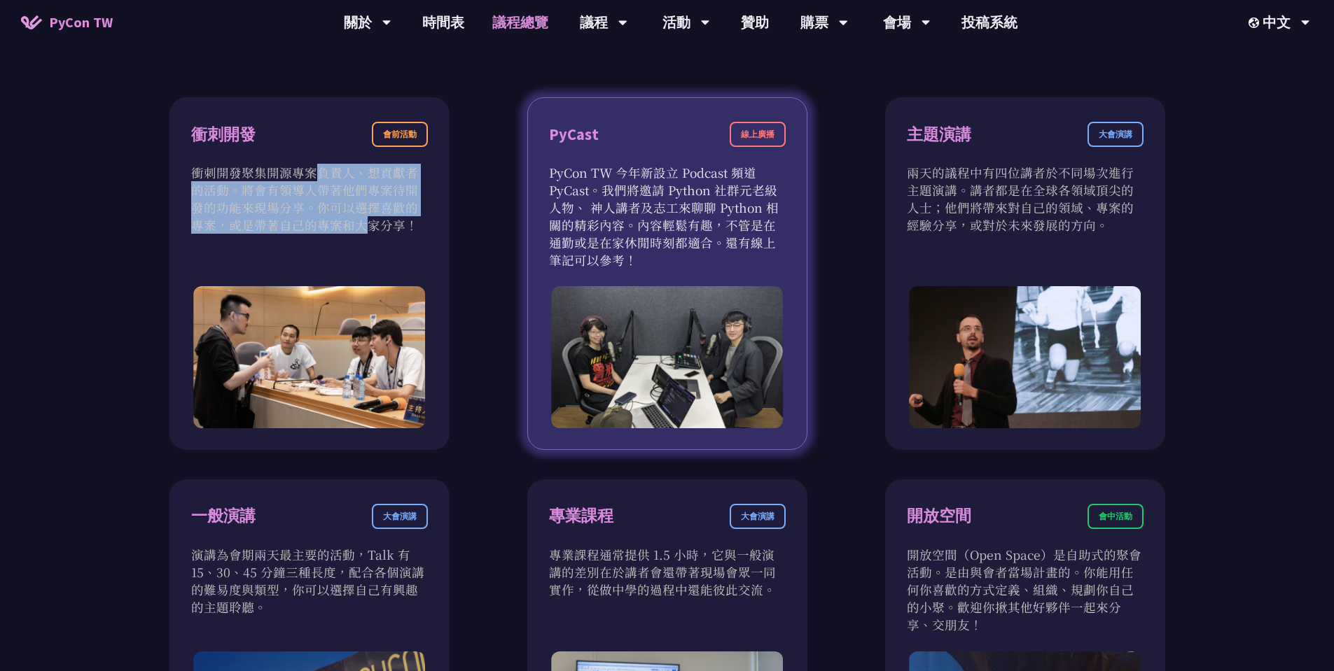
drag, startPoint x: 622, startPoint y: 260, endPoint x: 587, endPoint y: 195, distance: 74.5
click at [587, 195] on p "PyCon TW 今年新設立 Podcast 頻道 PyCast。我們將邀請 Python 社群元老級人物、 神人講者及志工來聊聊 Python 相關的精彩內…" at bounding box center [667, 216] width 237 height 105
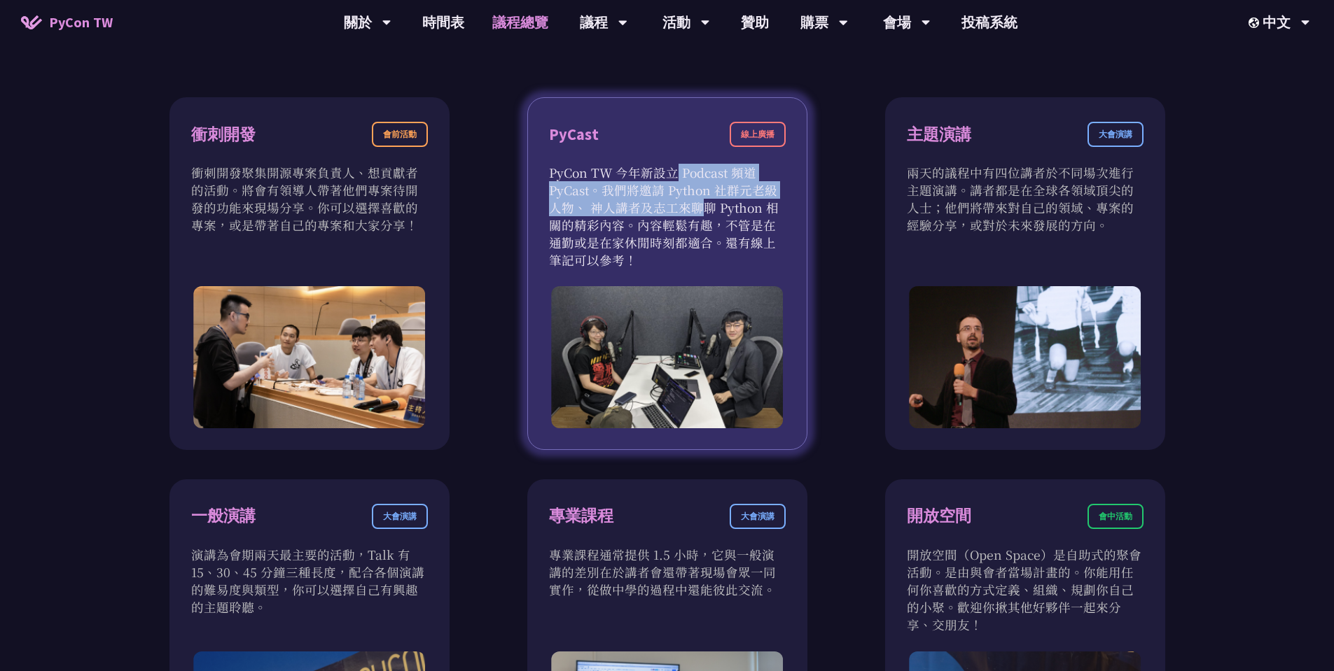
drag, startPoint x: 585, startPoint y: 179, endPoint x: 593, endPoint y: 218, distance: 40.0
click at [593, 218] on p "PyCon TW 今年新設立 Podcast 頻道 PyCast。我們將邀請 Python 社群元老級人物、 神人講者及志工來聊聊 Python 相關的精彩內…" at bounding box center [667, 216] width 237 height 105
click at [596, 232] on p "PyCon TW 今年新設立 Podcast 頻道 PyCast。我們將邀請 Python 社群元老級人物、 神人講者及志工來聊聊 Python 相關的精彩內…" at bounding box center [667, 216] width 237 height 105
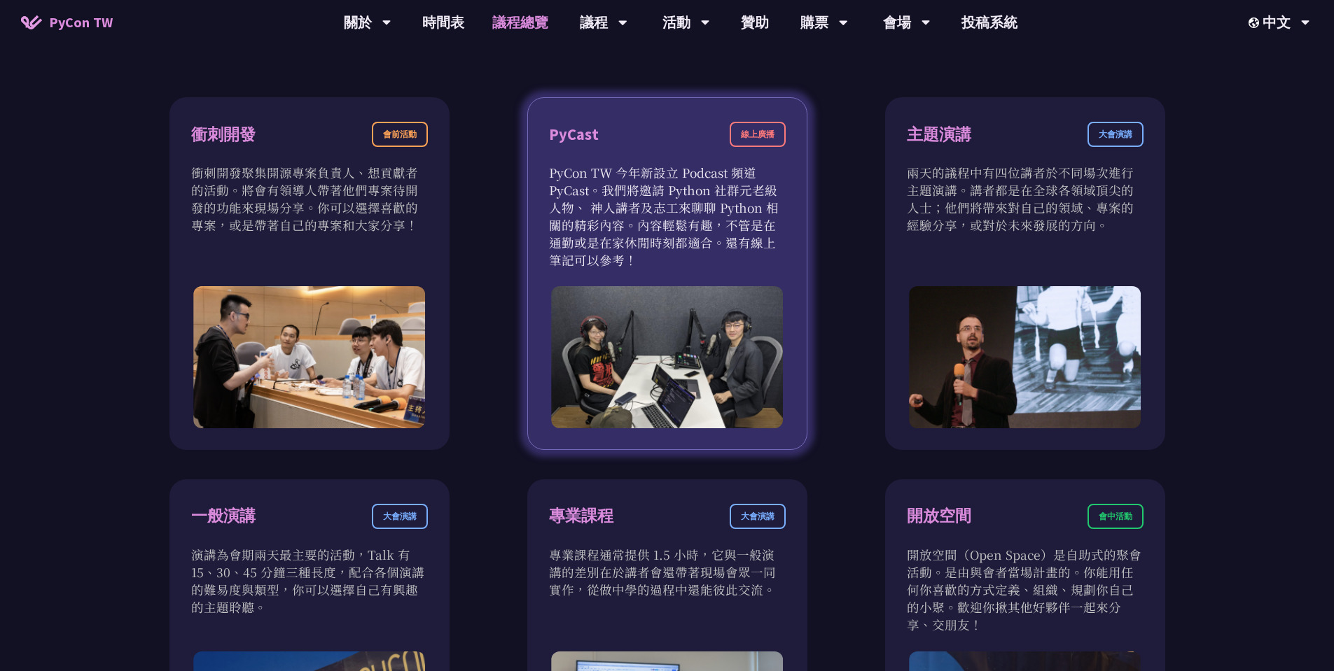
drag, startPoint x: 600, startPoint y: 238, endPoint x: 600, endPoint y: 202, distance: 35.7
click at [600, 225] on p "PyCon TW 今年新設立 Podcast 頻道 PyCast。我們將邀請 Python 社群元老級人物、 神人講者及志工來聊聊 Python 相關的精彩內…" at bounding box center [667, 216] width 237 height 105
click at [600, 202] on p "PyCon TW 今年新設立 Podcast 頻道 PyCast。我們將邀請 Python 社群元老級人物、 神人講者及志工來聊聊 Python 相關的精彩內…" at bounding box center [667, 216] width 237 height 105
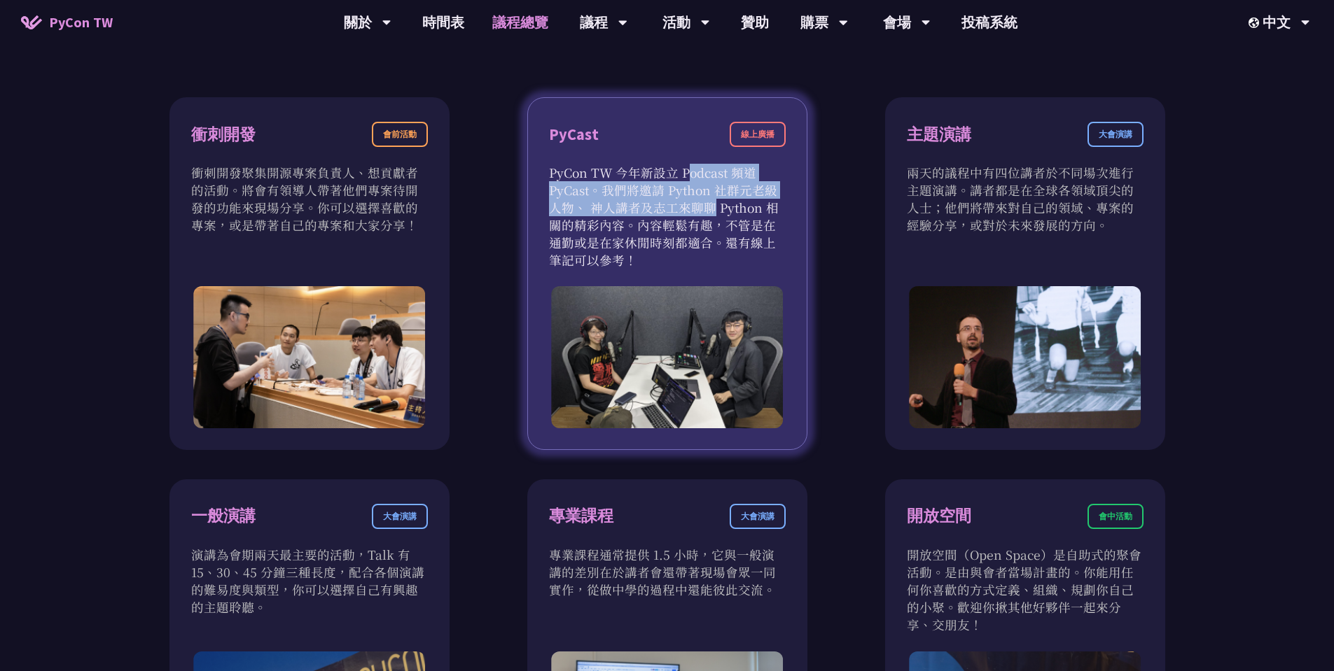
drag, startPoint x: 595, startPoint y: 175, endPoint x: 602, endPoint y: 218, distance: 43.3
click at [602, 216] on p "PyCon TW 今年新設立 Podcast 頻道 PyCast。我們將邀請 Python 社群元老級人物、 神人講者及志工來聊聊 Python 相關的精彩內…" at bounding box center [667, 216] width 237 height 105
click at [603, 186] on p "PyCon TW 今年新設立 Podcast 頻道 PyCast。我們將邀請 Python 社群元老級人物、 神人講者及志工來聊聊 Python 相關的精彩內…" at bounding box center [667, 216] width 237 height 105
drag, startPoint x: 603, startPoint y: 170, endPoint x: 589, endPoint y: 214, distance: 46.5
click at [589, 214] on p "PyCon TW 今年新設立 Podcast 頻道 PyCast。我們將邀請 Python 社群元老級人物、 神人講者及志工來聊聊 Python 相關的精彩內…" at bounding box center [667, 216] width 237 height 105
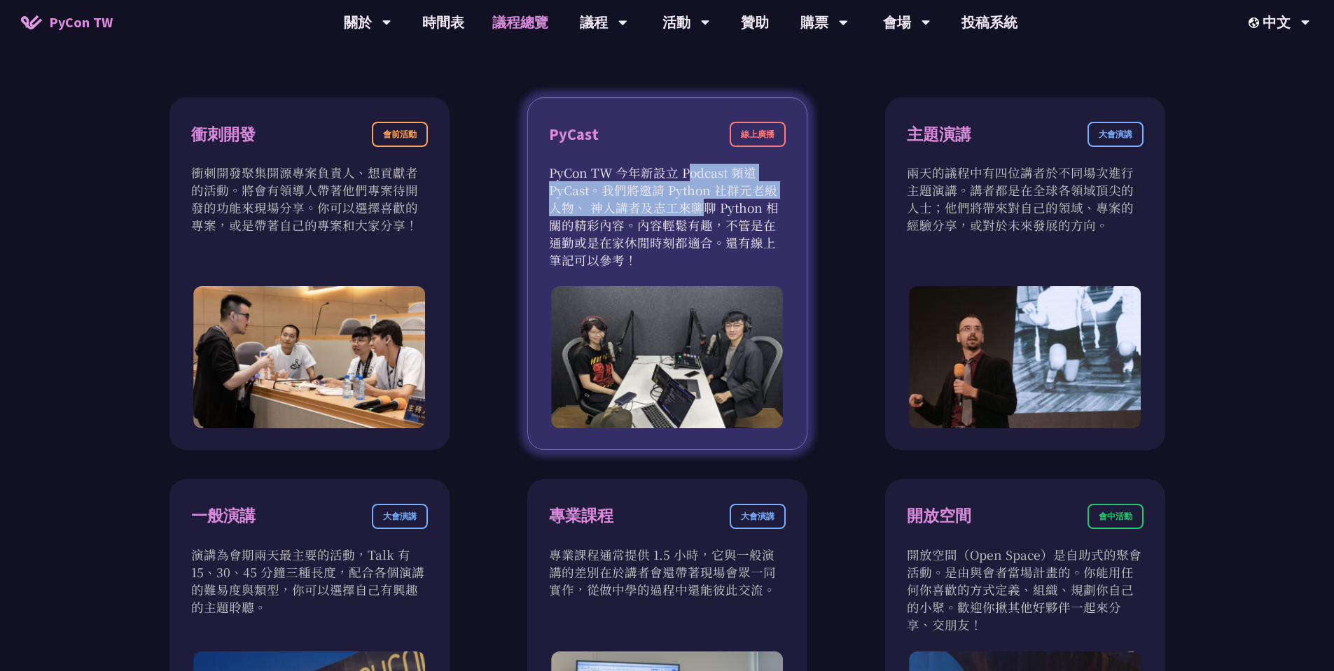
click at [588, 215] on p "PyCon TW 今年新設立 Podcast 頻道 PyCast。我們將邀請 Python 社群元老級人物、 神人講者及志工來聊聊 Python 相關的精彩內…" at bounding box center [667, 216] width 237 height 105
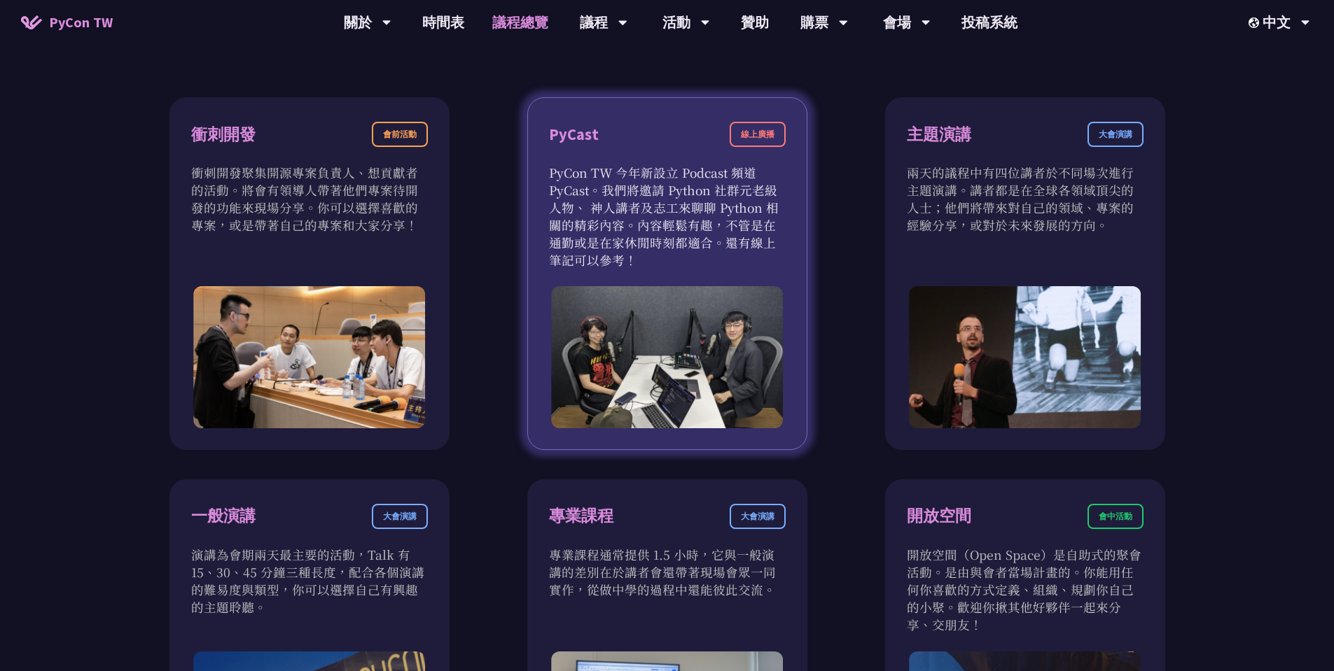
drag, startPoint x: 585, startPoint y: 242, endPoint x: 587, endPoint y: 183, distance: 59.5
click at [585, 206] on p "PyCon TW 今年新設立 Podcast 頻道 PyCast。我們將邀請 Python 社群元老級人物、 神人講者及志工來聊聊 Python 相關的精彩內…" at bounding box center [667, 216] width 237 height 105
click at [587, 183] on p "PyCon TW 今年新設立 Podcast 頻道 PyCast。我們將邀請 Python 社群元老級人物、 神人講者及志工來聊聊 Python 相關的精彩內…" at bounding box center [667, 216] width 237 height 105
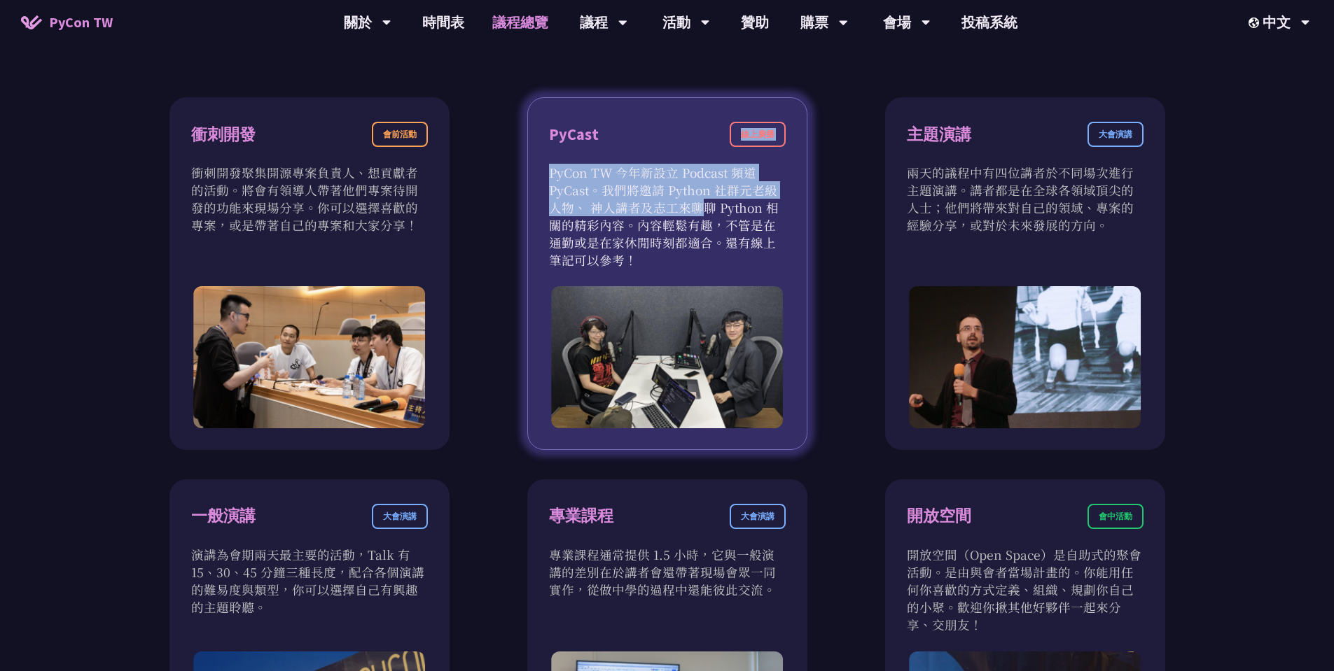
drag, startPoint x: 592, startPoint y: 152, endPoint x: 589, endPoint y: 211, distance: 58.8
click at [590, 208] on div "PyCast 線上廣播 PyCon TW 今年新設立 Podcast 頻道 PyCast。我們將邀請 Python 社群元老級人物、 神人講者及志工來聊聊 P…" at bounding box center [667, 273] width 280 height 353
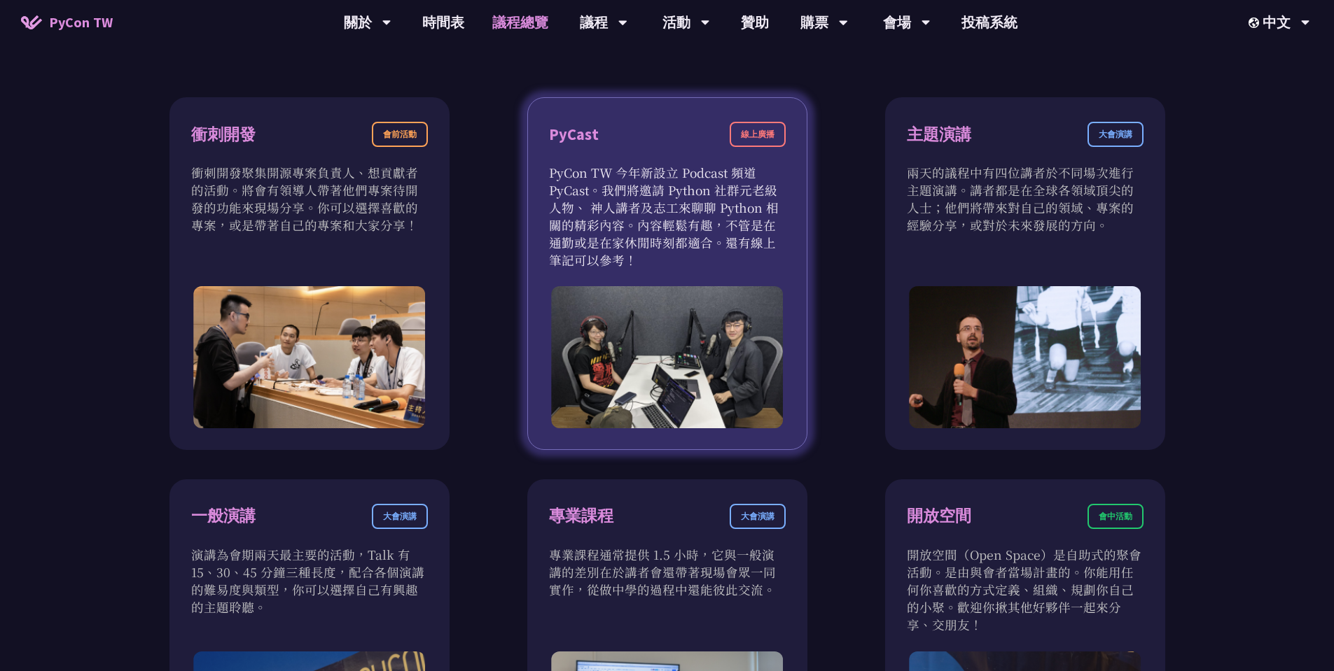
drag, startPoint x: 586, startPoint y: 227, endPoint x: 582, endPoint y: 237, distance: 10.7
click at [584, 232] on p "PyCon TW 今年新設立 Podcast 頻道 PyCast。我們將邀請 Python 社群元老級人物、 神人講者及志工來聊聊 Python 相關的精彩內…" at bounding box center [667, 216] width 237 height 105
drag, startPoint x: 563, startPoint y: 249, endPoint x: 581, endPoint y: 147, distance: 103.1
click at [574, 165] on p "PyCon TW 今年新設立 Podcast 頻道 PyCast。我們將邀請 Python 社群元老級人物、 神人講者及志工來聊聊 Python 相關的精彩內…" at bounding box center [667, 216] width 237 height 105
click at [581, 146] on div "PyCast" at bounding box center [574, 135] width 50 height 25
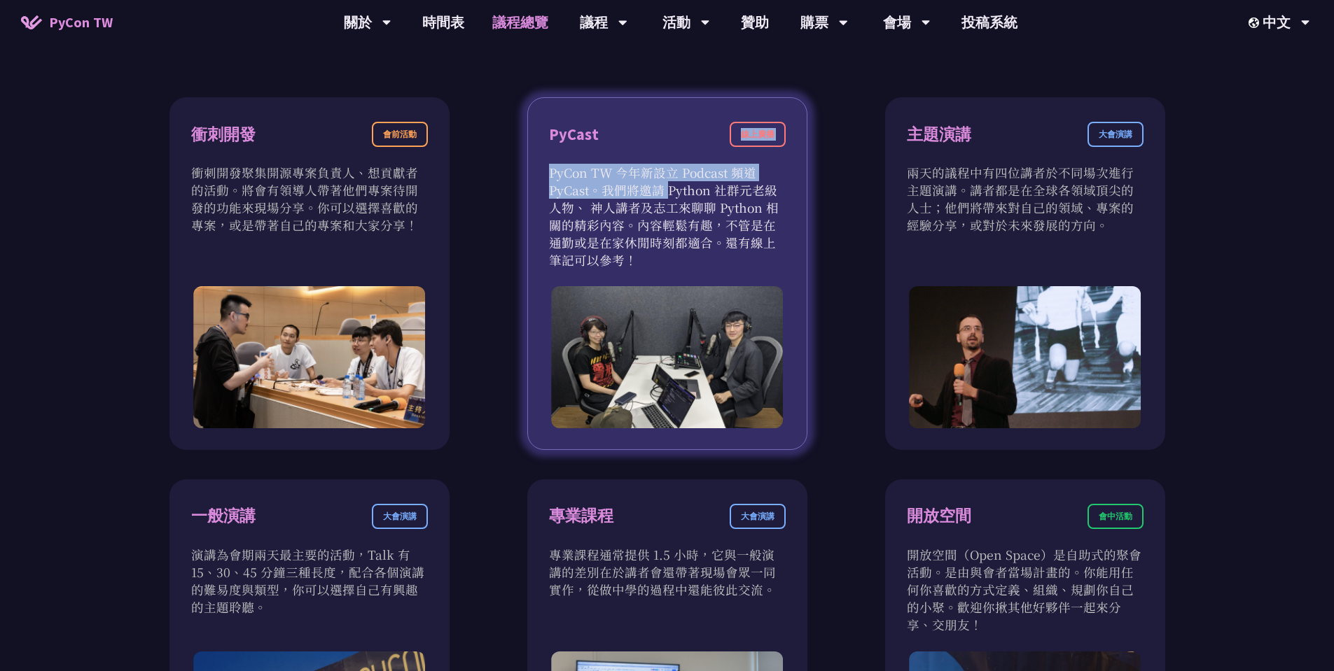
drag, startPoint x: 581, startPoint y: 155, endPoint x: 574, endPoint y: 235, distance: 79.4
click at [574, 232] on div "PyCast 線上廣播 PyCon TW 今年新設立 Podcast 頻道 PyCast。我們將邀請 Python 社群元老級人物、 神人講者及志工來聊聊 P…" at bounding box center [667, 273] width 280 height 353
click at [574, 235] on p "PyCon TW 今年新設立 Podcast 頻道 PyCast。我們將邀請 Python 社群元老級人物、 神人講者及志工來聊聊 Python 相關的精彩內…" at bounding box center [667, 216] width 237 height 105
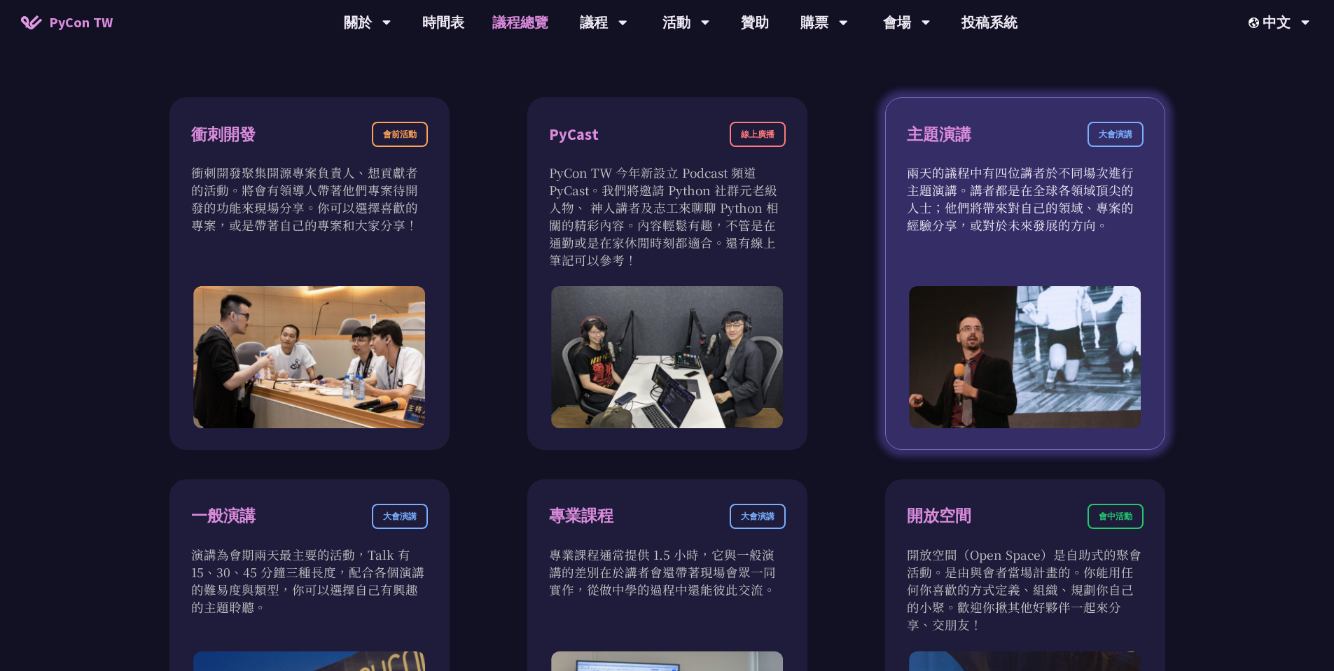
drag, startPoint x: 1140, startPoint y: 211, endPoint x: 1120, endPoint y: 266, distance: 58.3
click at [1122, 263] on div "主題演講 大會演講 兩天的議程中有四位講者於不同場次進行主題演講。講者都是在全球各領域頂尖的人士；他們將帶來對自己的領域、專案的經驗分享，或對於未來發展的方向。" at bounding box center [1025, 273] width 280 height 353
click at [1112, 272] on div "主題演講 大會演講 兩天的議程中有四位講者於不同場次進行主題演講。講者都是在全球各領域頂尖的人士；他們將帶來對自己的領域、專案的經驗分享，或對於未來發展的方向。" at bounding box center [1025, 273] width 280 height 353
click at [1066, 157] on div "主題演講 大會演講" at bounding box center [1025, 143] width 237 height 42
drag, startPoint x: 958, startPoint y: 235, endPoint x: 955, endPoint y: 256, distance: 20.5
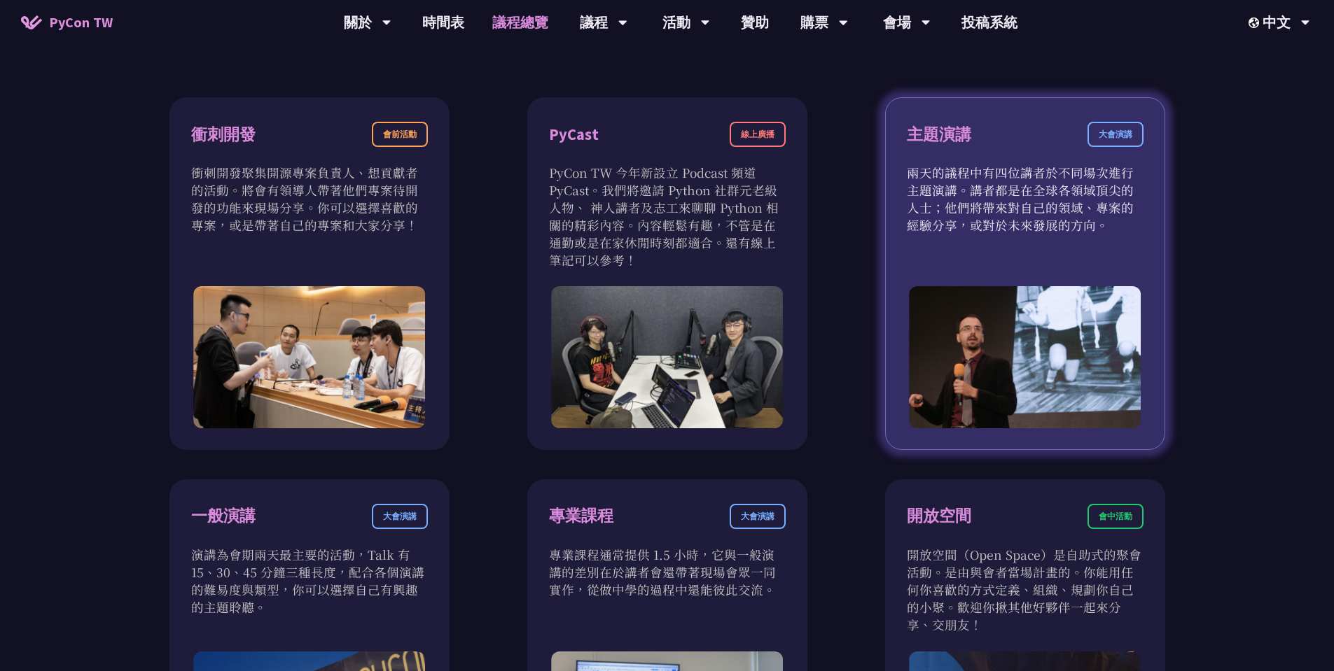
click at [955, 253] on div "主題演講 大會演講 兩天的議程中有四位講者於不同場次進行主題演講。講者都是在全球各領域頂尖的人士；他們將帶來對自己的領域、專案的經驗分享，或對於未來發展的方向。" at bounding box center [1025, 273] width 280 height 353
click at [955, 258] on div "主題演講 大會演講 兩天的議程中有四位講者於不同場次進行主題演講。講者都是在全球各領域頂尖的人士；他們將帶來對自己的領域、專案的經驗分享，或對於未來發展的方向。" at bounding box center [1025, 273] width 280 height 353
drag, startPoint x: 1027, startPoint y: 242, endPoint x: 996, endPoint y: 172, distance: 76.5
click at [999, 175] on div "主題演講 大會演講 兩天的議程中有四位講者於不同場次進行主題演講。講者都是在全球各領域頂尖的人士；他們將帶來對自己的領域、專案的經驗分享，或對於未來發展的方向。" at bounding box center [1025, 273] width 280 height 353
click at [992, 167] on p "兩天的議程中有四位講者於不同場次進行主題演講。講者都是在全球各領域頂尖的人士；他們將帶來對自己的領域、專案的經驗分享，或對於未來發展的方向。" at bounding box center [1025, 199] width 237 height 70
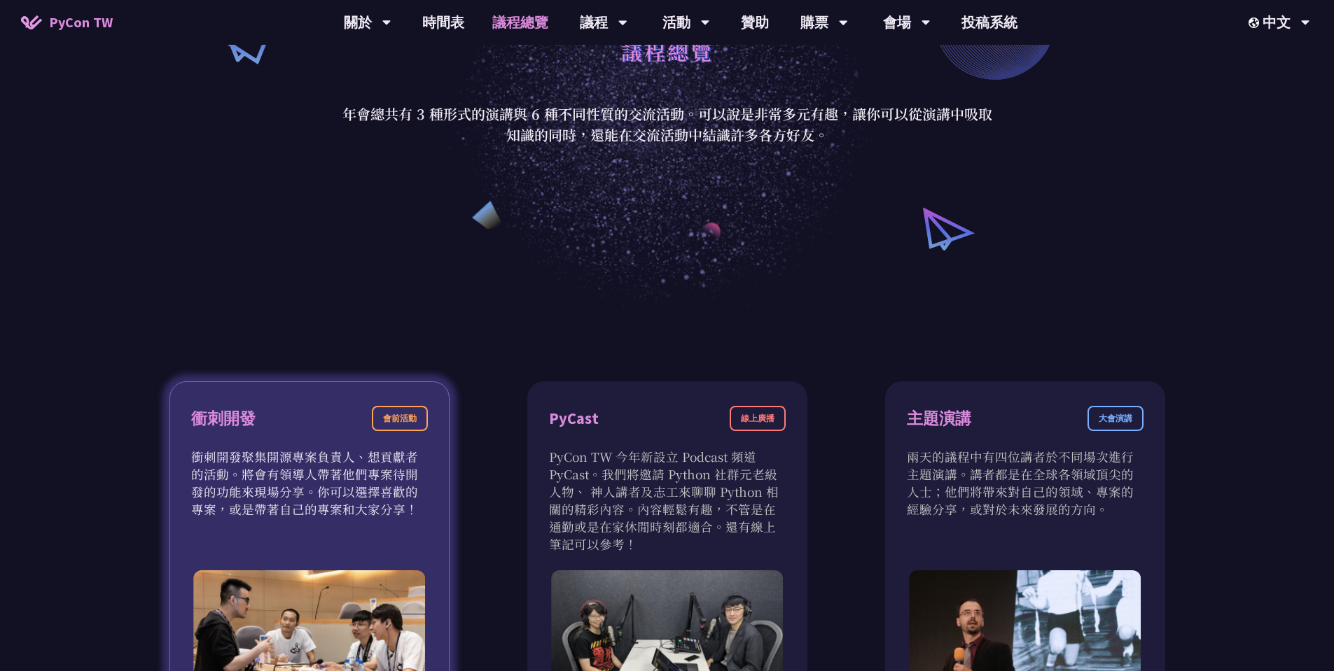
scroll to position [336, 0]
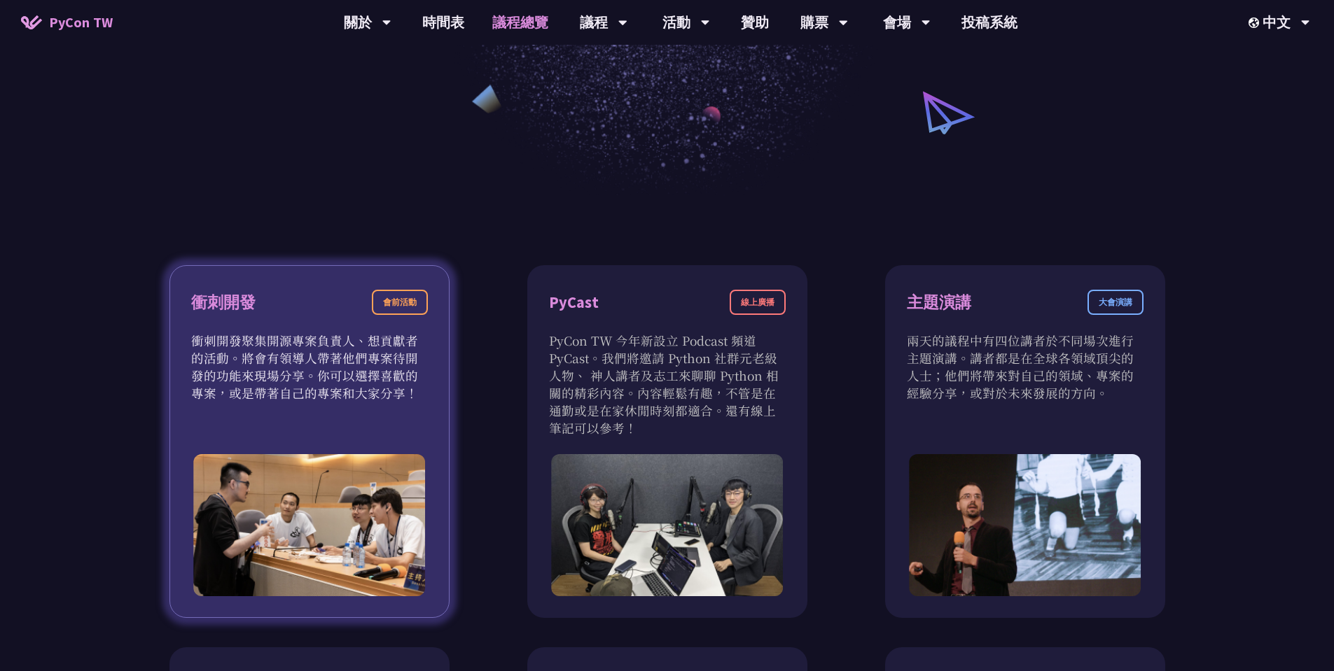
click at [320, 361] on p "衝刺開發聚集開源專案負責人、想貢獻者的活動。將會有領導人帶著他們專案待開發的功能來現場分享。你可以選擇喜歡的專案，或是帶著自己的專案和大家分享！" at bounding box center [309, 367] width 237 height 70
click at [312, 352] on p "衝刺開發聚集開源專案負責人、想貢獻者的活動。將會有領導人帶著他們專案待開發的功能來現場分享。你可以選擇喜歡的專案，或是帶著自己的專案和大家分享！" at bounding box center [309, 367] width 237 height 70
drag, startPoint x: 266, startPoint y: 310, endPoint x: 321, endPoint y: 303, distance: 55.1
click at [263, 309] on div "衝刺開發 會前活動" at bounding box center [309, 311] width 237 height 42
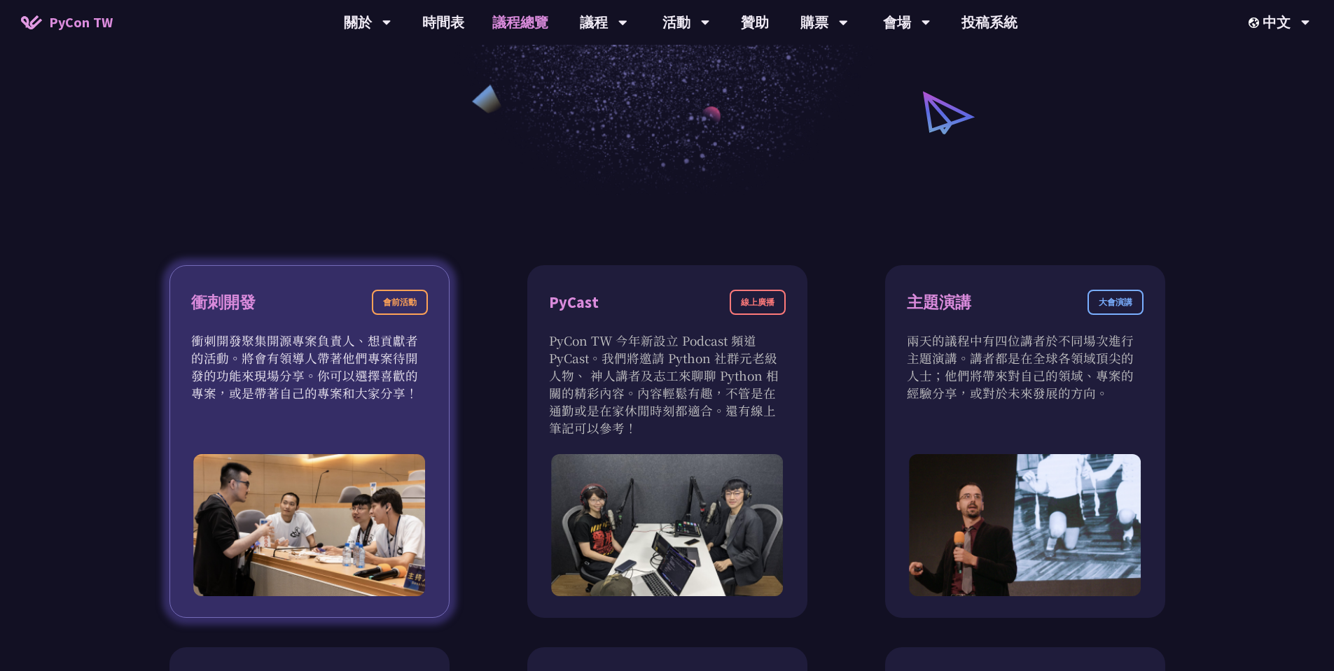
click at [357, 304] on div "衝刺開發 會前活動" at bounding box center [309, 311] width 237 height 42
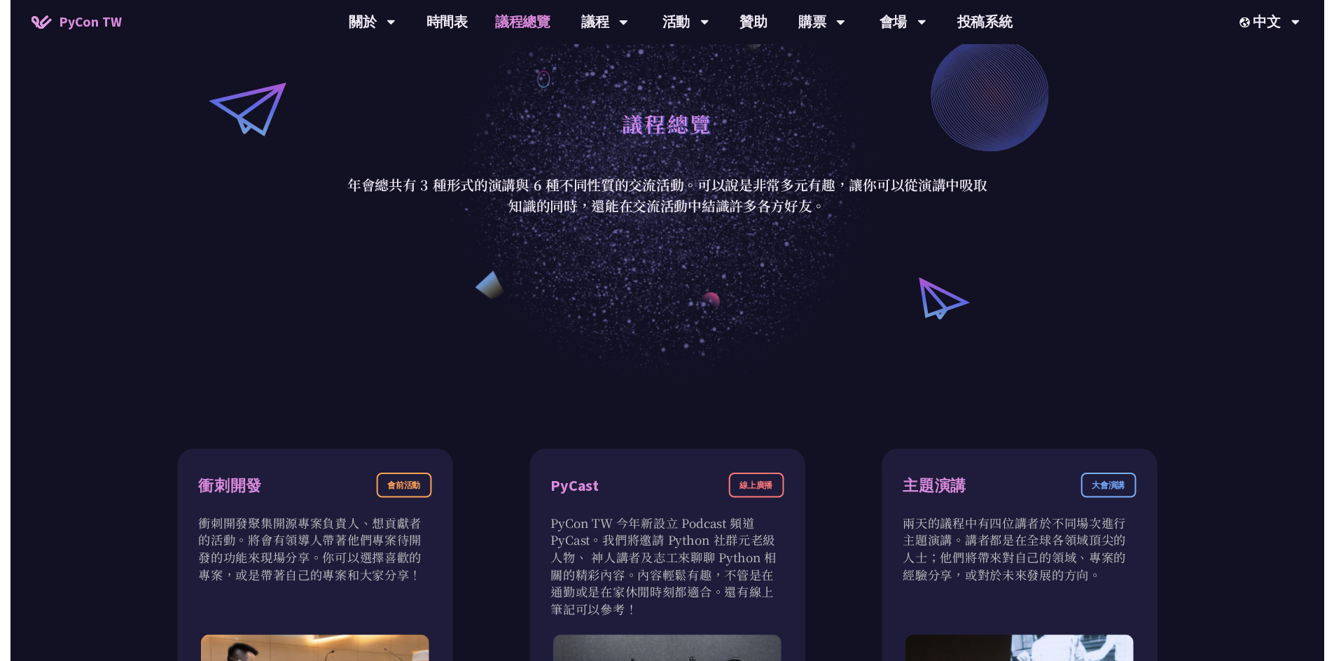
scroll to position [0, 0]
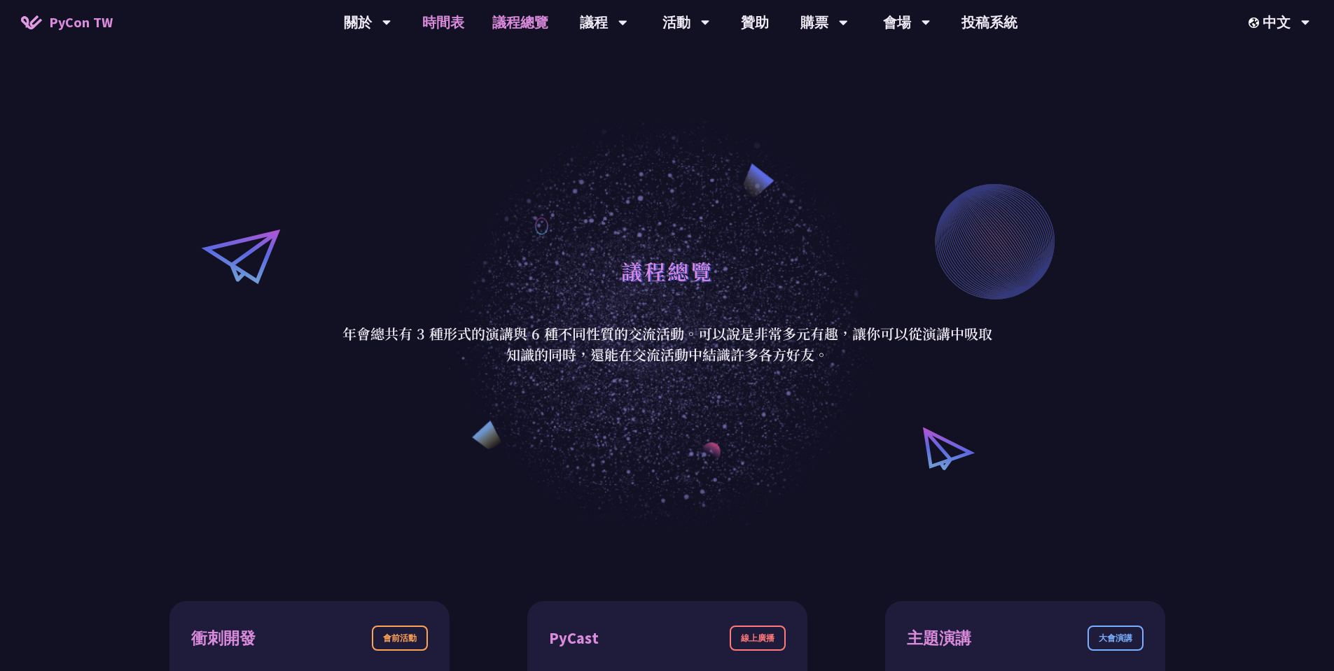
click at [444, 18] on link "時間表" at bounding box center [443, 22] width 70 height 45
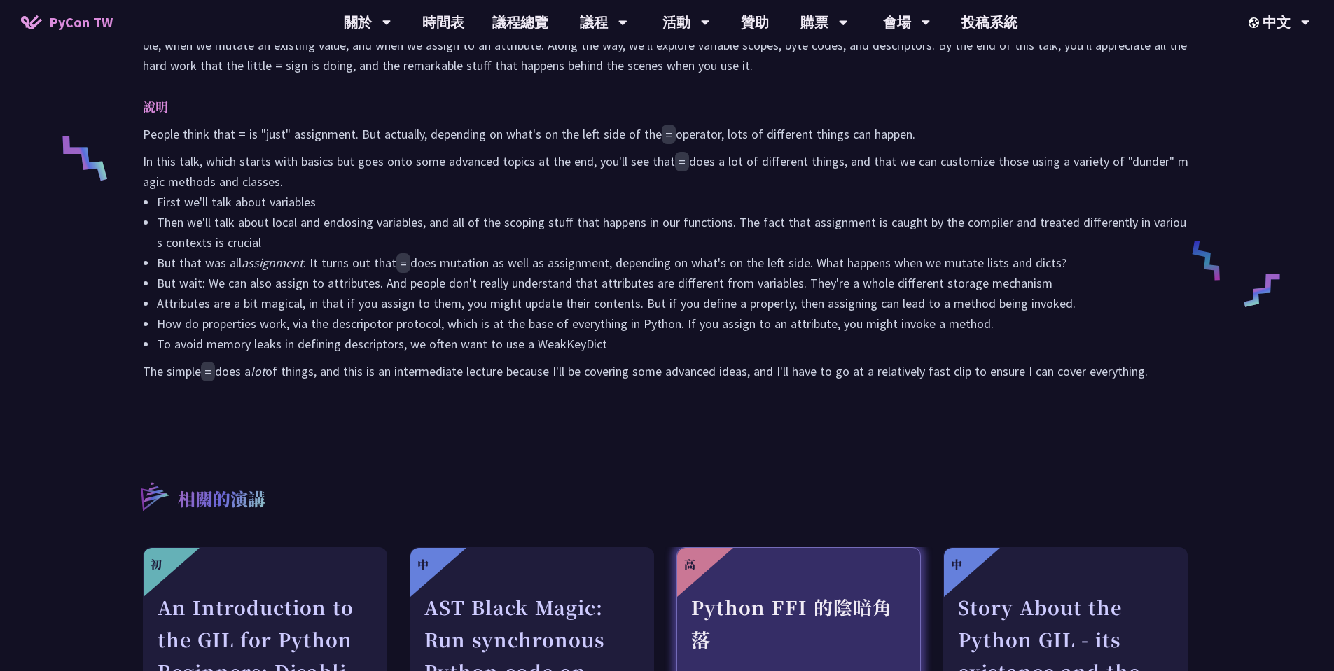
scroll to position [924, 0]
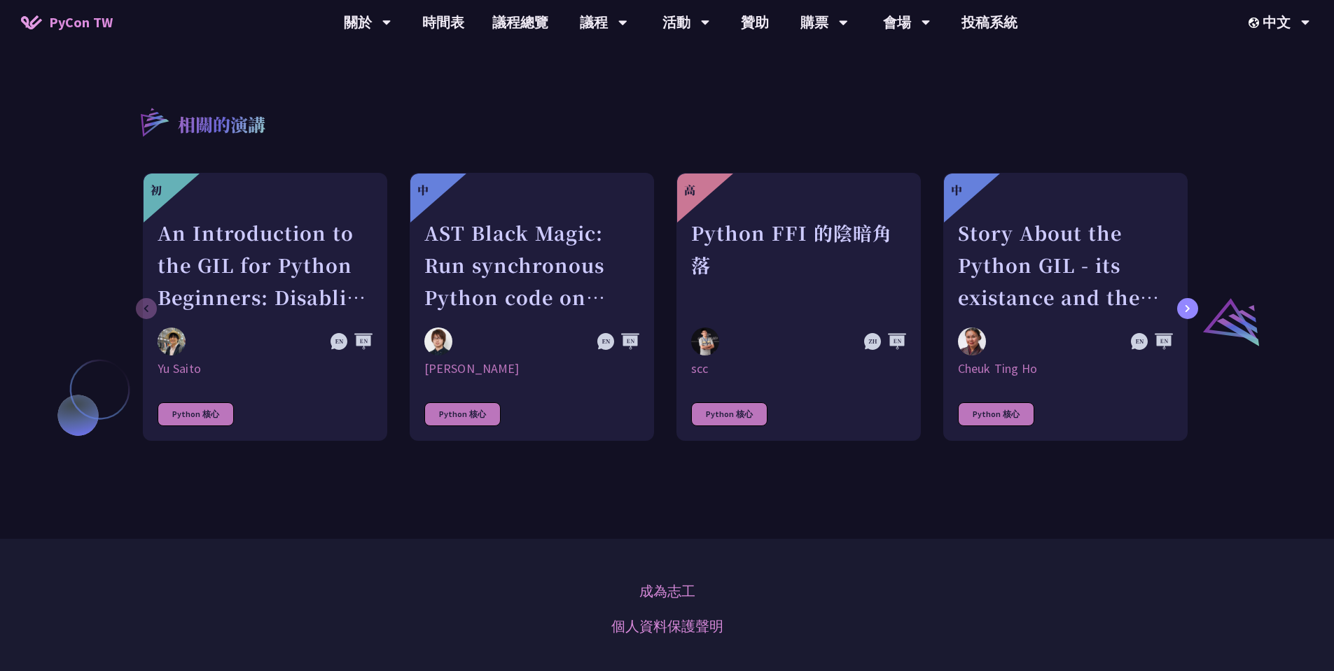
click at [1188, 310] on icon at bounding box center [1187, 308] width 4 height 7
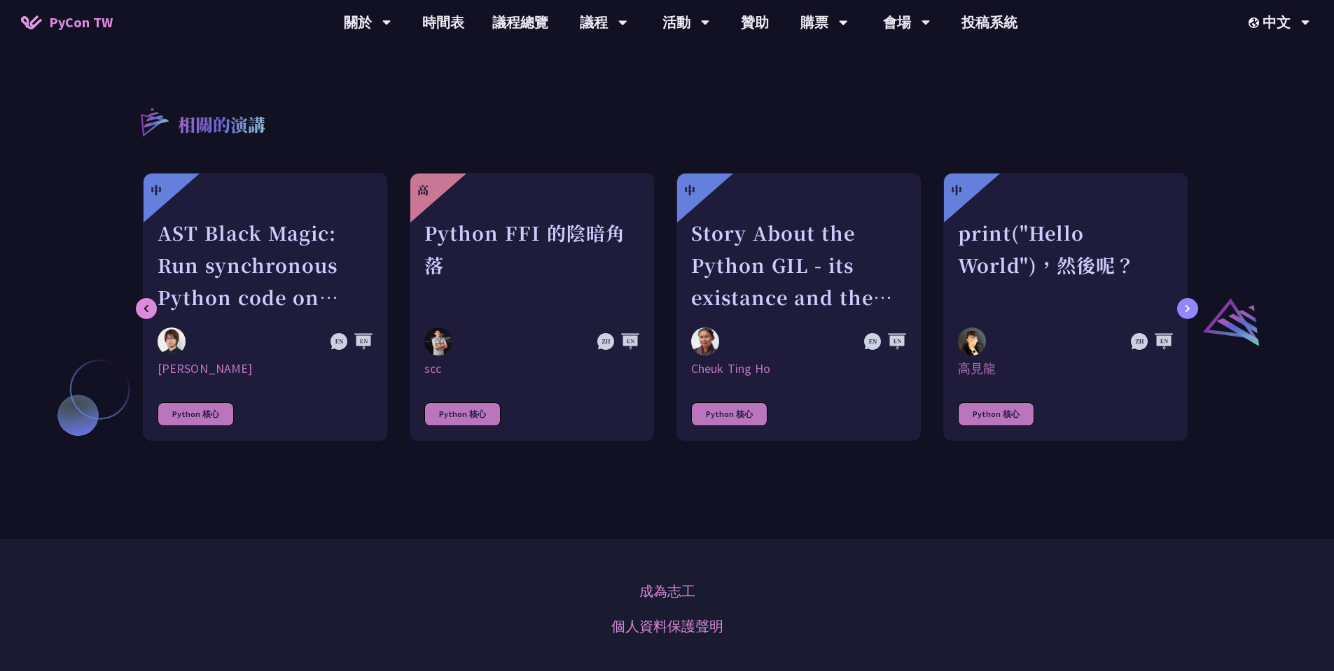
click at [1188, 310] on icon at bounding box center [1187, 308] width 4 height 7
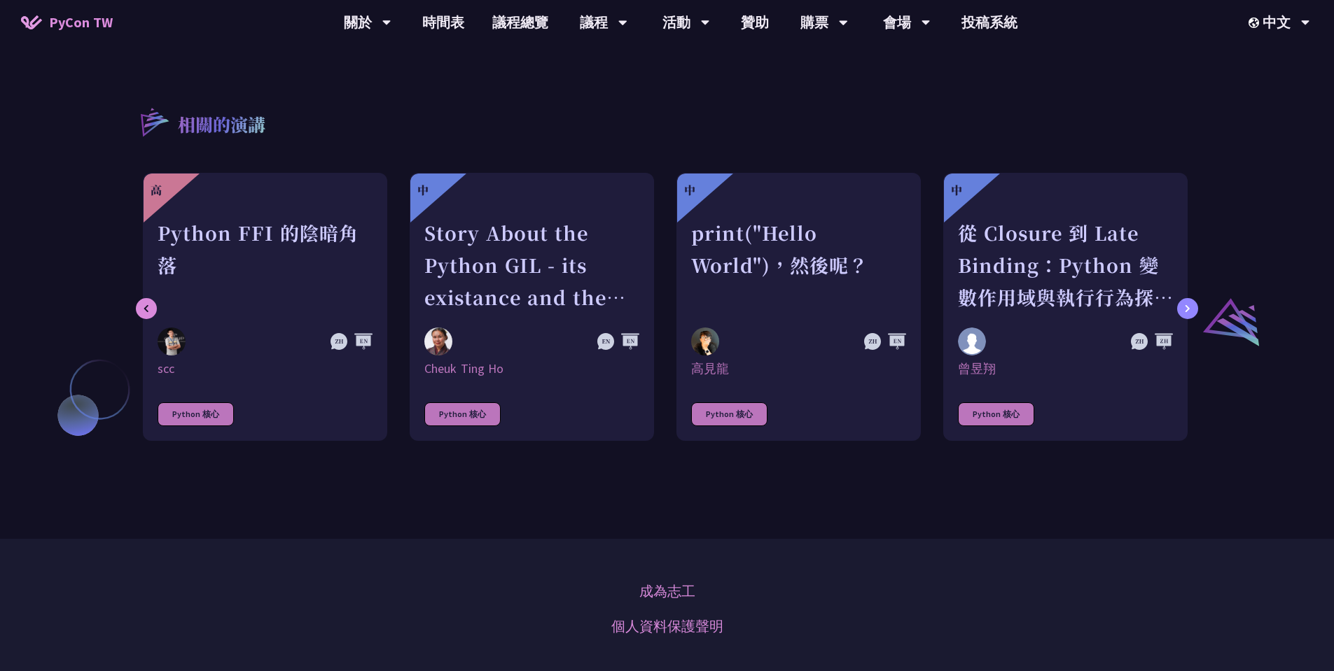
click at [1188, 310] on icon at bounding box center [1187, 308] width 4 height 7
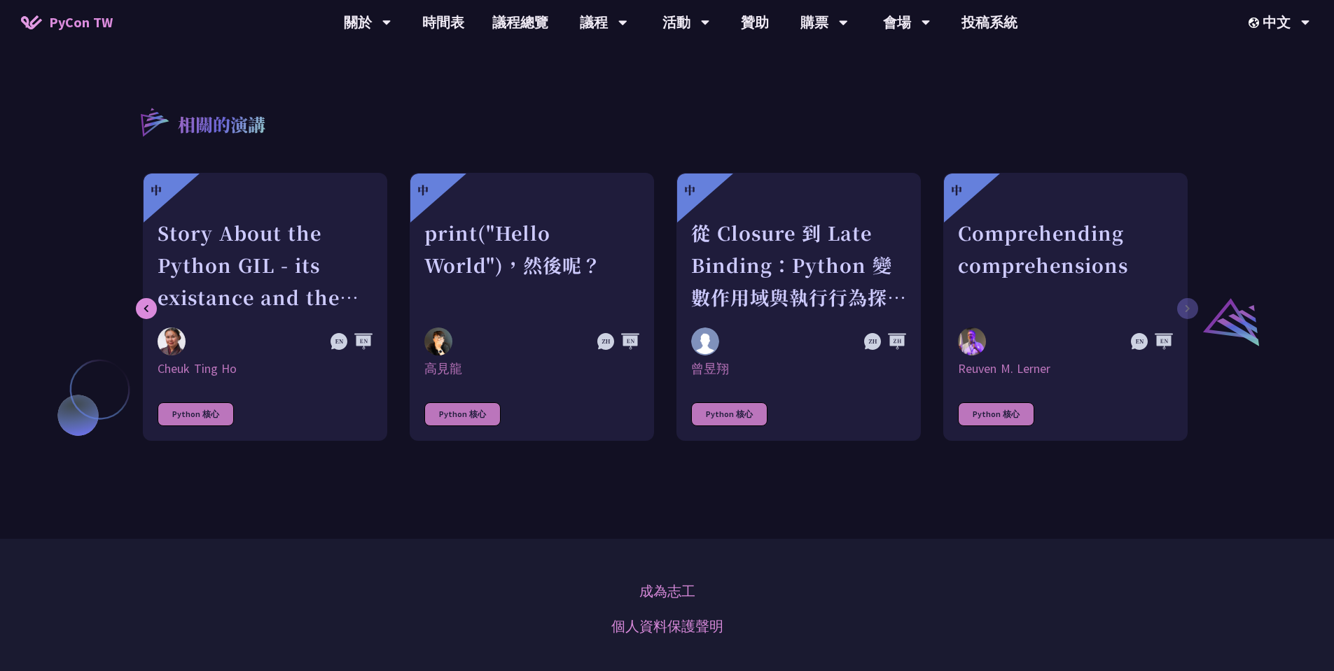
click at [1187, 310] on link "中 Comprehending comprehensions Reuven M. Lerner Python 核心" at bounding box center [1065, 307] width 244 height 268
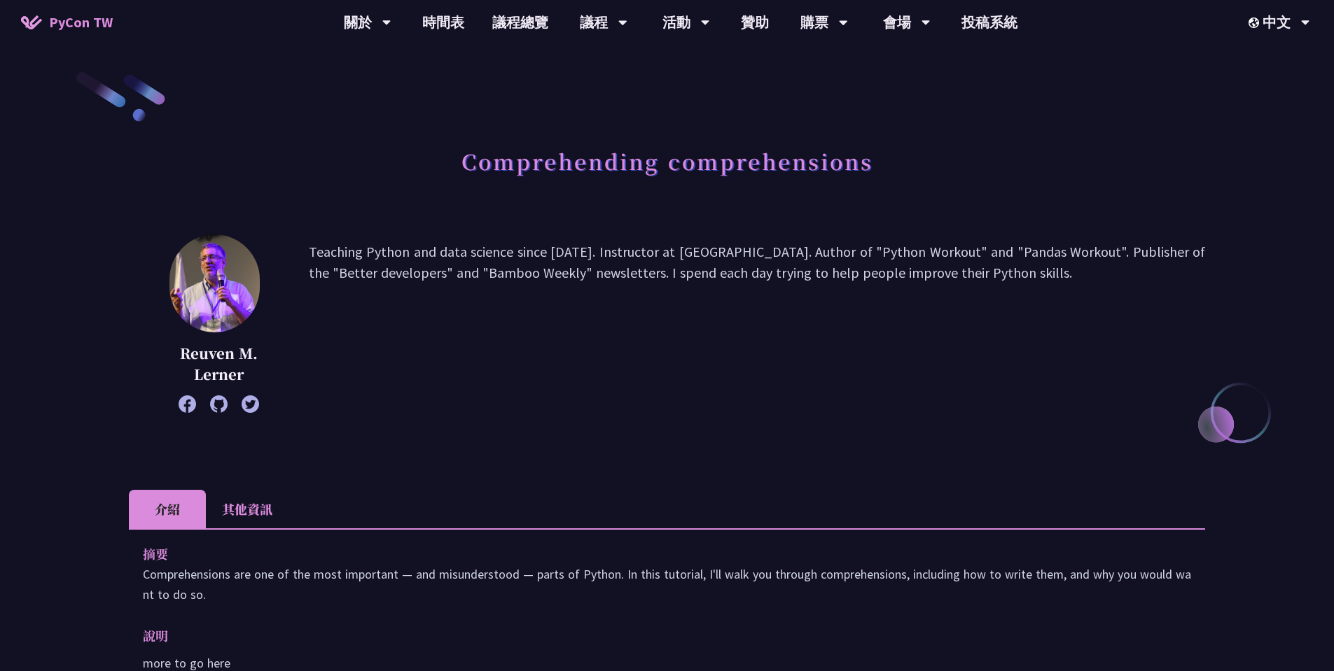
scroll to position [924, 0]
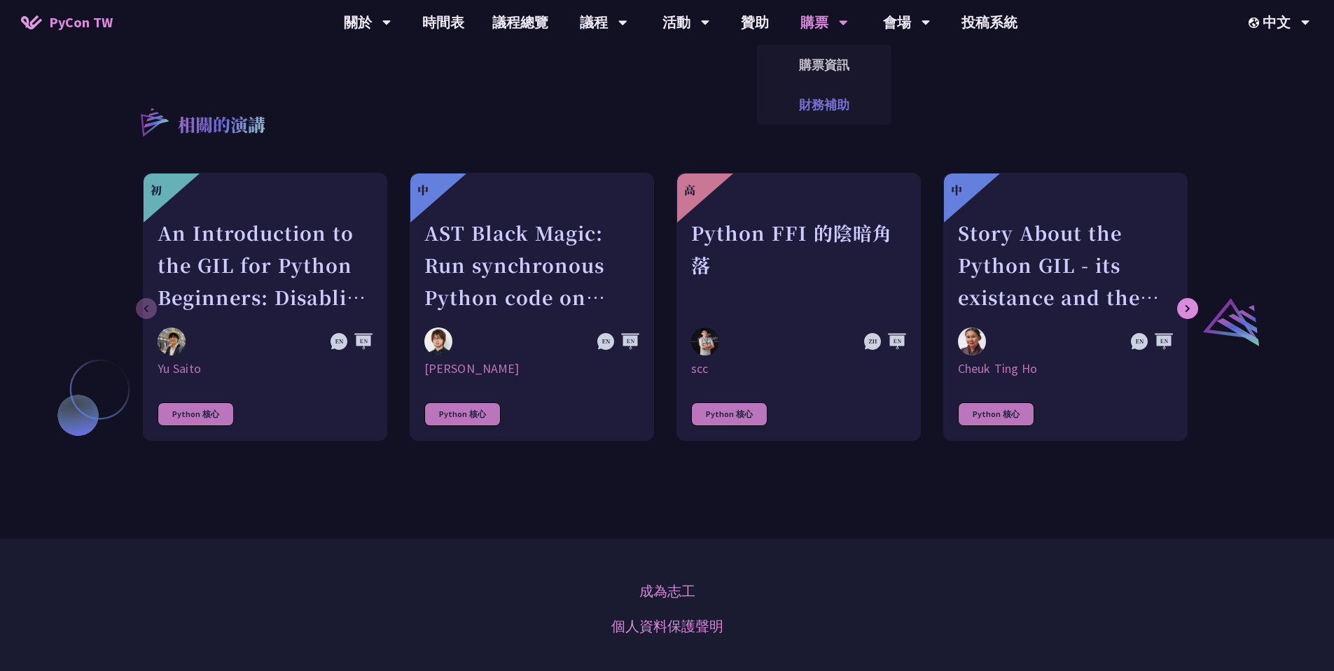
click at [792, 111] on link "財務補助" at bounding box center [824, 104] width 134 height 33
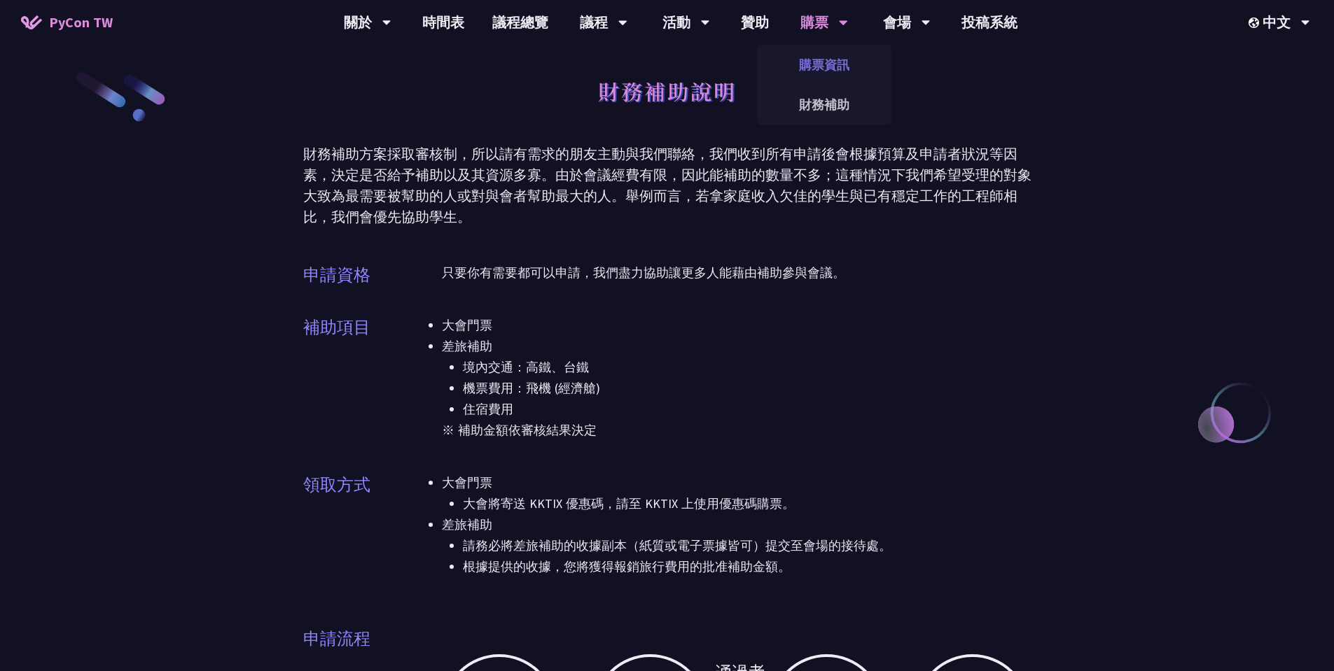
click at [835, 64] on link "購票資訊" at bounding box center [824, 64] width 134 height 33
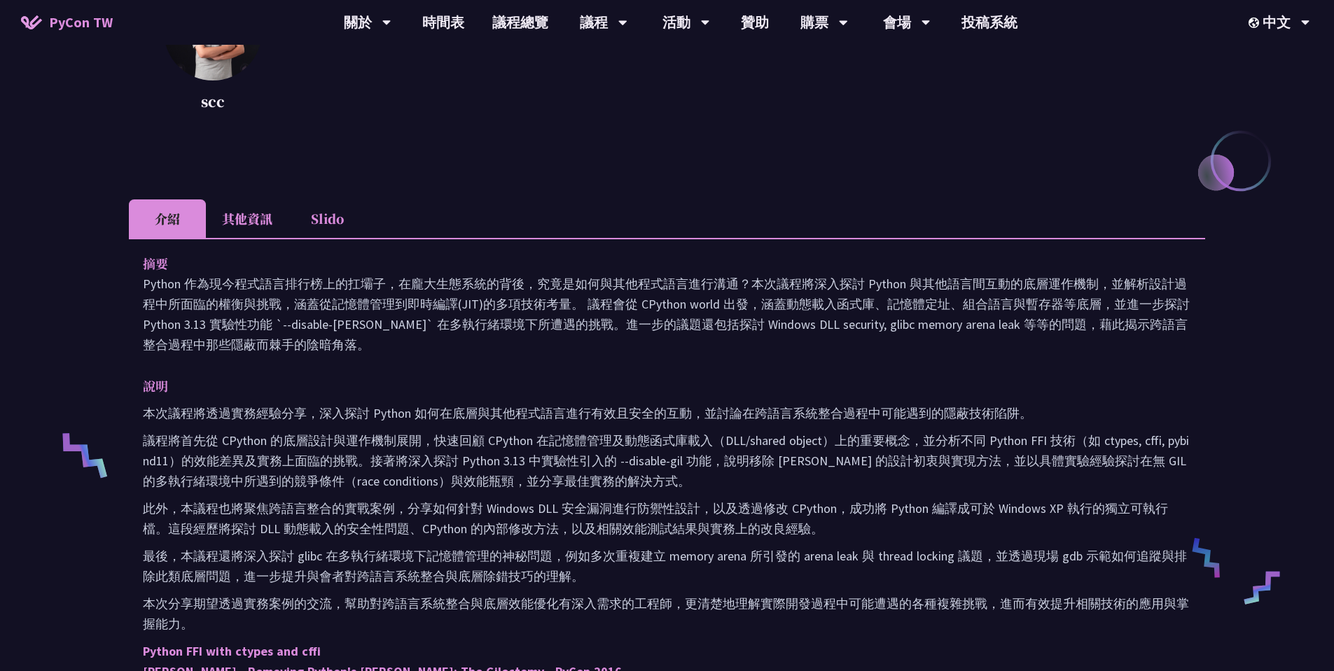
scroll to position [168, 0]
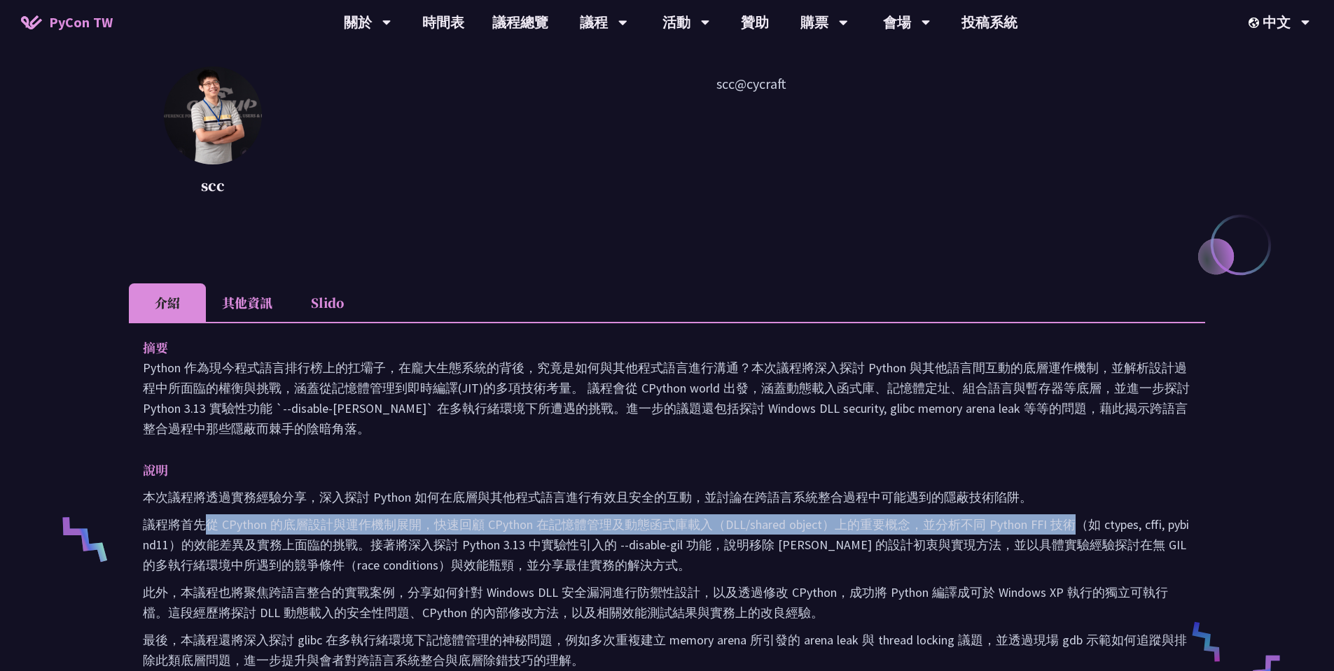
drag, startPoint x: 205, startPoint y: 522, endPoint x: 1068, endPoint y: 529, distance: 863.3
click at [1068, 529] on p "議程將首先從 CPython 的底層設計與運作機制展開，快速回顧 CPython 在記憶體管理及動態函式庫載入（DLL/shared object）上的重要概…" at bounding box center [667, 545] width 1048 height 61
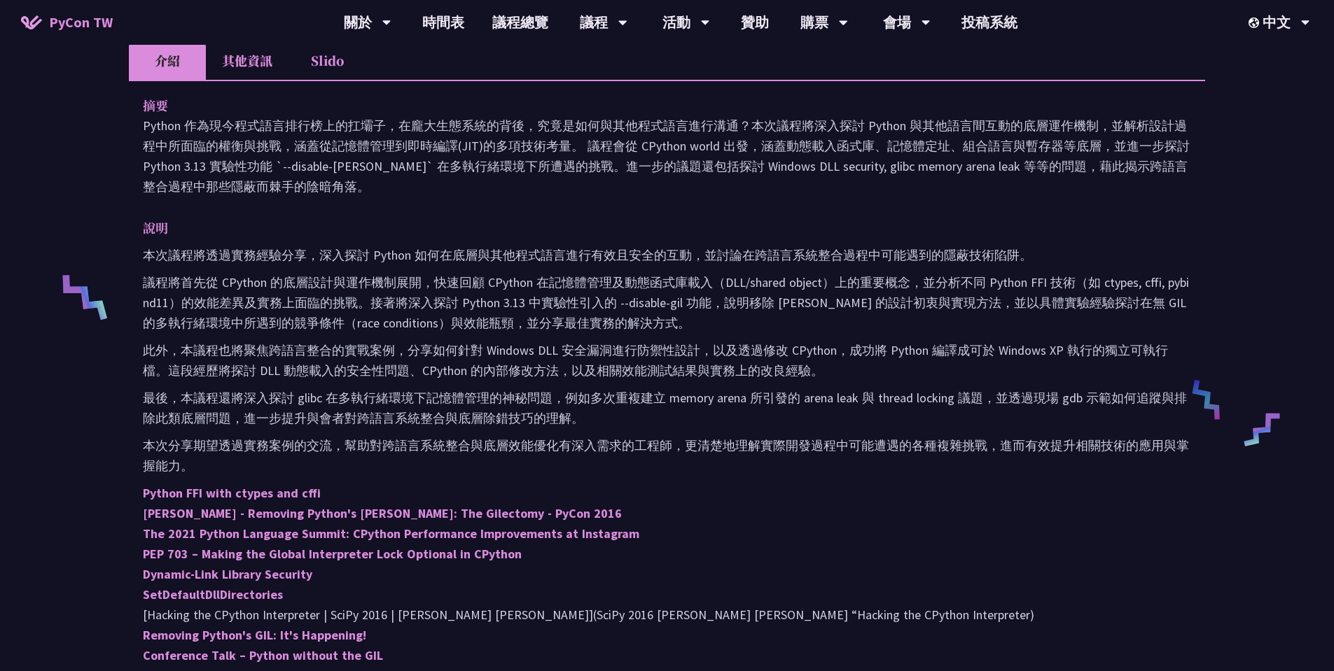
scroll to position [84, 0]
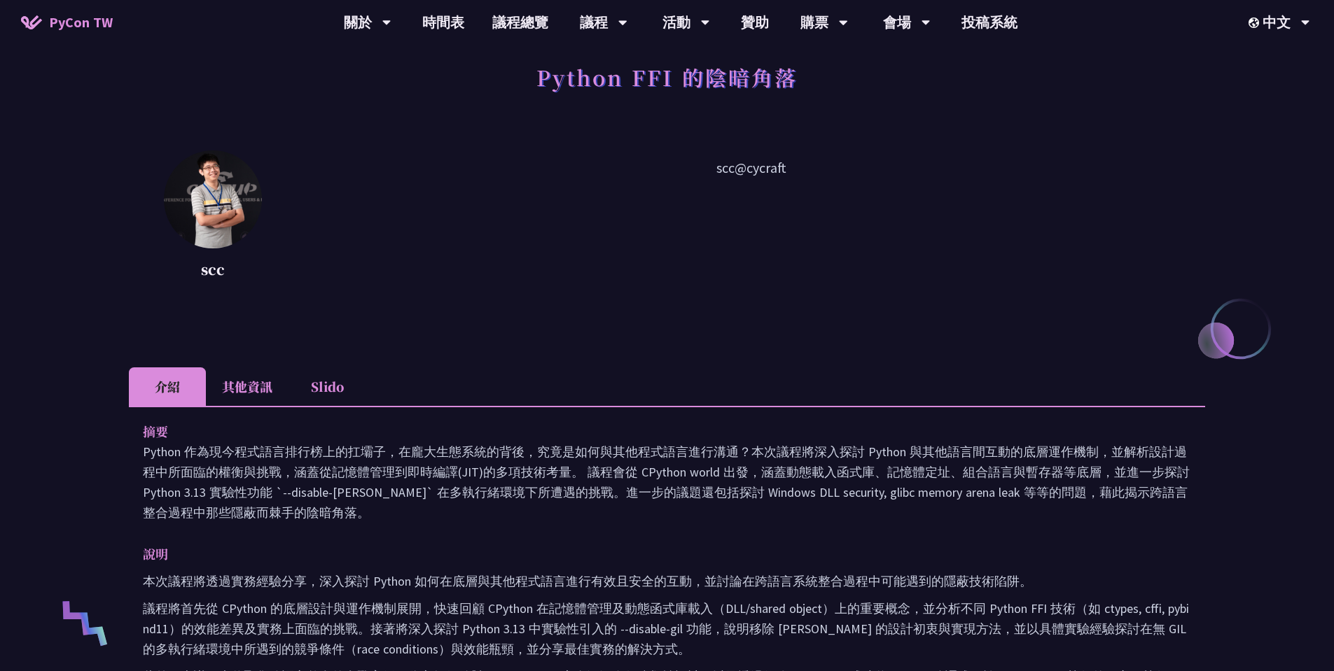
click at [241, 392] on li "其他資訊" at bounding box center [247, 387] width 83 height 39
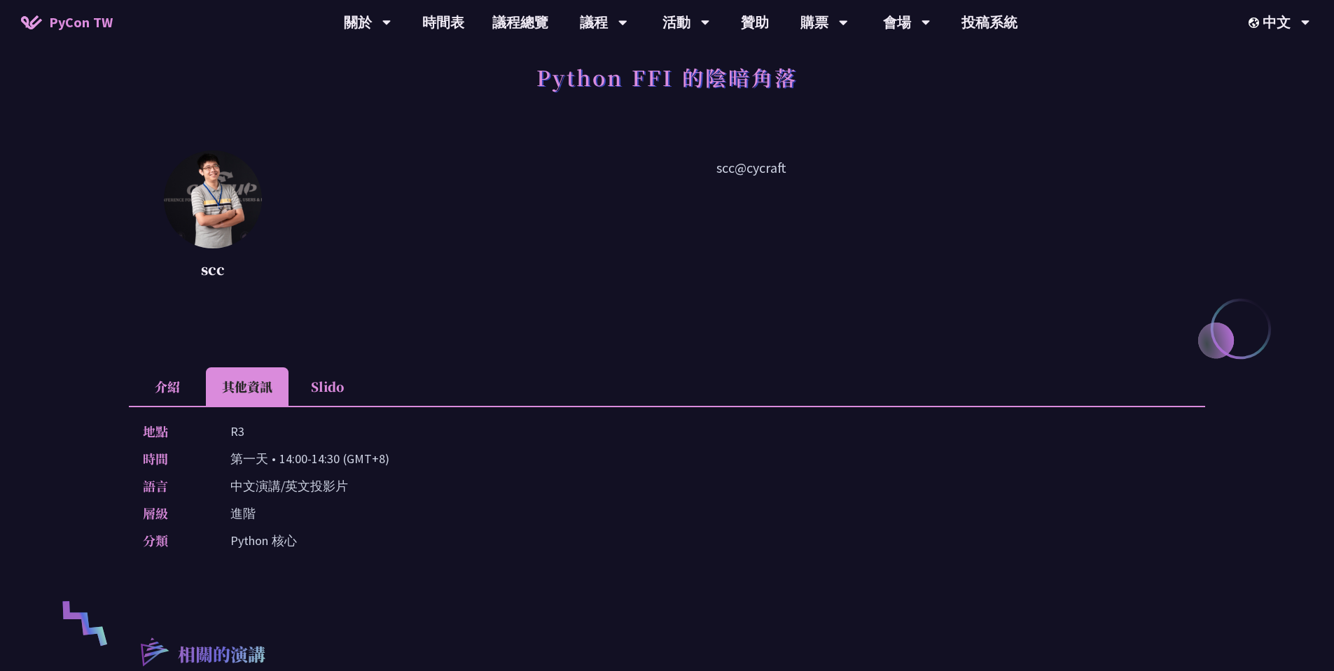
click at [330, 390] on li "Slido" at bounding box center [326, 387] width 77 height 39
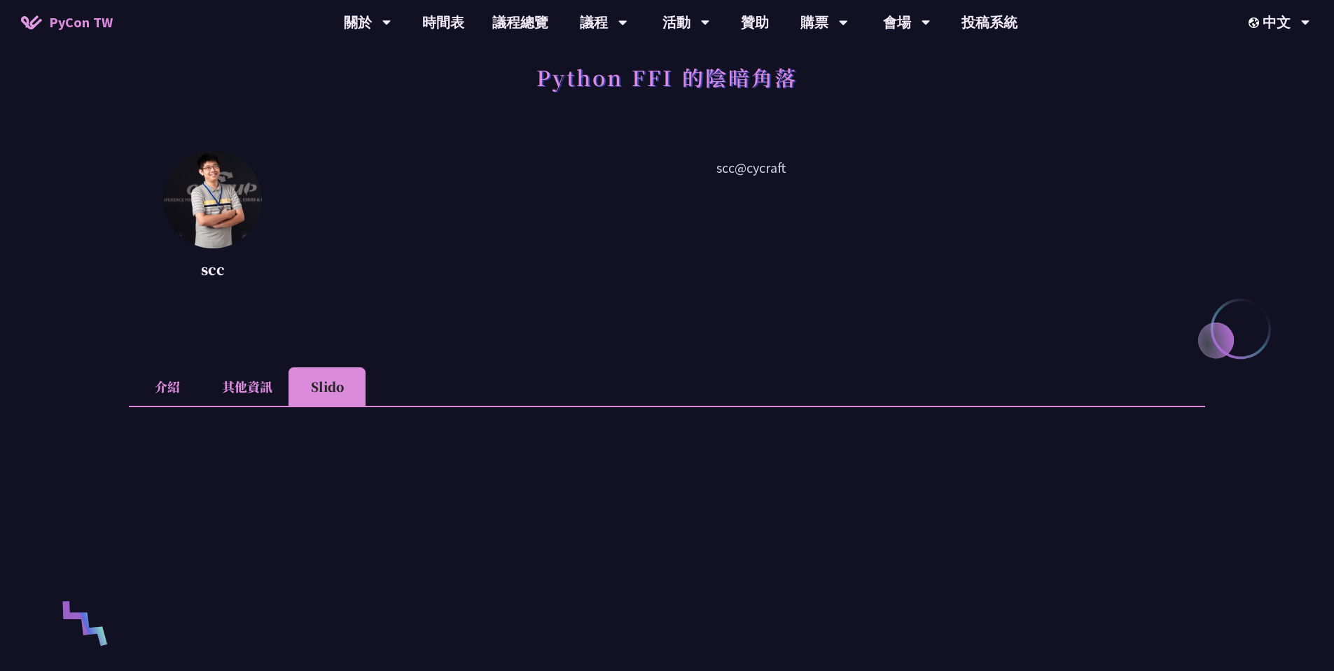
click at [251, 388] on li "其他資訊" at bounding box center [247, 387] width 83 height 39
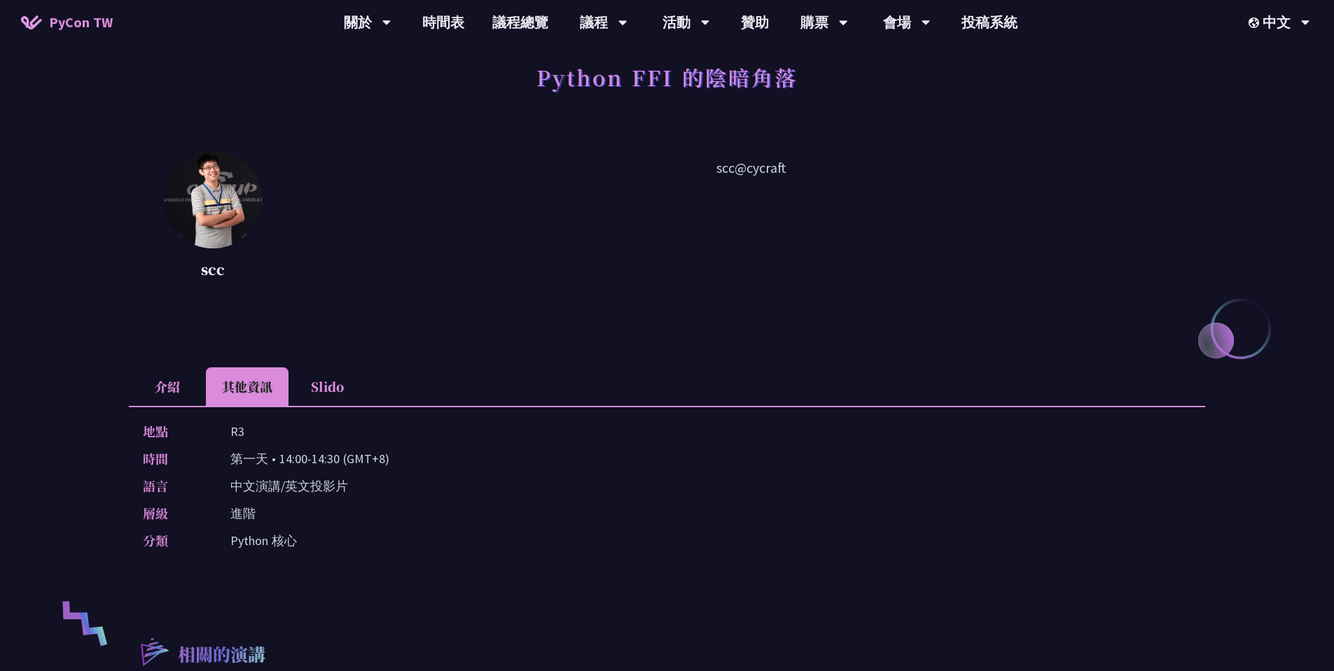
click at [323, 378] on li "Slido" at bounding box center [326, 387] width 77 height 39
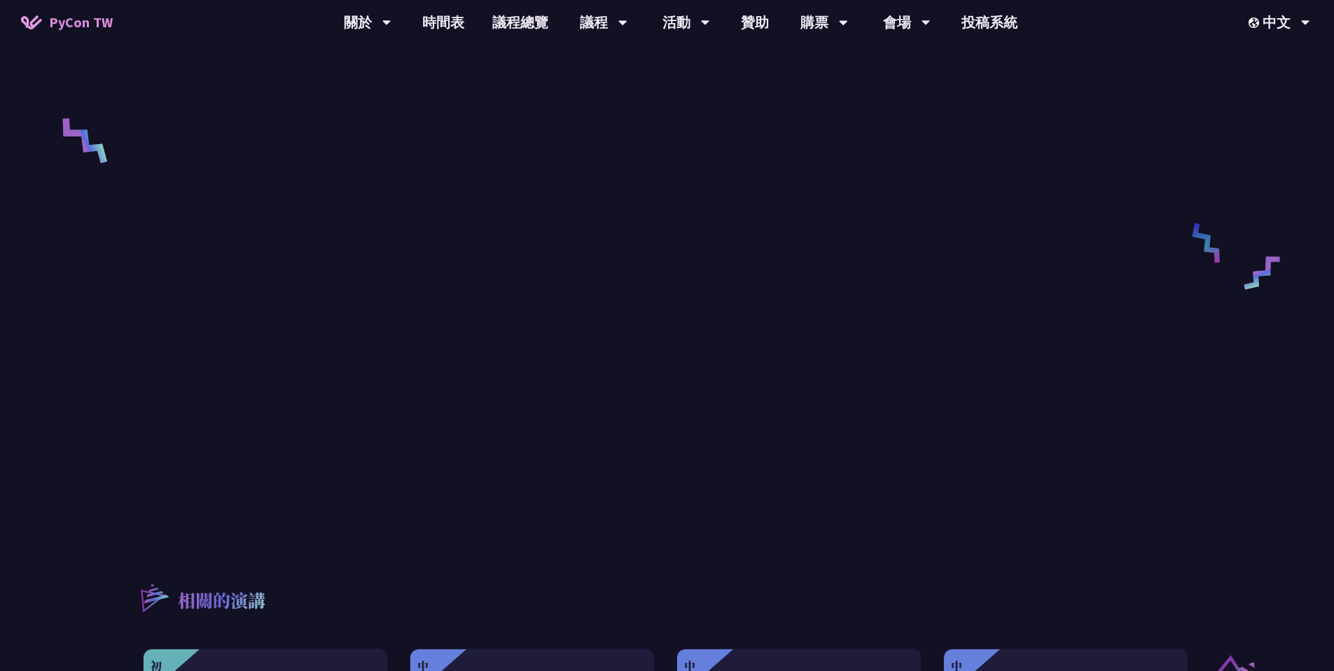
scroll to position [168, 0]
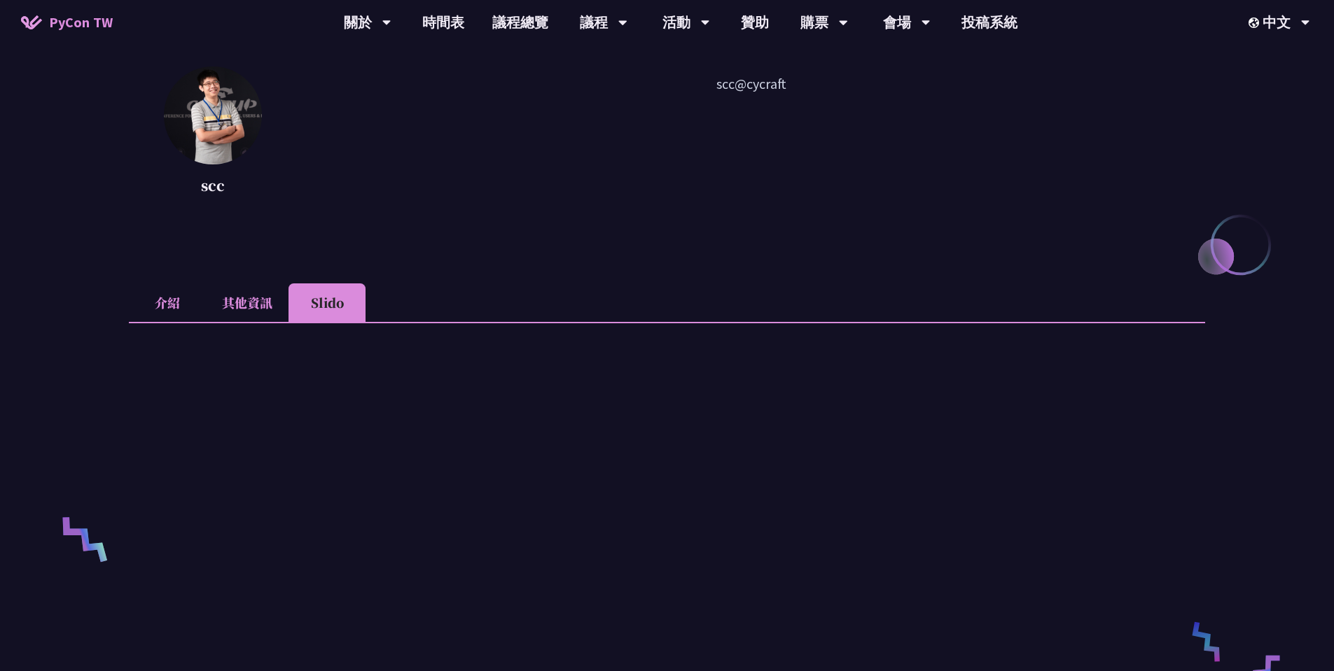
click at [246, 305] on li "其他資訊" at bounding box center [247, 303] width 83 height 39
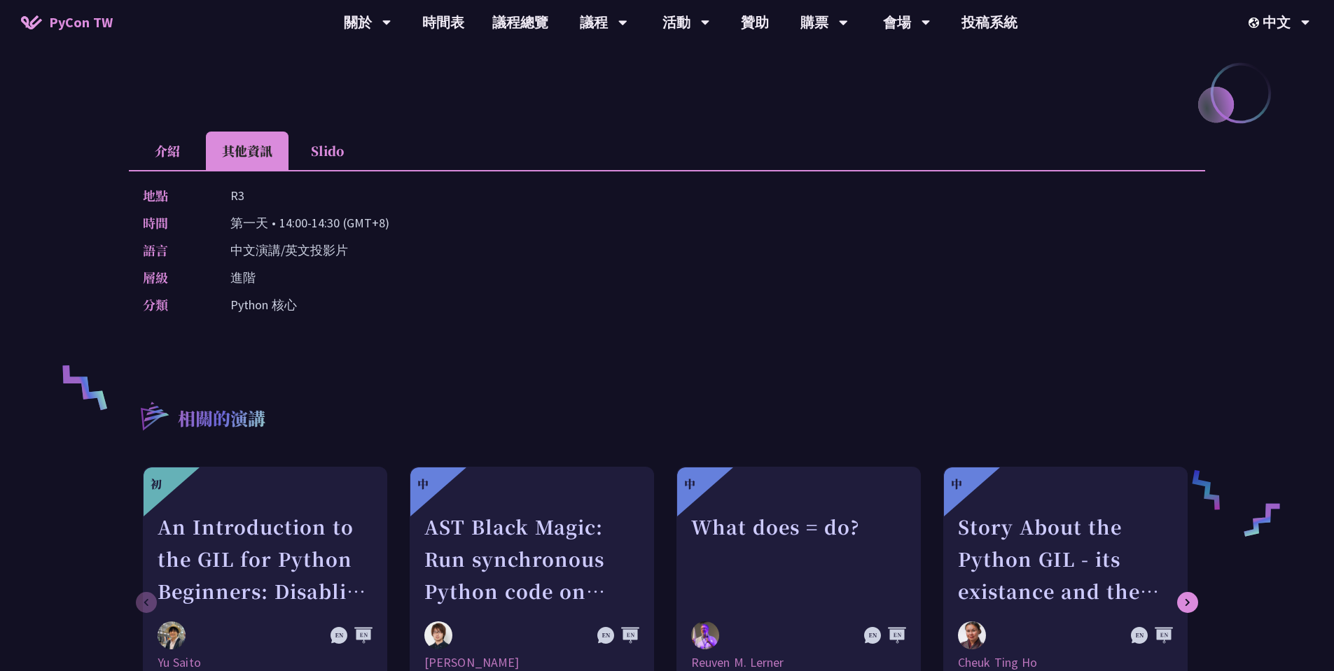
scroll to position [336, 0]
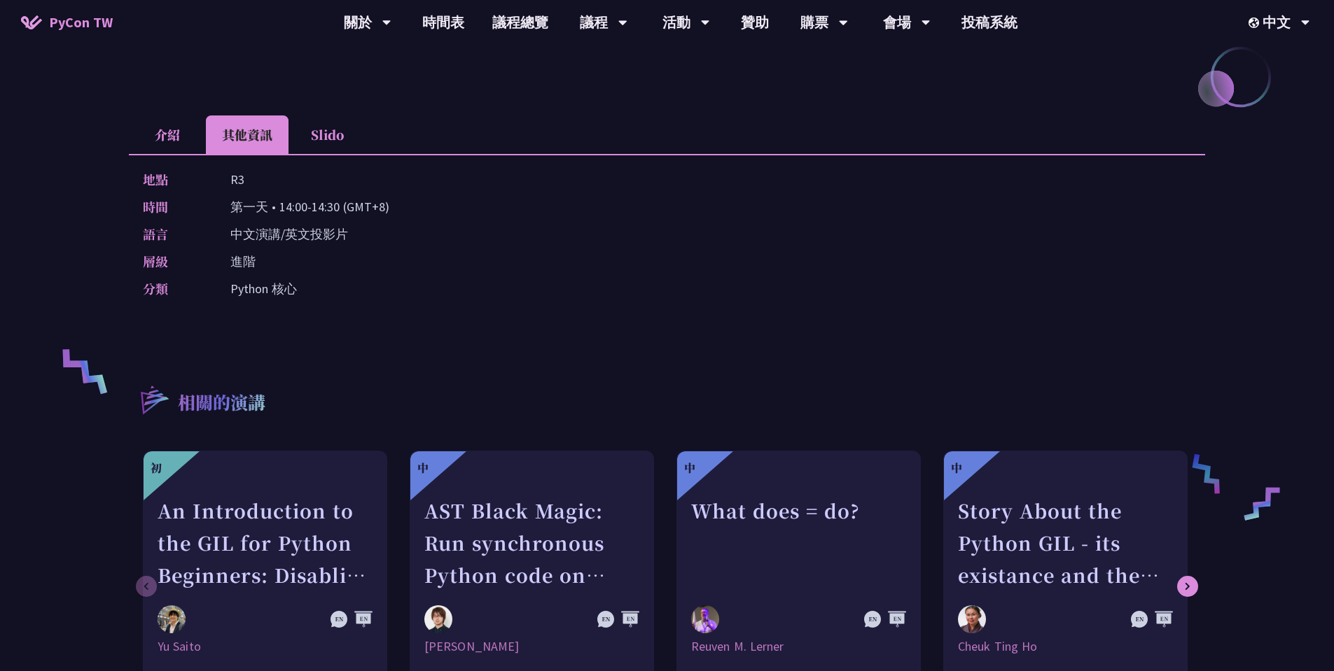
drag, startPoint x: 302, startPoint y: 300, endPoint x: 264, endPoint y: 216, distance: 92.4
click at [276, 232] on div "地點 R3 時間 第一天 • 14:00-14:30 (GMT+8) 語言 中文演講/英文投影片 層級 進階 分類 Python 核心" at bounding box center [667, 237] width 1076 height 166
click at [463, 278] on div "地點 R3 時間 第一天 • 14:00-14:30 (GMT+8) 語言 中文演講/英文投影片 層級 進階 分類 Python 核心" at bounding box center [667, 237] width 1076 height 166
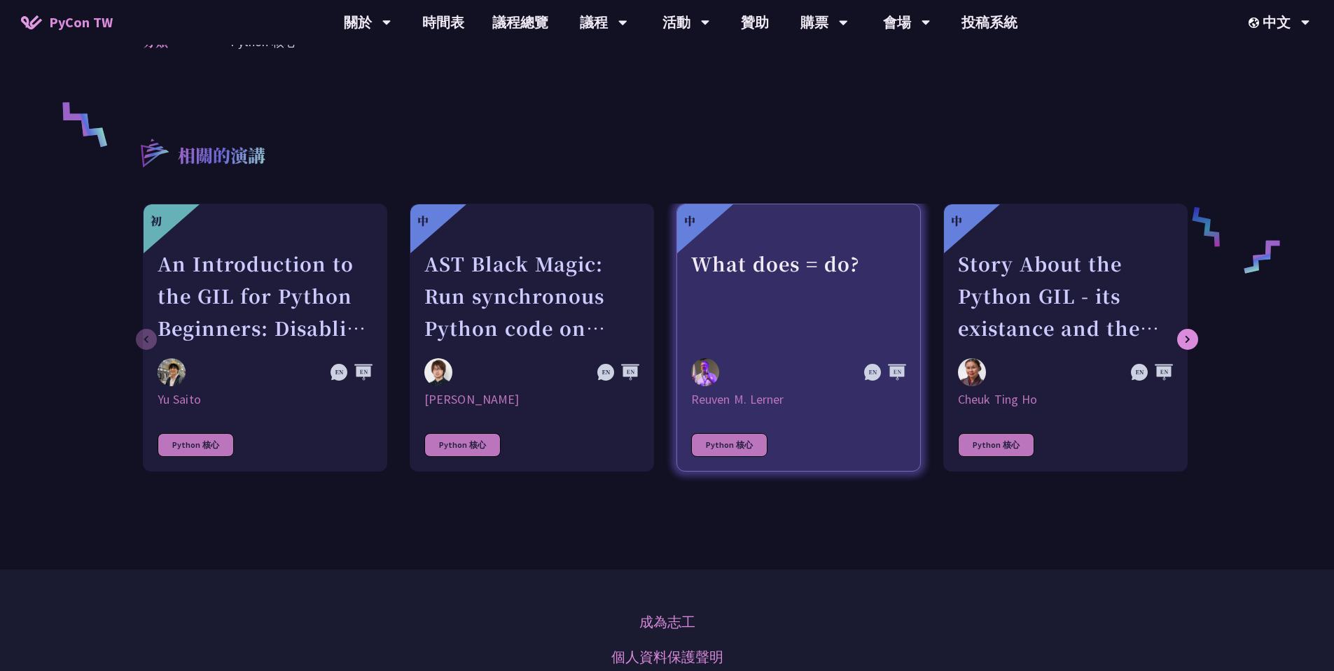
scroll to position [0, 0]
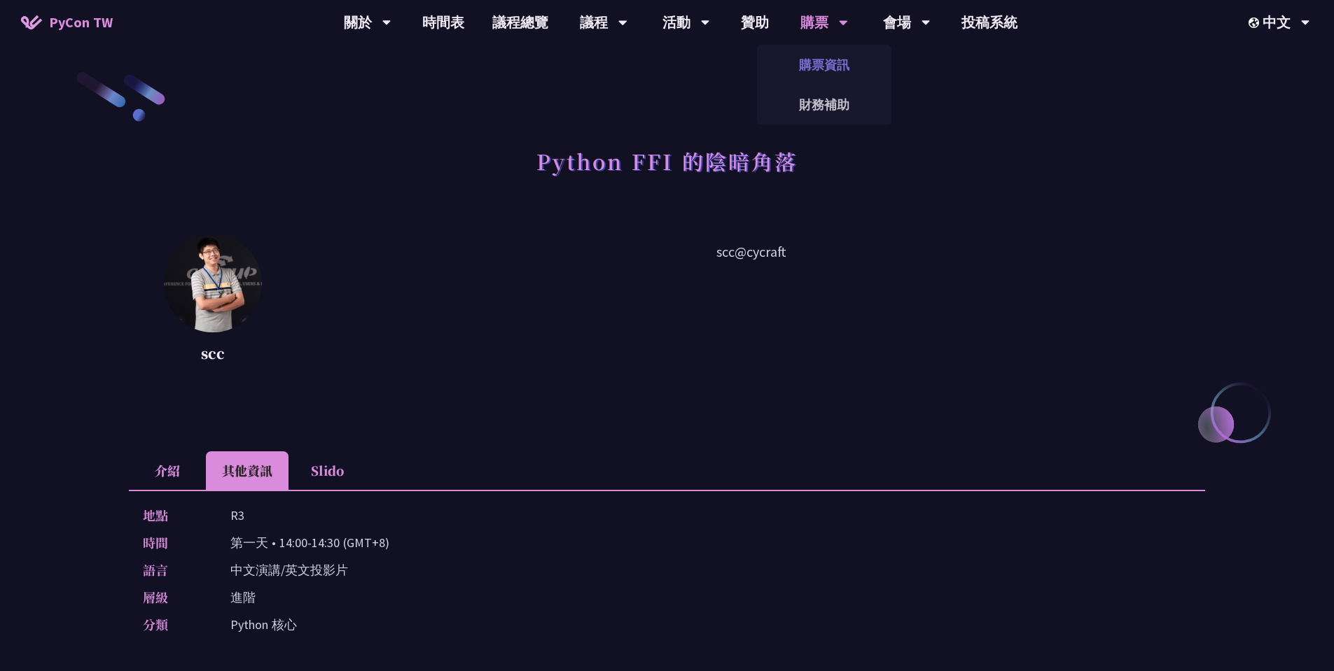
click at [830, 68] on link "購票資訊" at bounding box center [824, 64] width 134 height 33
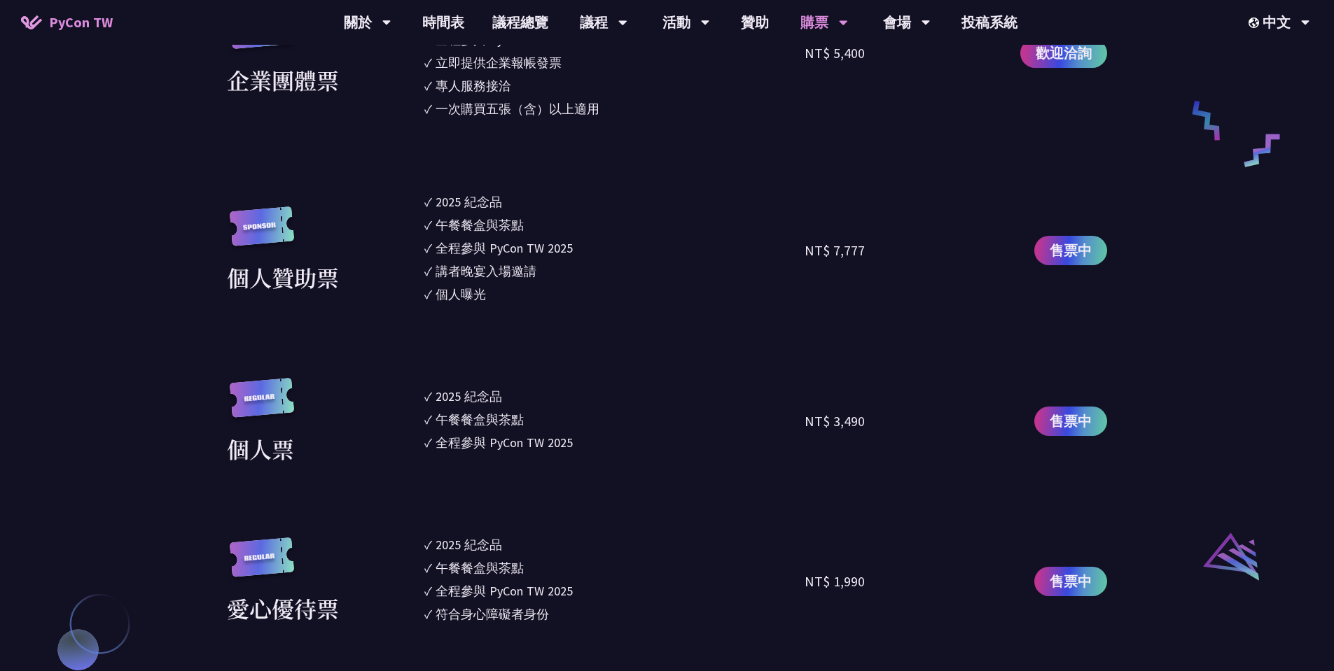
scroll to position [1176, 0]
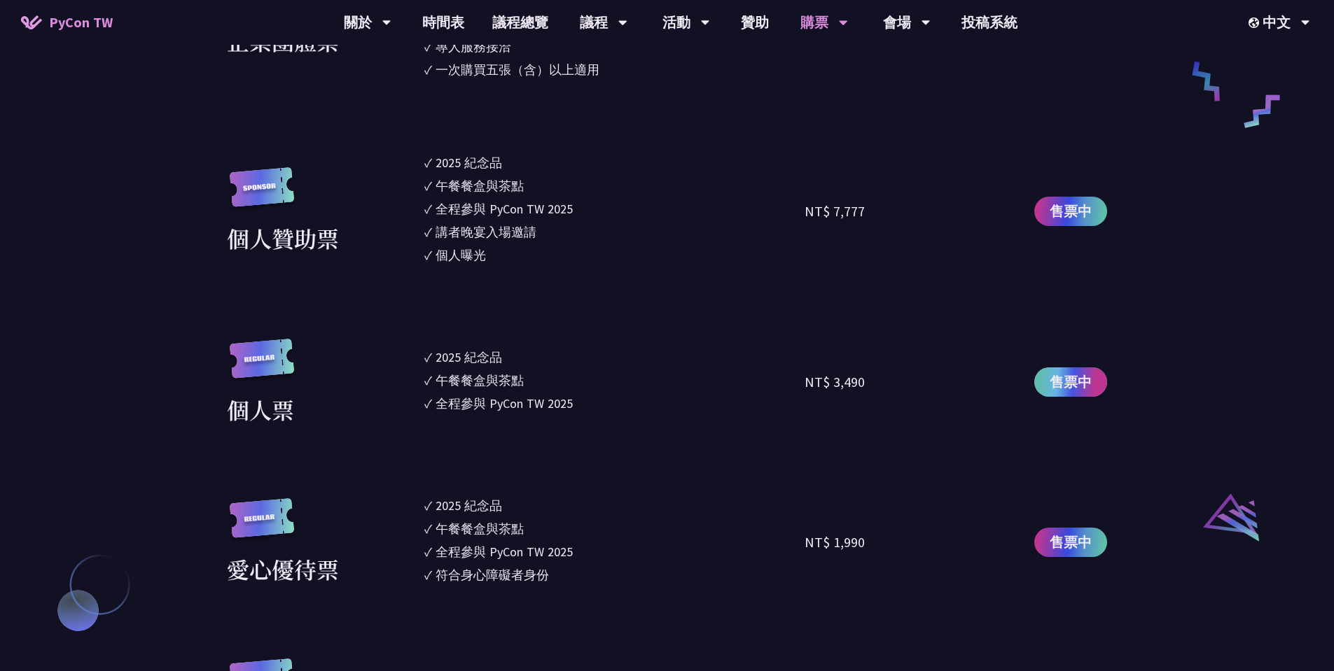
click at [1085, 381] on span "售票中" at bounding box center [1070, 382] width 42 height 21
click at [1076, 385] on span "售票中" at bounding box center [1070, 382] width 42 height 21
drag, startPoint x: 519, startPoint y: 430, endPoint x: 496, endPoint y: 306, distance: 126.1
click at [494, 307] on section "企業票 ✓ 2025 紀念品 ✓ 午餐餐盒與茶點 ✓ 全程參與 PyCon TW 2025 ✓ 活動結束後一週提供企業報帳發票 NT$ 6,000 售票中 企…" at bounding box center [667, 263] width 880 height 963
click at [496, 306] on section "企業票 ✓ 2025 紀念品 ✓ 午餐餐盒與茶點 ✓ 全程參與 PyCon TW 2025 ✓ 活動結束後一週提供企業報帳發票 NT$ 6,000 售票中 企…" at bounding box center [667, 263] width 880 height 963
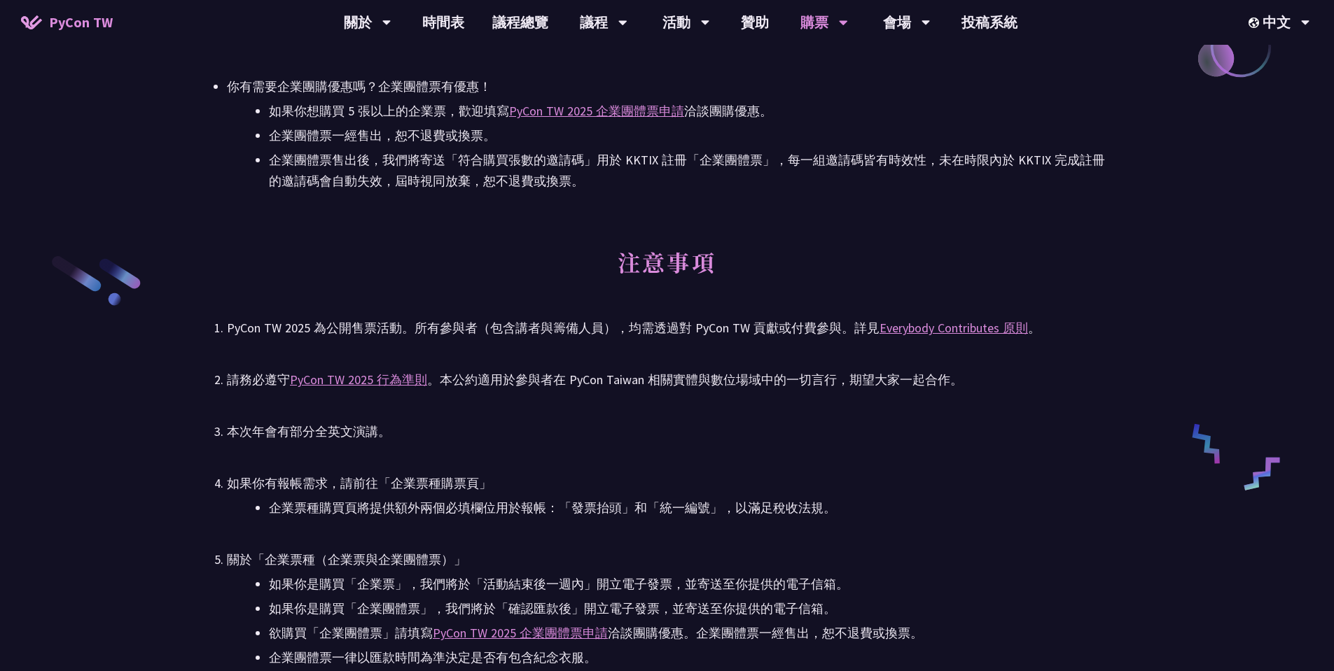
scroll to position [2184, 0]
